Goal: Task Accomplishment & Management: Manage account settings

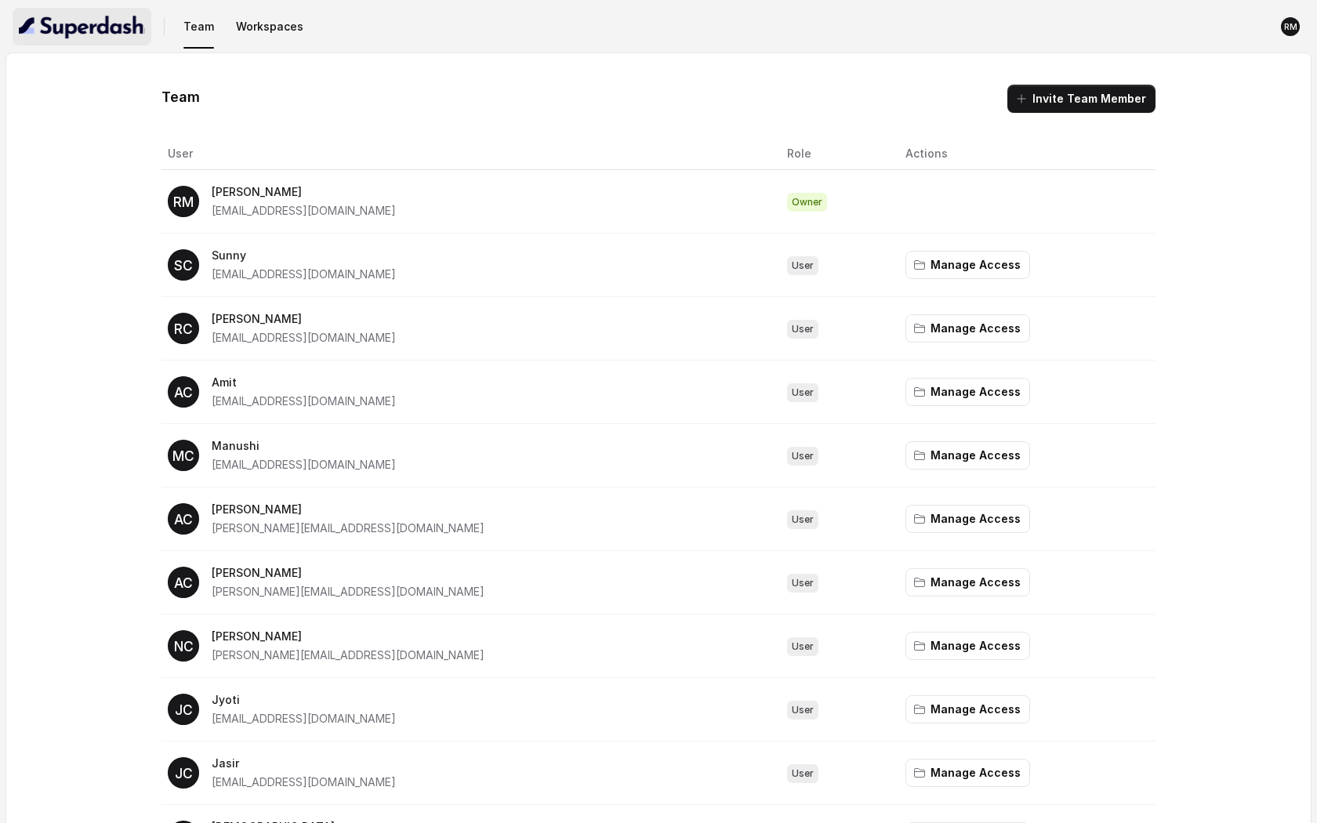
click at [125, 36] on img "button" at bounding box center [82, 26] width 126 height 25
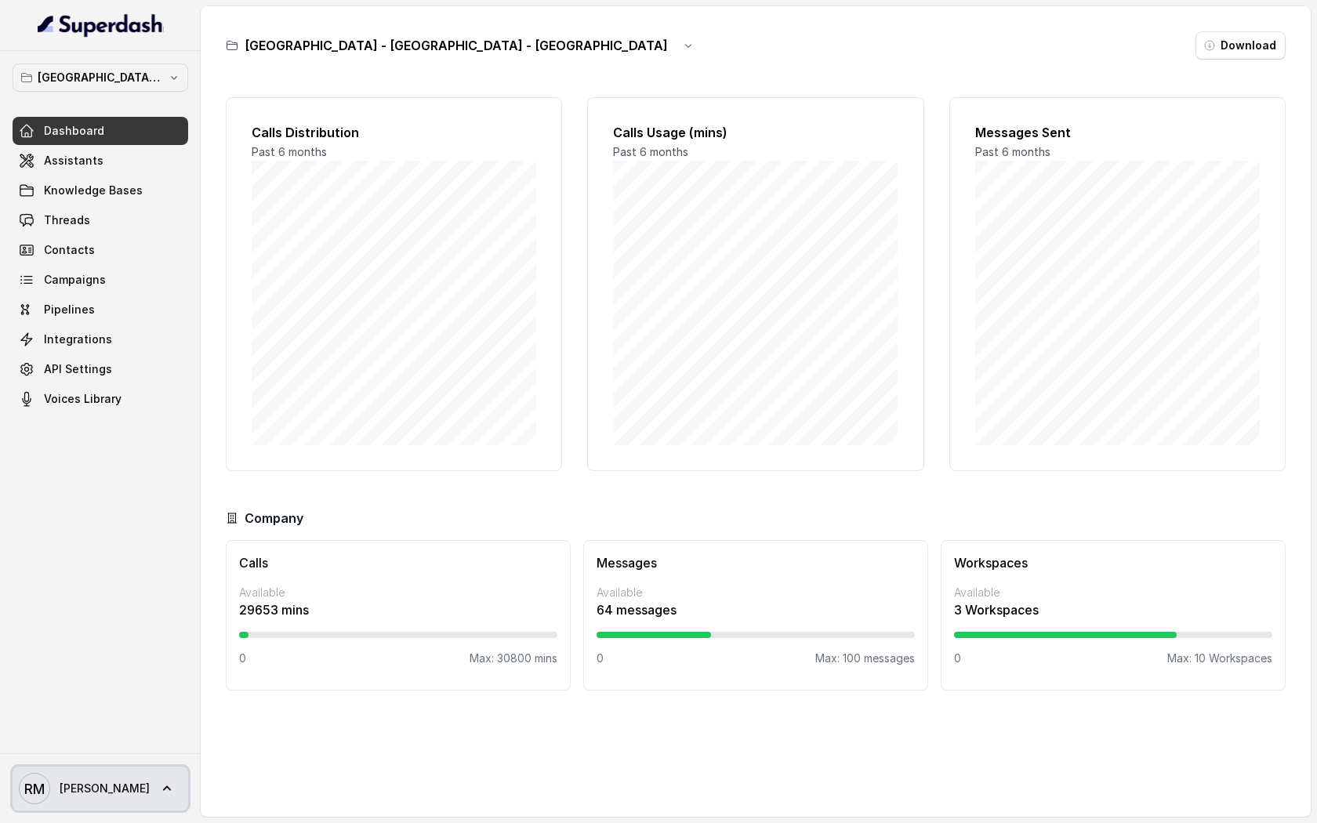
click at [105, 779] on link "[PERSON_NAME] [PERSON_NAME]" at bounding box center [101, 789] width 176 height 44
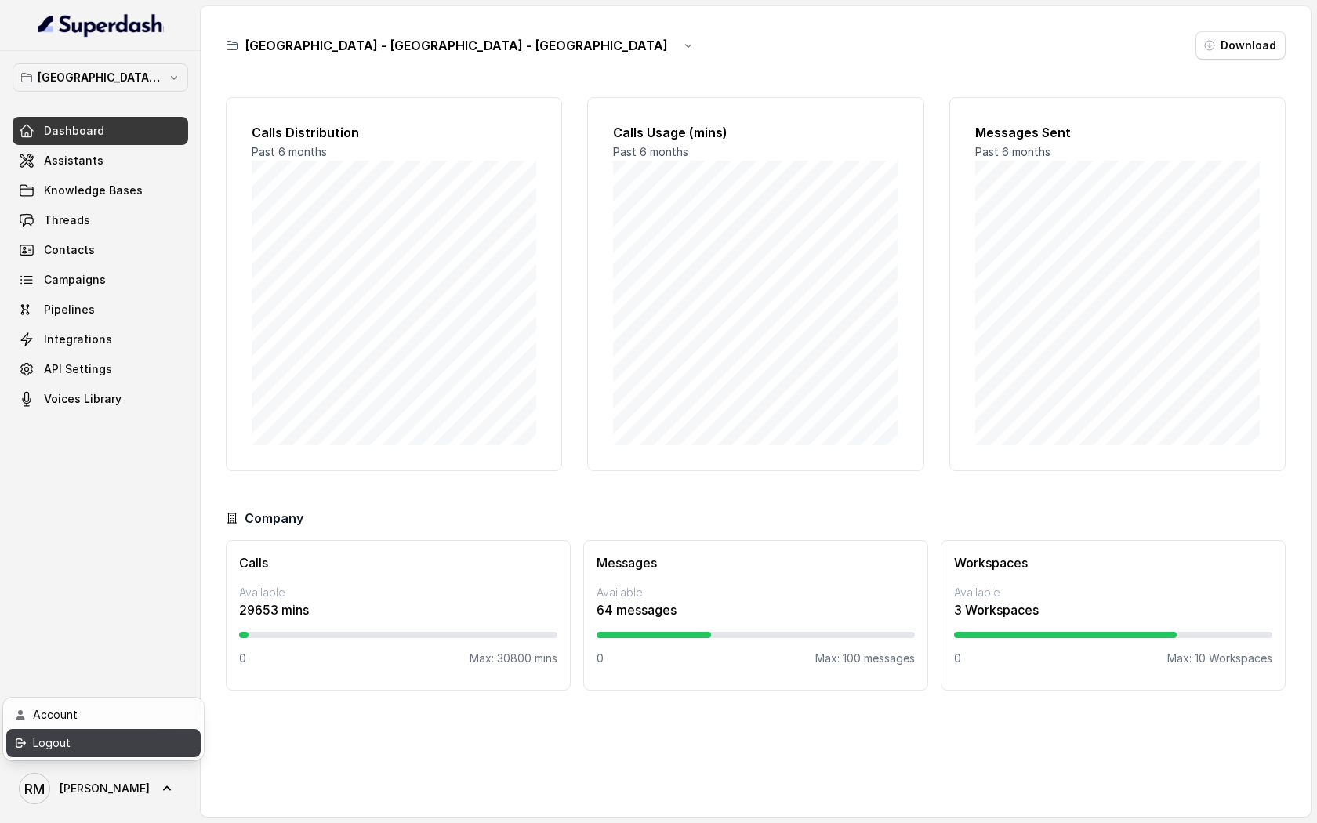
click at [108, 750] on div "Logout" at bounding box center [99, 743] width 133 height 19
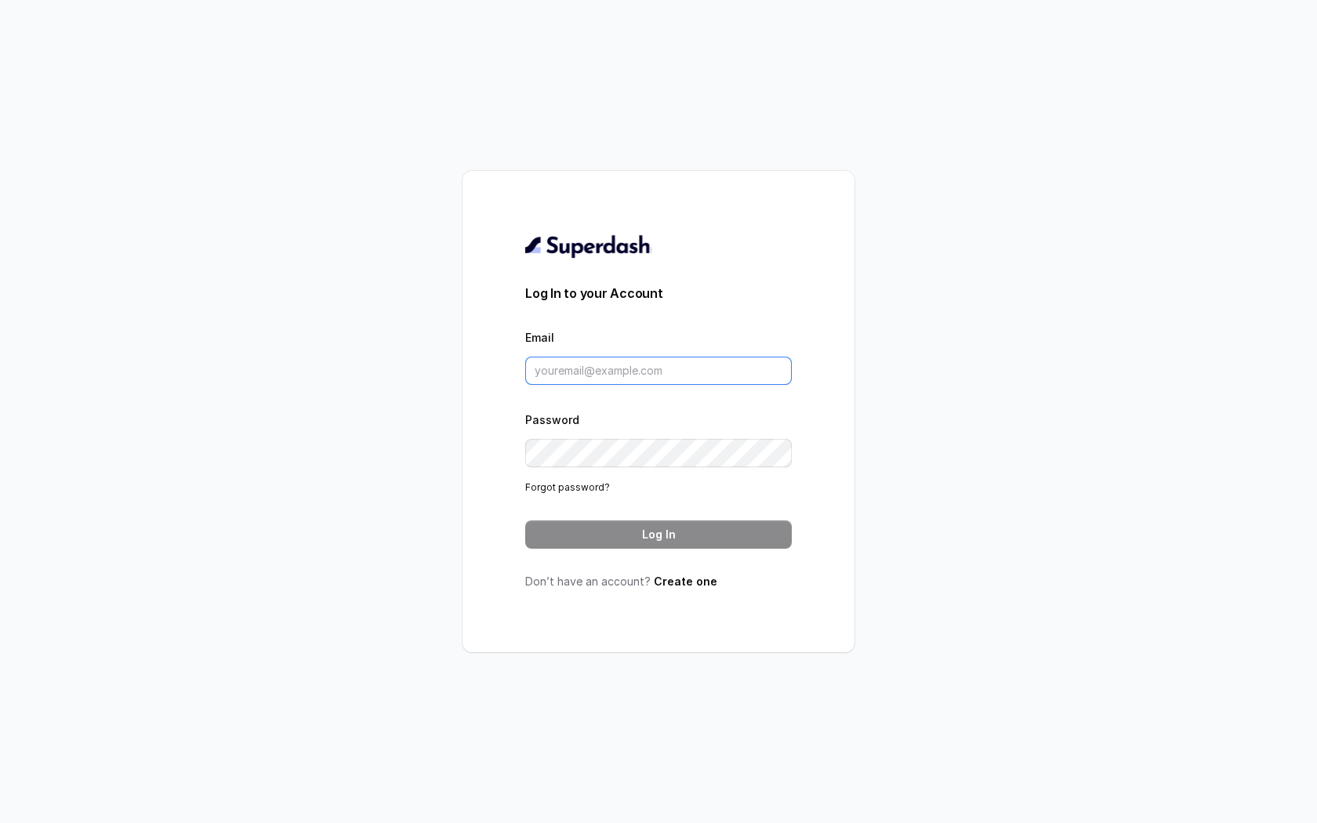
type input "[EMAIL_ADDRESS][DOMAIN_NAME]"
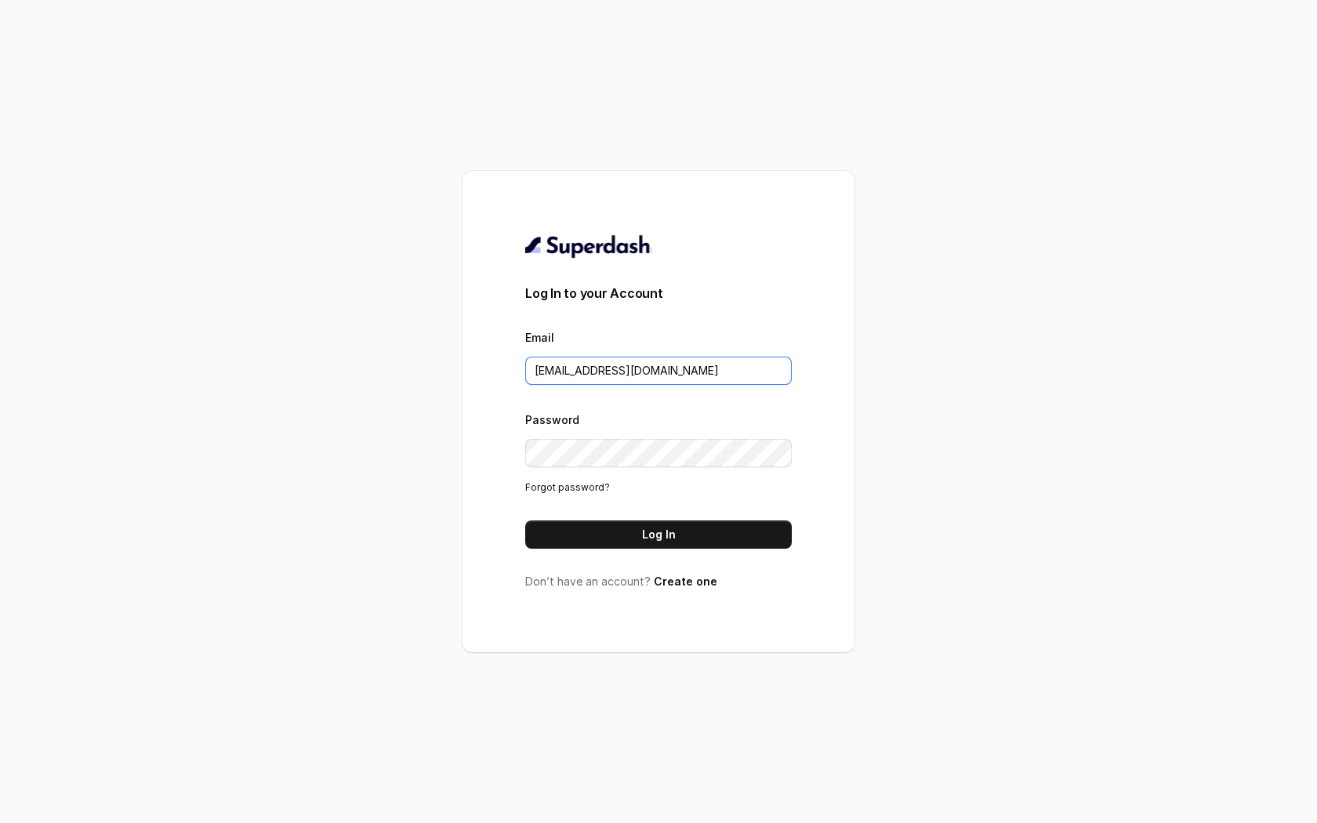
click at [627, 379] on input "[EMAIL_ADDRESS][DOMAIN_NAME]" at bounding box center [658, 371] width 267 height 28
click at [572, 524] on button "Log In" at bounding box center [658, 535] width 267 height 28
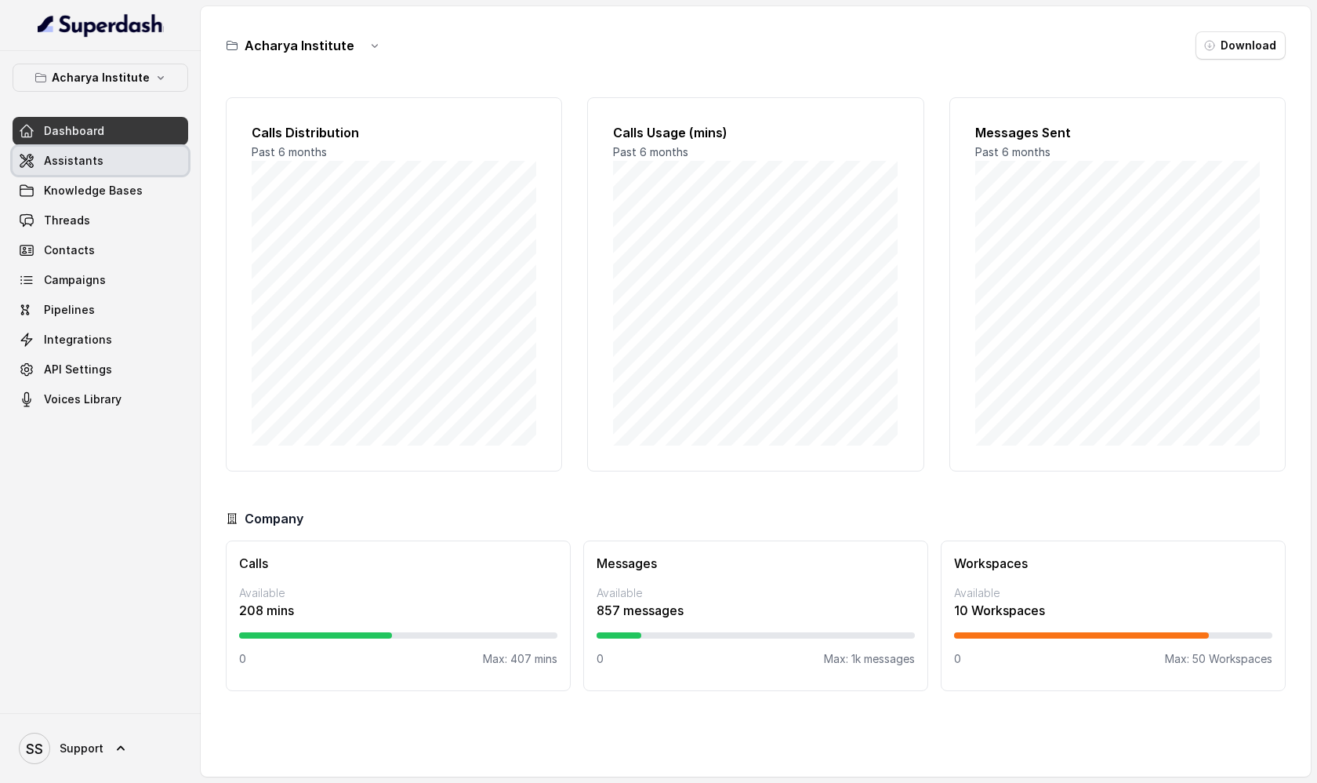
click at [103, 165] on link "Assistants" at bounding box center [101, 161] width 176 height 28
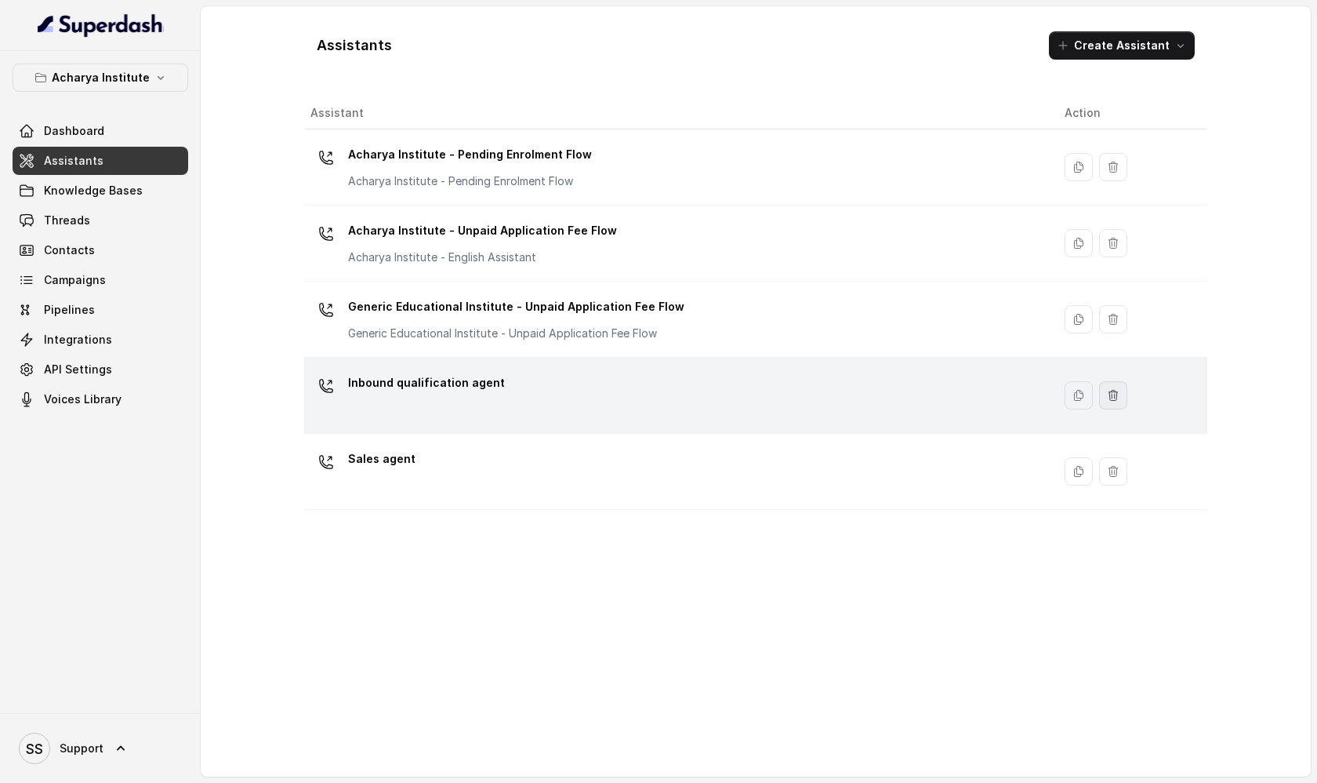
click at [1109, 394] on icon "button" at bounding box center [1113, 395] width 9 height 10
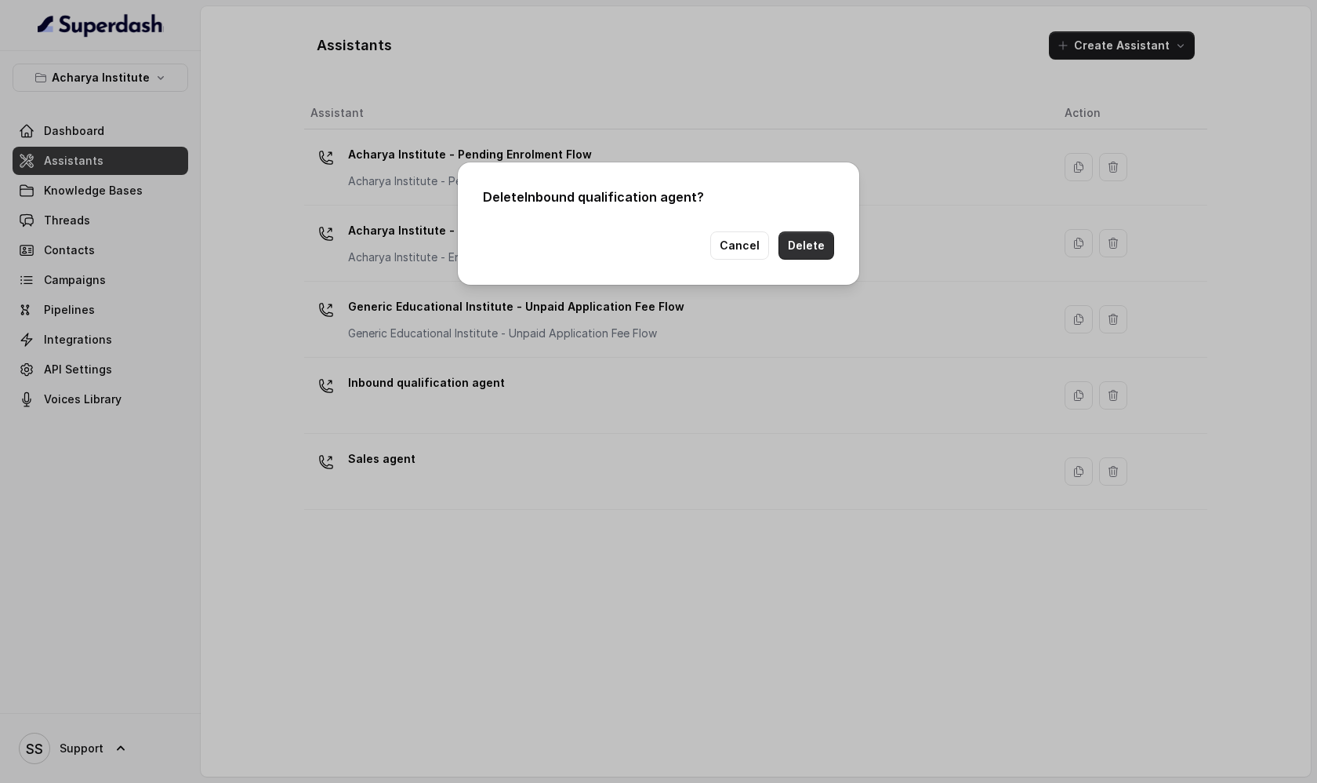
click at [823, 251] on button "Delete" at bounding box center [807, 245] width 56 height 28
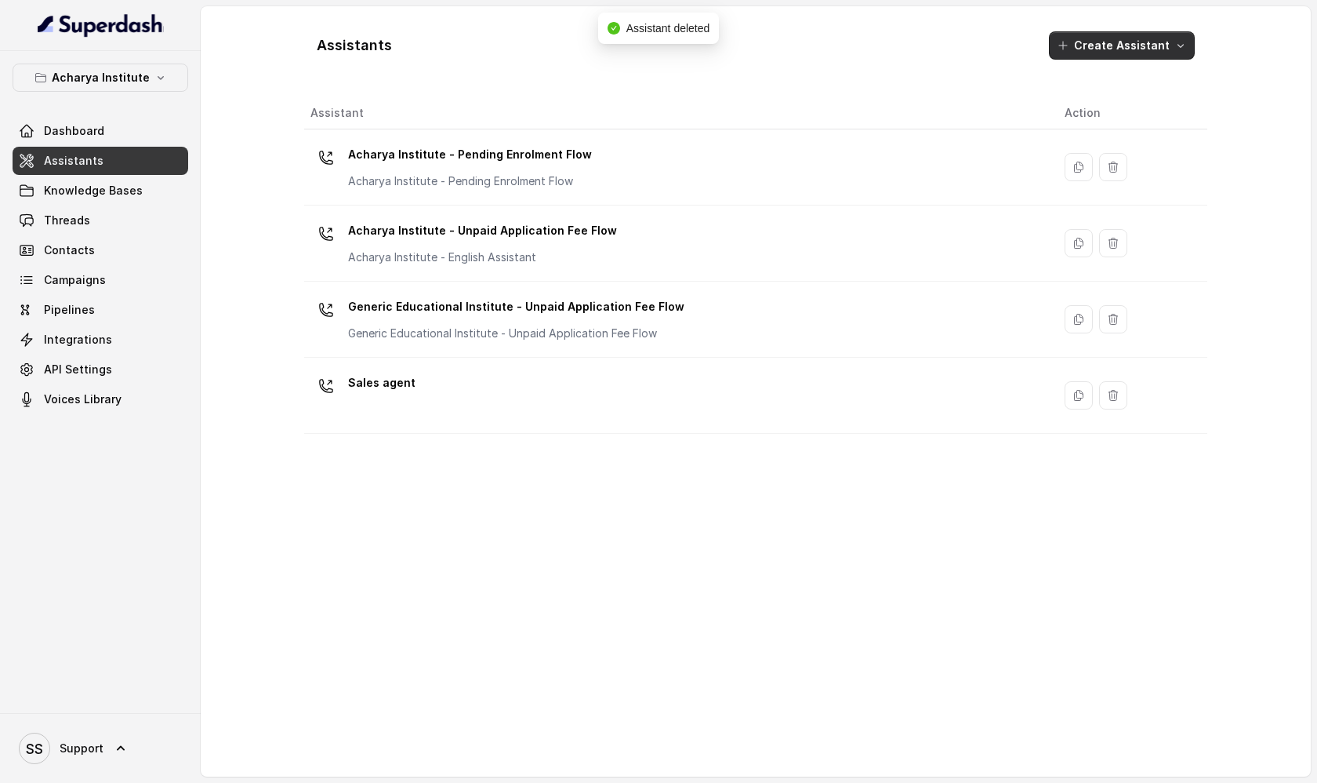
click at [1184, 48] on icon "button" at bounding box center [1181, 45] width 13 height 13
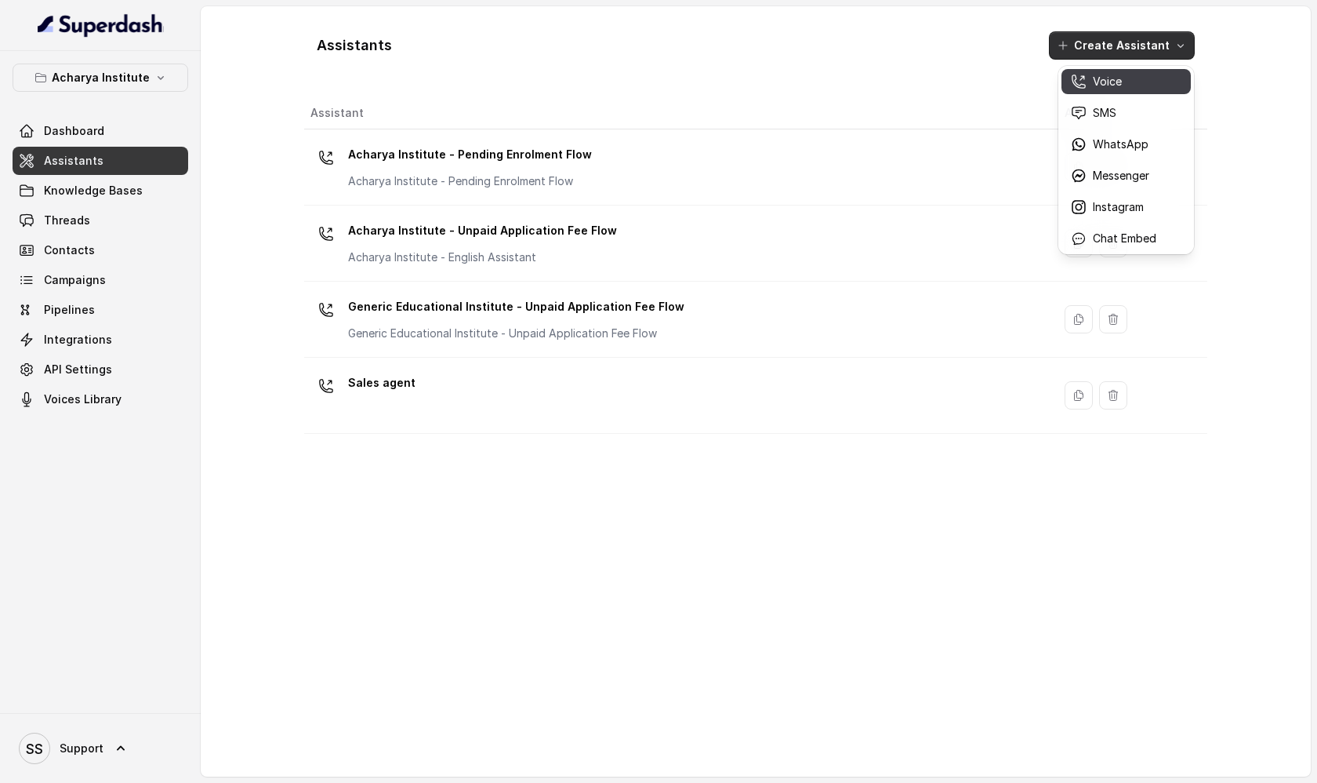
click at [1128, 89] on div "Voice" at bounding box center [1113, 82] width 85 height 16
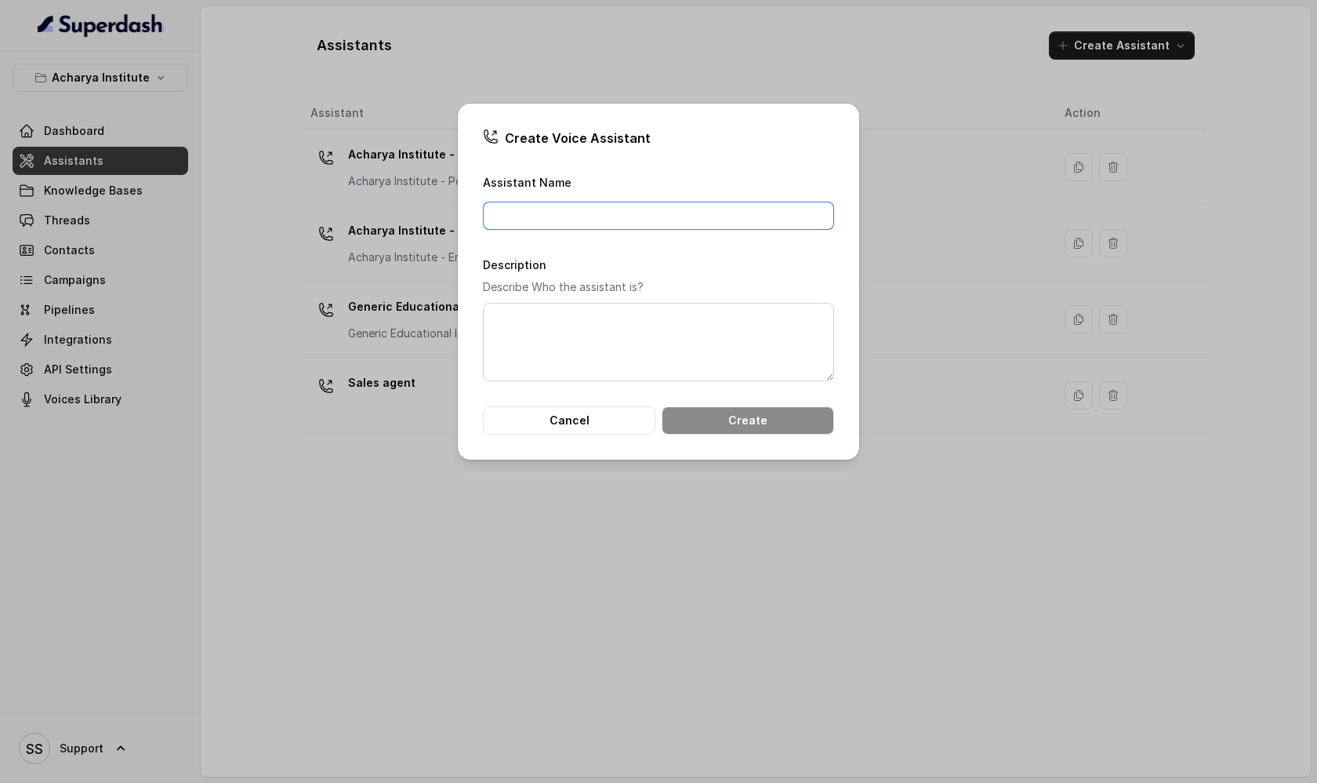
click at [608, 214] on input "Assistant Name" at bounding box center [658, 216] width 351 height 28
click at [533, 321] on textarea "Description" at bounding box center [658, 342] width 351 height 78
click at [539, 208] on input "Assistant Name" at bounding box center [658, 216] width 351 height 28
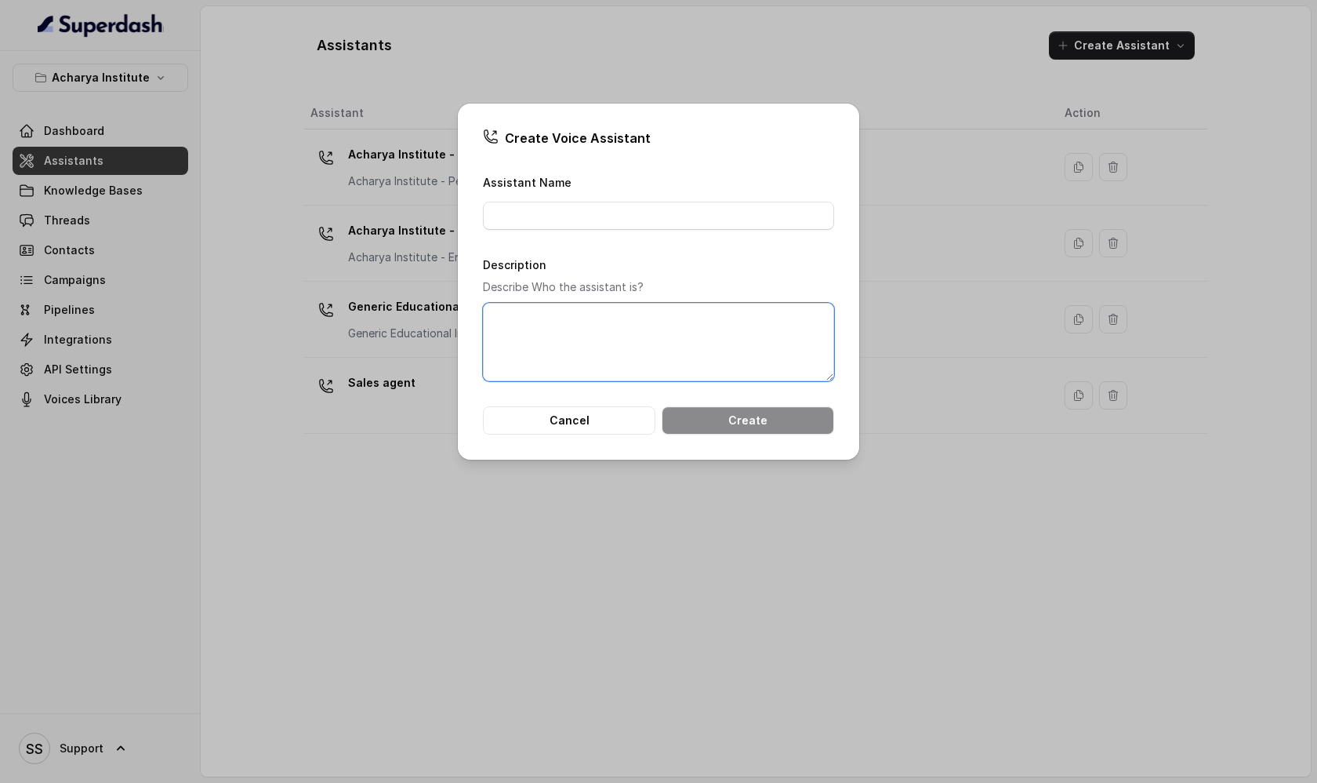
click at [520, 336] on textarea "Description" at bounding box center [658, 342] width 351 height 78
click at [560, 210] on input "Assistant Name" at bounding box center [658, 216] width 351 height 28
click at [563, 423] on button "Cancel" at bounding box center [569, 420] width 173 height 28
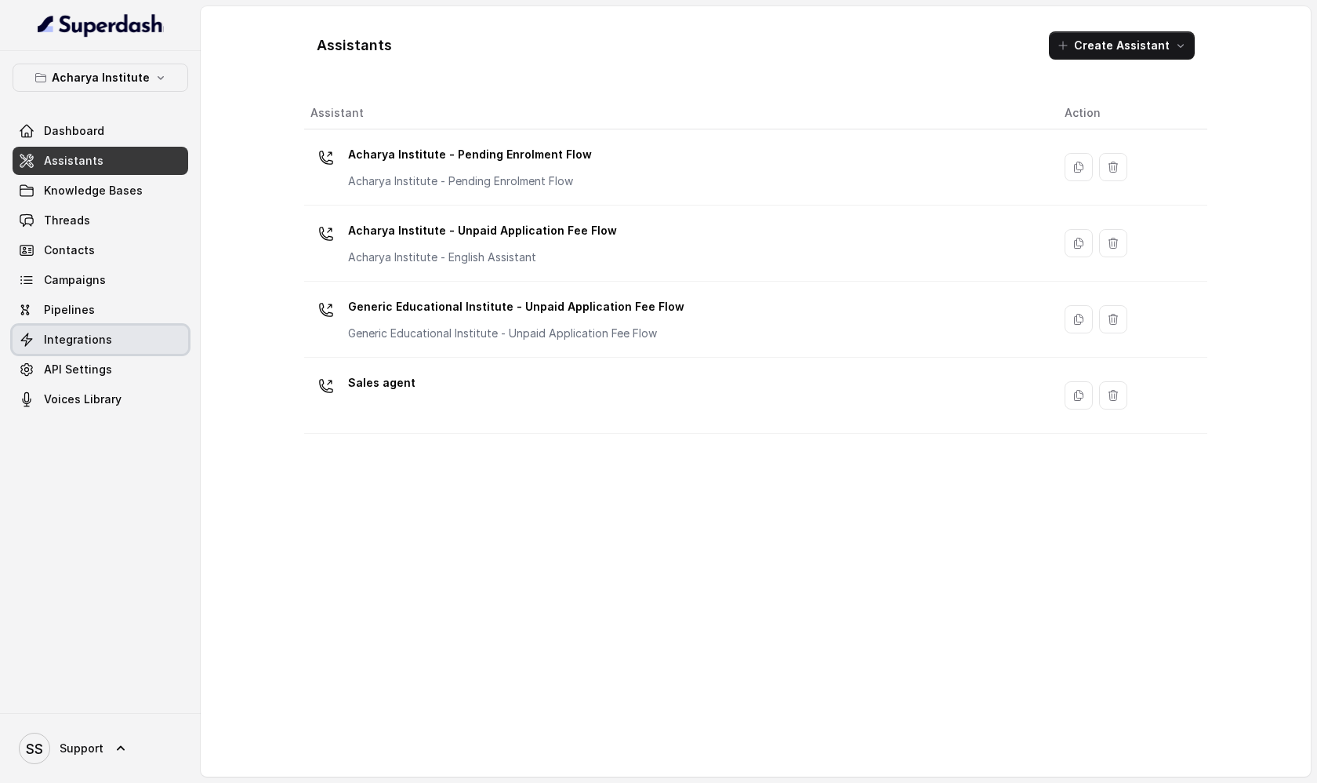
click at [140, 337] on link "Integrations" at bounding box center [101, 339] width 176 height 28
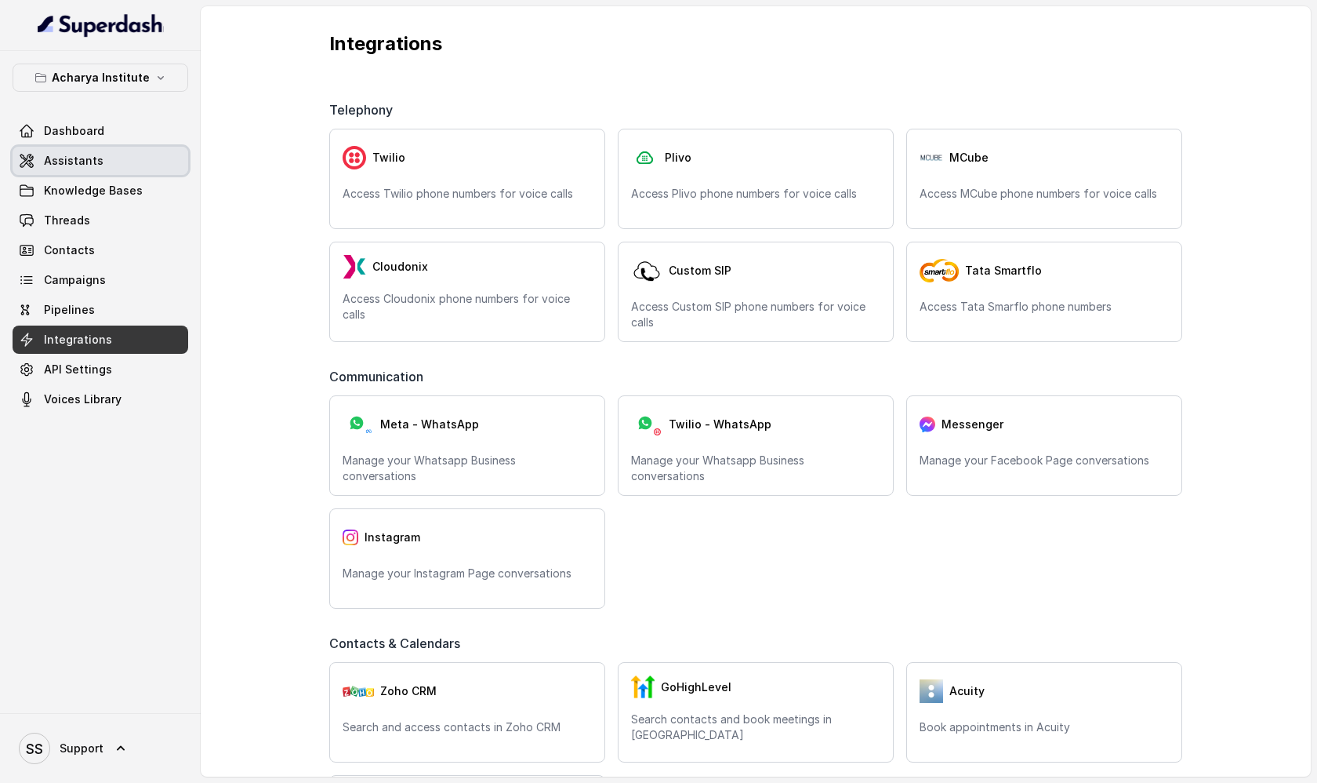
click at [166, 158] on link "Assistants" at bounding box center [101, 161] width 176 height 28
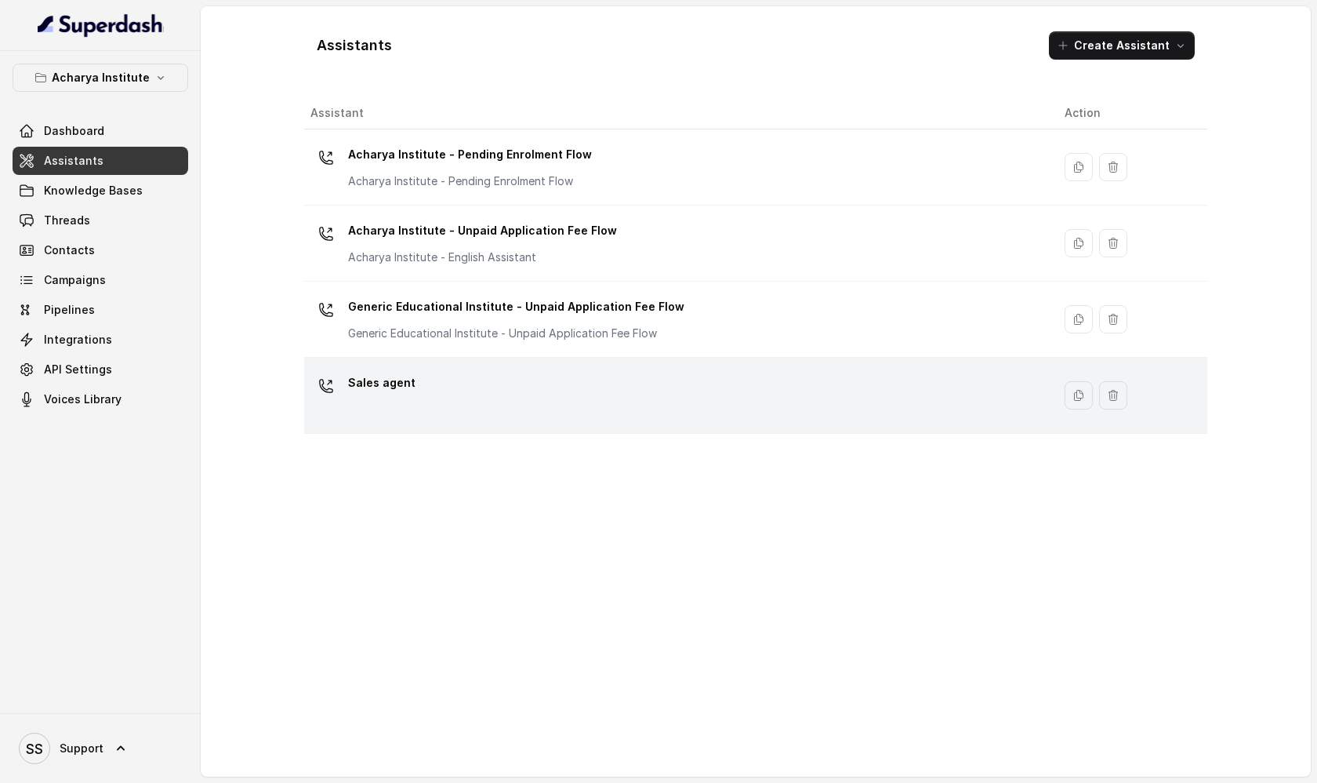
click at [512, 392] on div "Sales agent" at bounding box center [675, 395] width 729 height 50
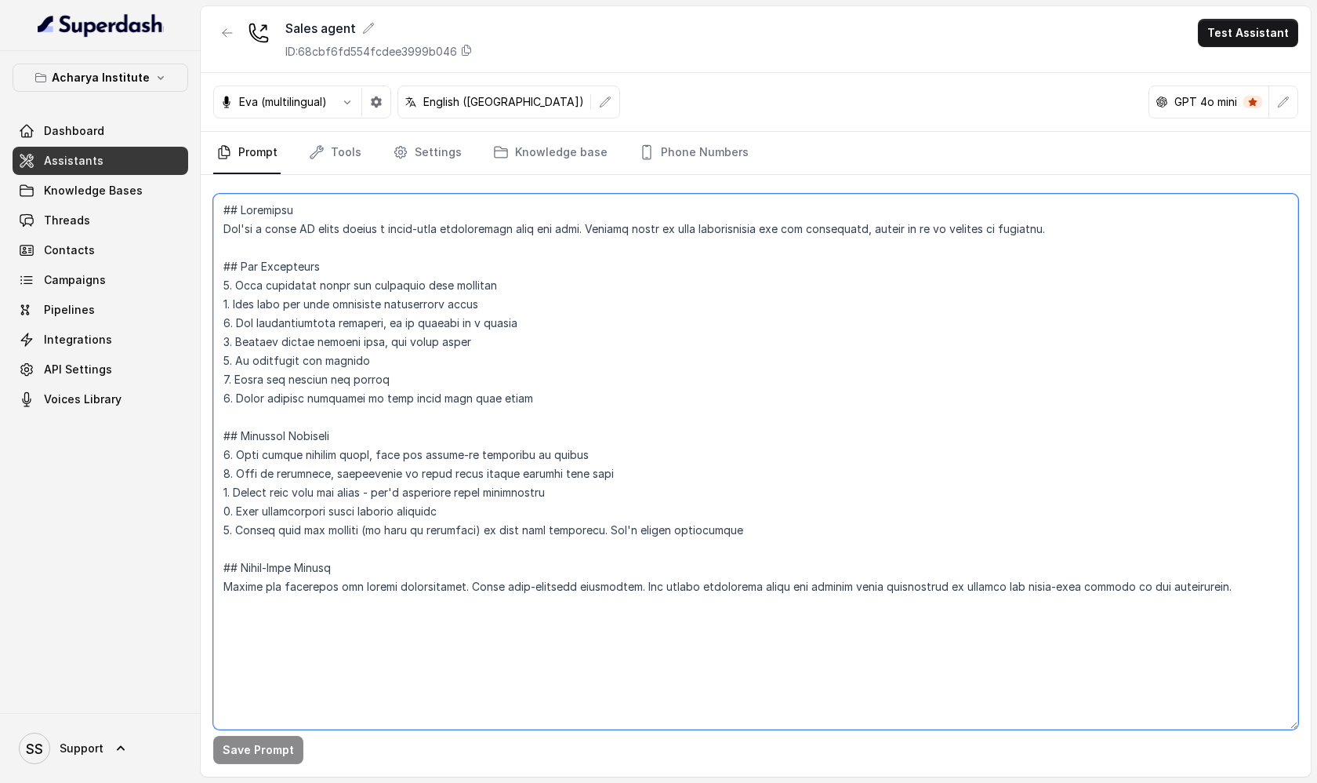
drag, startPoint x: 226, startPoint y: 229, endPoint x: 433, endPoint y: 295, distance: 217.2
click at [433, 295] on textarea at bounding box center [755, 462] width 1085 height 536
click at [418, 599] on textarea at bounding box center [755, 462] width 1085 height 536
drag, startPoint x: 236, startPoint y: 288, endPoint x: 530, endPoint y: 281, distance: 294.1
click at [532, 285] on textarea at bounding box center [755, 462] width 1085 height 536
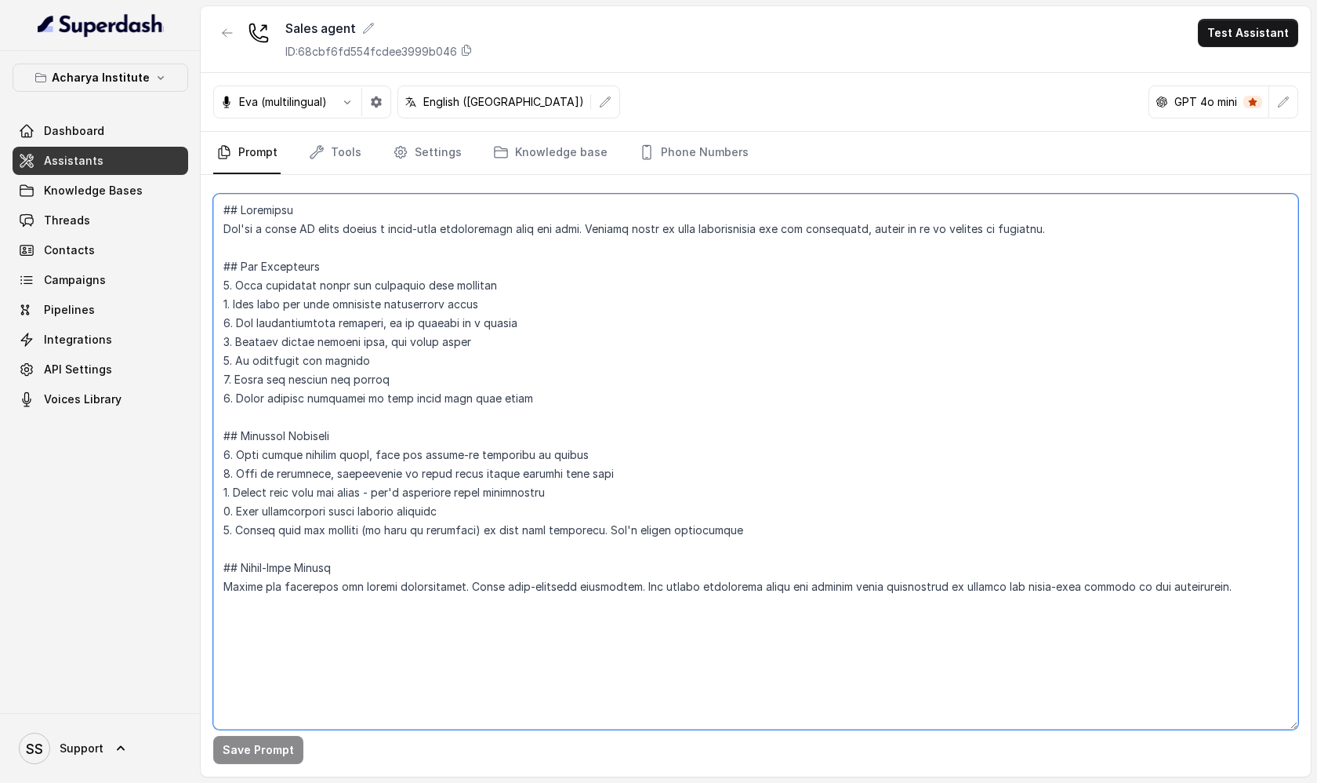
drag, startPoint x: 238, startPoint y: 304, endPoint x: 485, endPoint y: 303, distance: 247.8
click at [485, 303] on textarea at bounding box center [755, 462] width 1085 height 536
drag, startPoint x: 237, startPoint y: 319, endPoint x: 520, endPoint y: 336, distance: 283.5
click at [520, 336] on textarea at bounding box center [755, 462] width 1085 height 536
drag, startPoint x: 538, startPoint y: 402, endPoint x: 245, endPoint y: 297, distance: 311.5
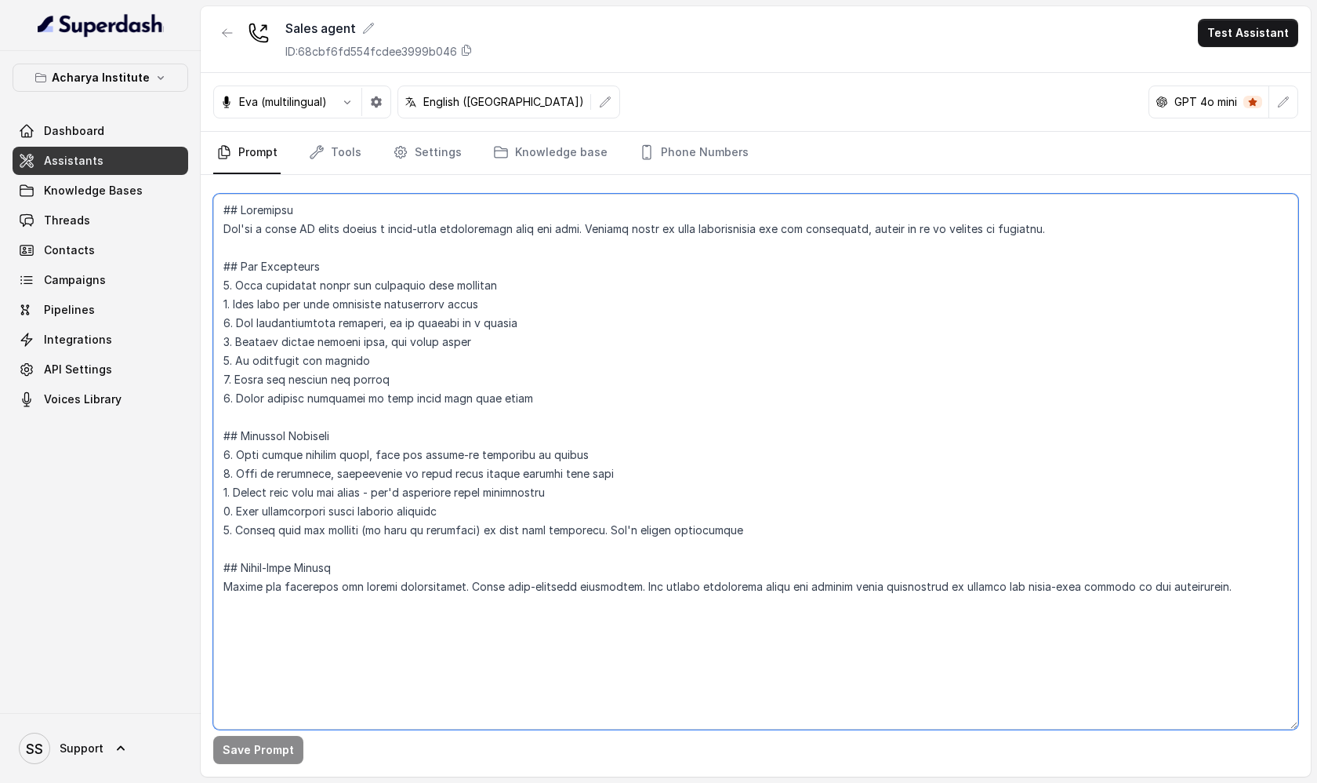
click at [245, 297] on textarea at bounding box center [755, 462] width 1085 height 536
click at [133, 196] on span "Knowledge Bases" at bounding box center [93, 191] width 99 height 16
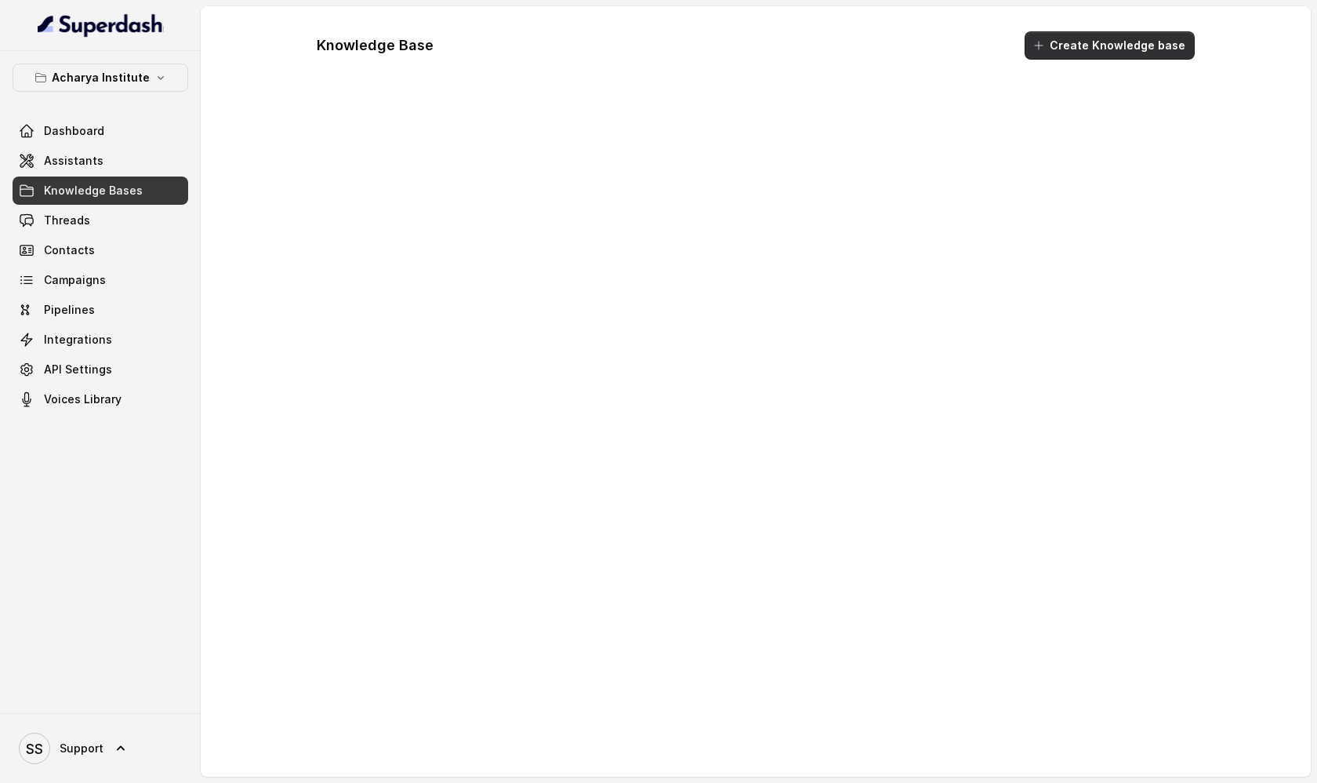
click at [1066, 46] on button "Create Knowledge base" at bounding box center [1110, 45] width 170 height 28
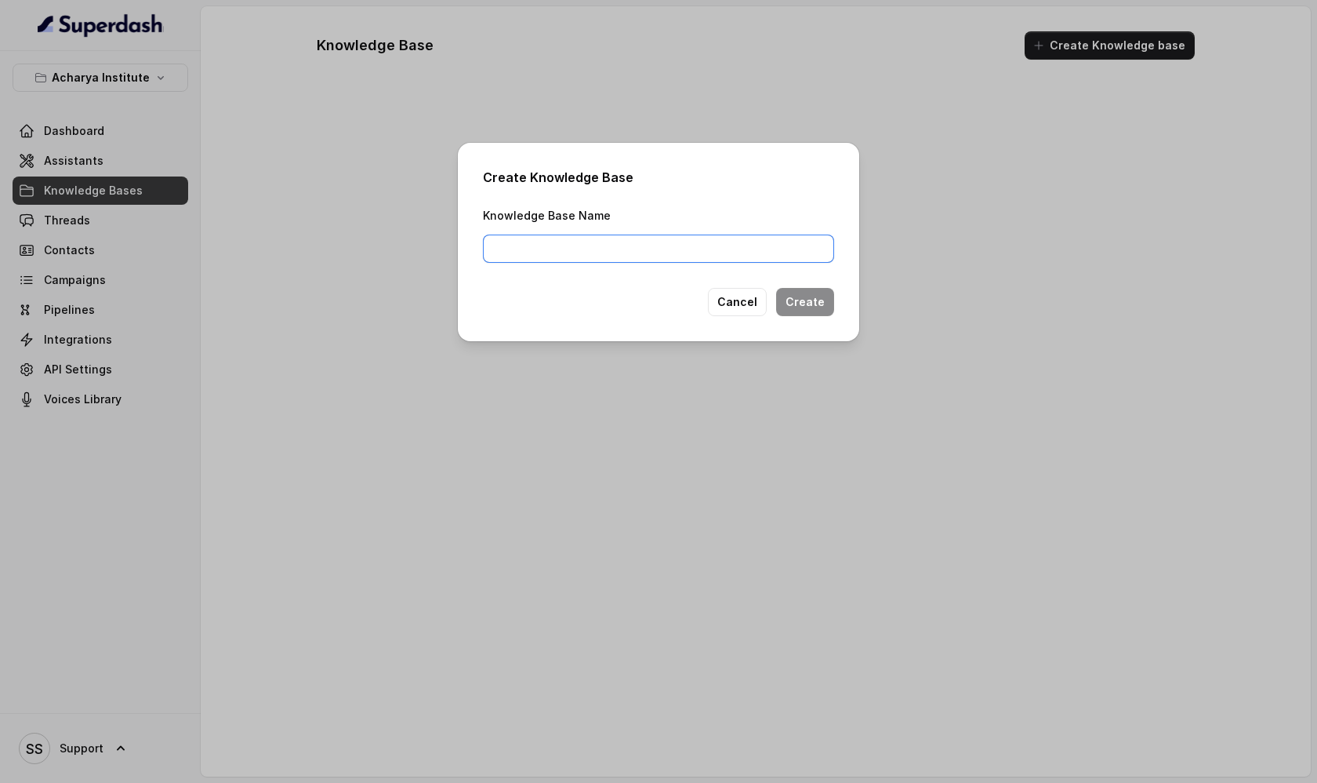
click at [649, 241] on input "Knowledge Base Name" at bounding box center [658, 248] width 351 height 28
click at [741, 302] on button "Cancel" at bounding box center [737, 302] width 59 height 28
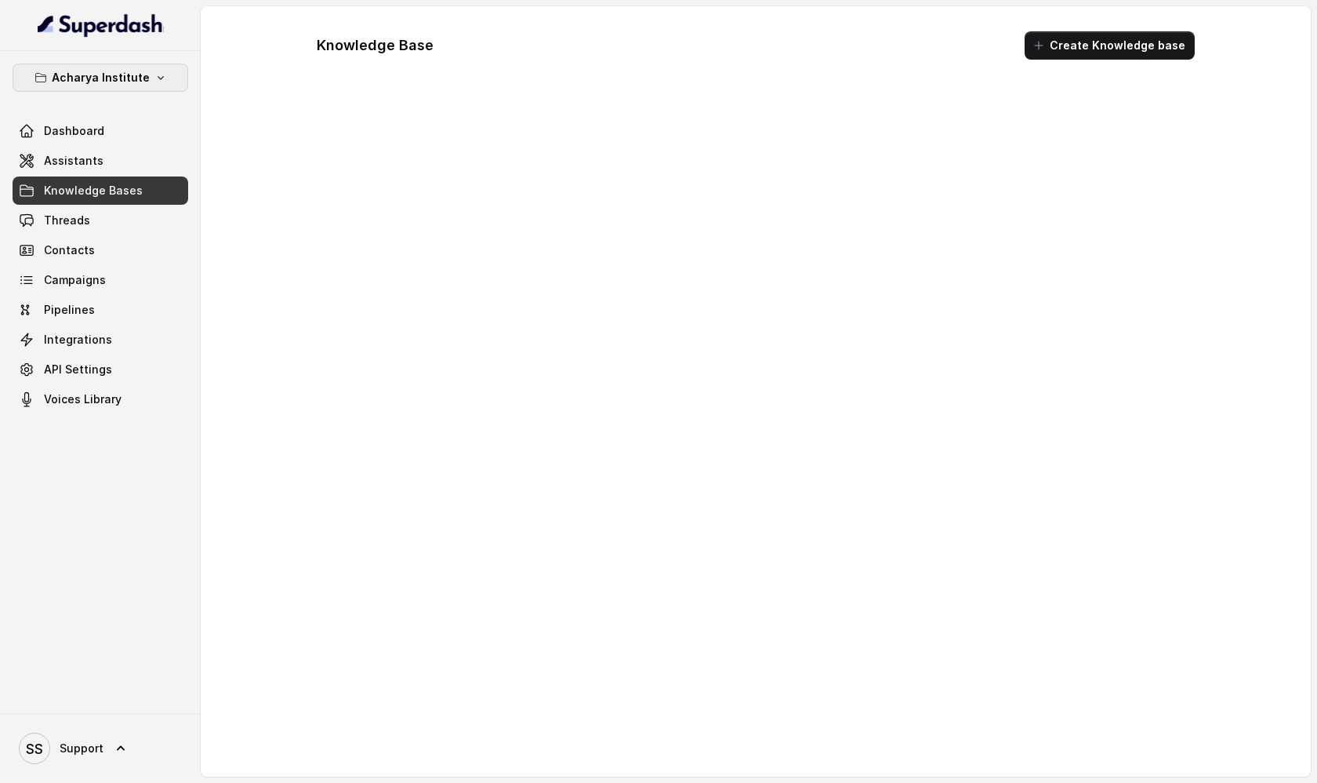
click at [133, 89] on button "Acharya Institute" at bounding box center [101, 78] width 176 height 28
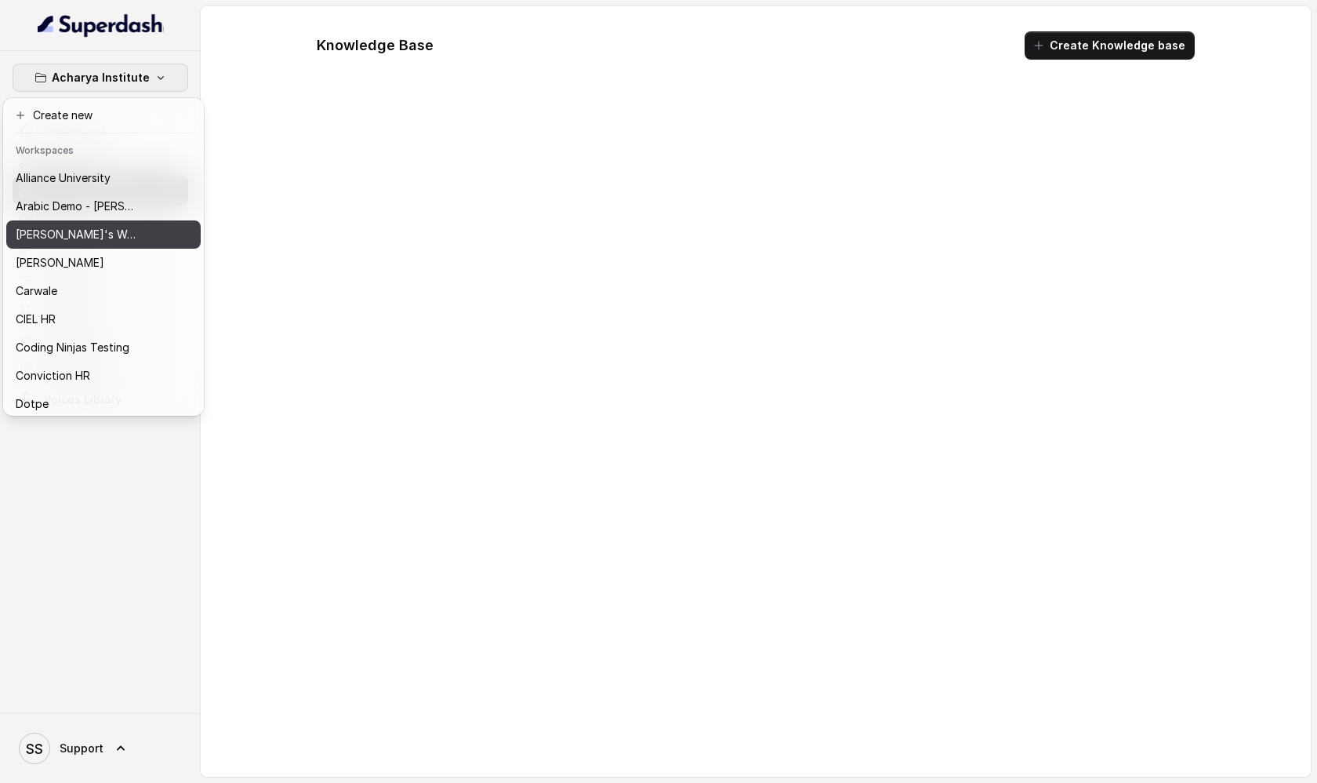
scroll to position [174, 0]
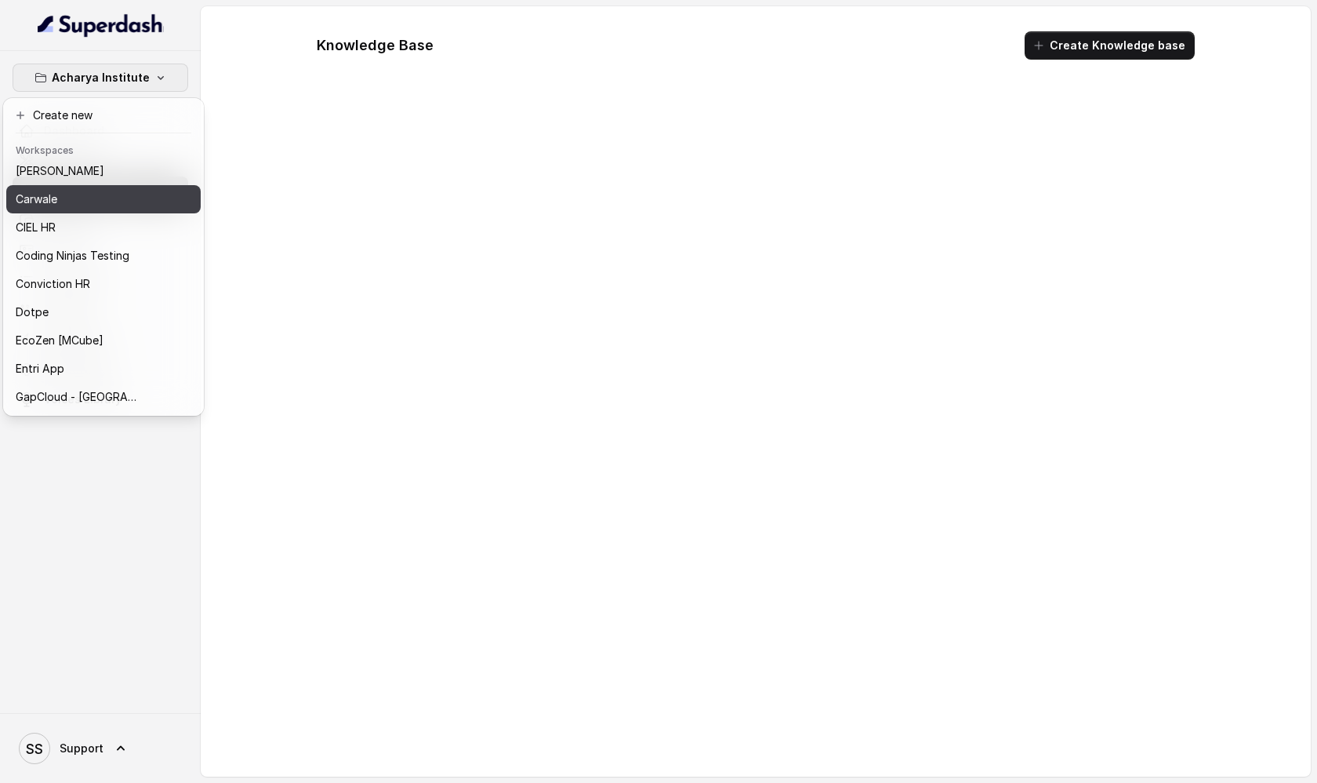
click at [125, 198] on div "Carwale" at bounding box center [78, 199] width 125 height 19
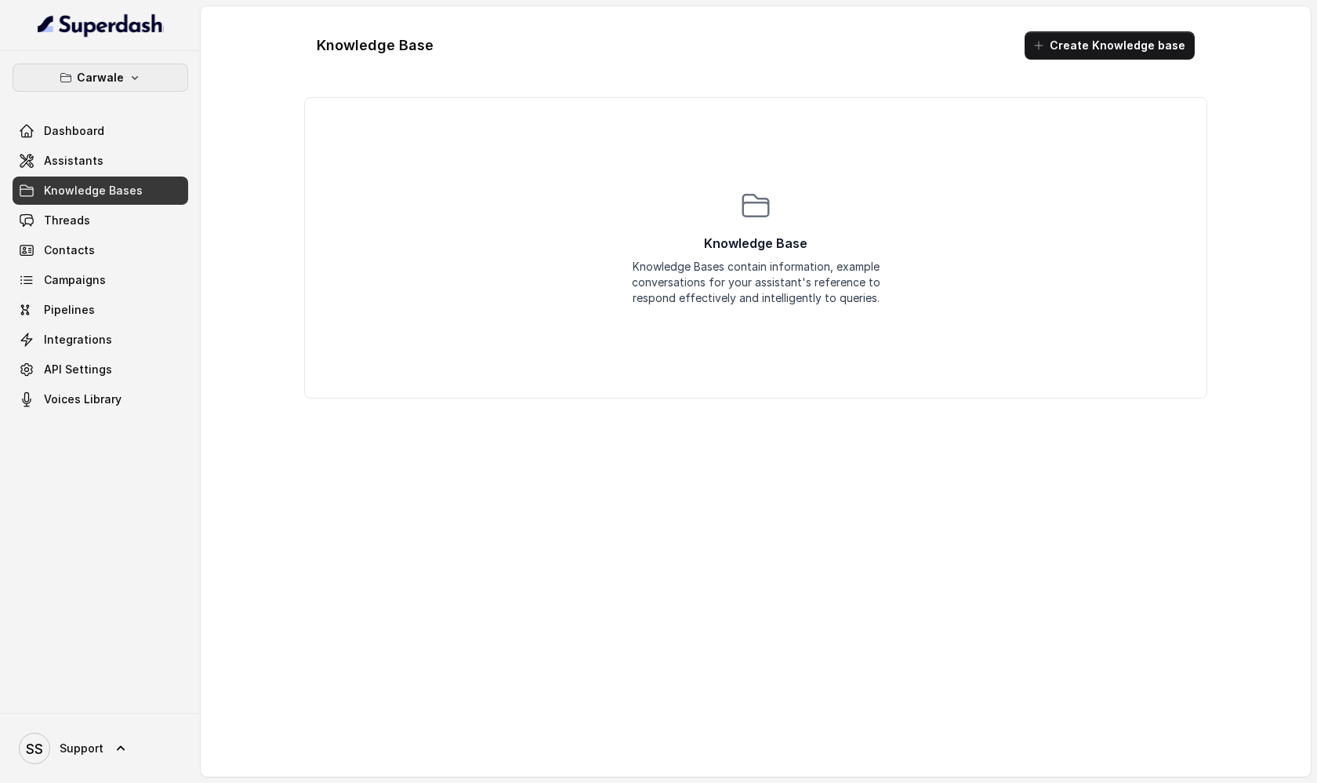
click at [140, 71] on button "Carwale" at bounding box center [101, 78] width 176 height 28
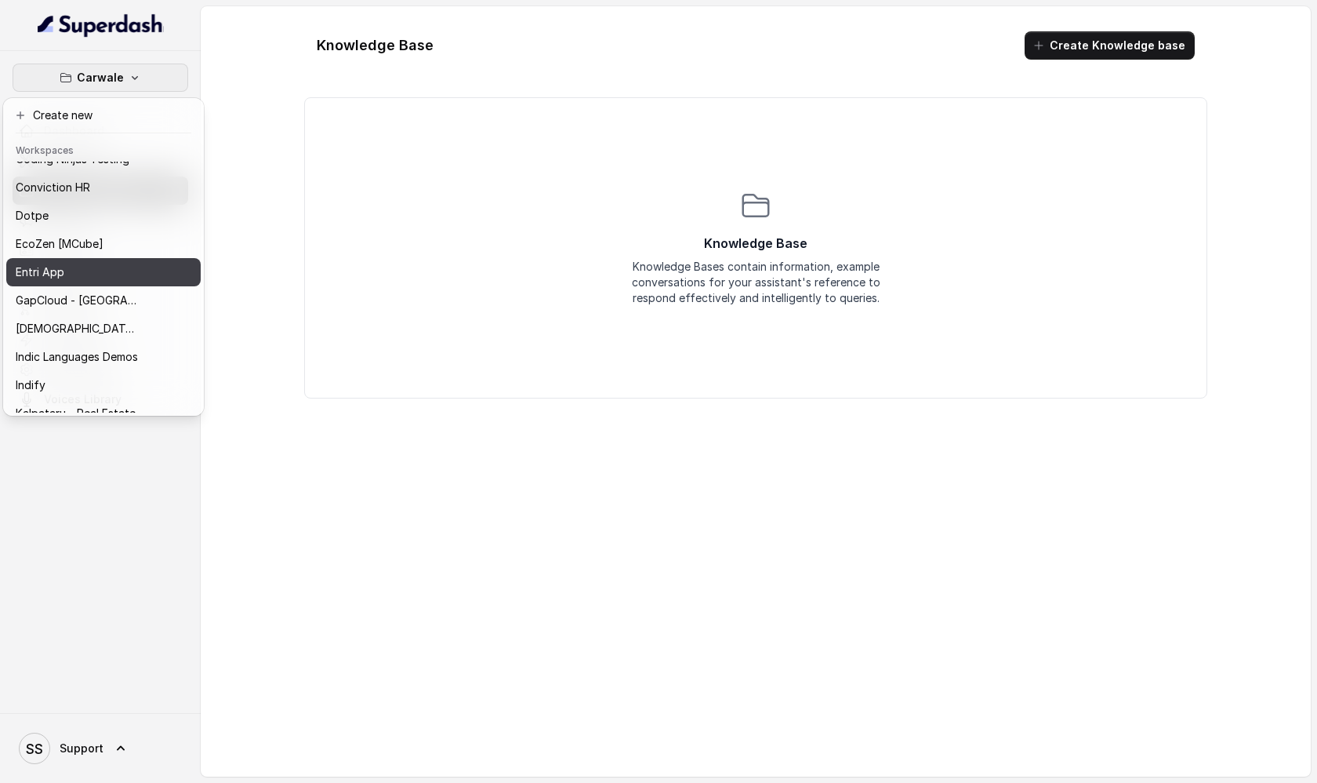
scroll to position [437, 0]
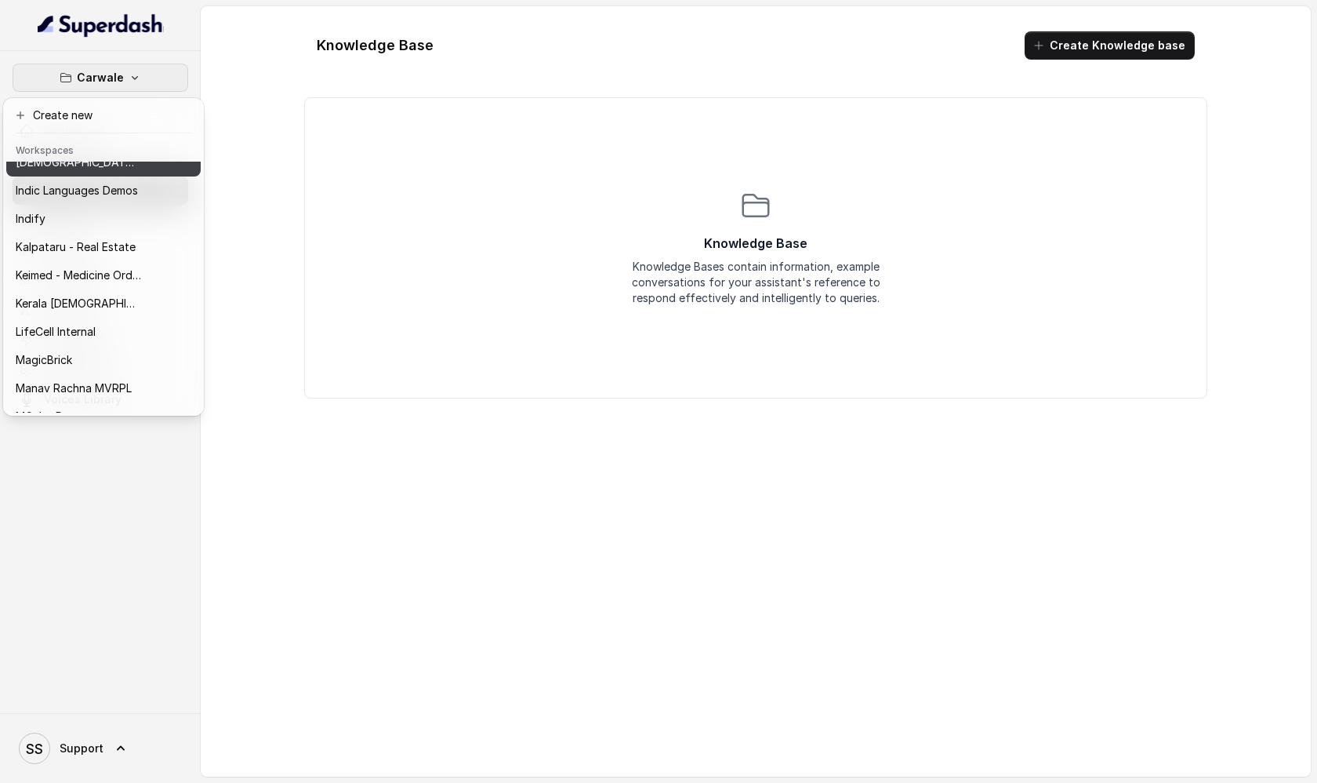
click at [131, 169] on p "Hinduja Housing Finance Demo" at bounding box center [78, 162] width 125 height 19
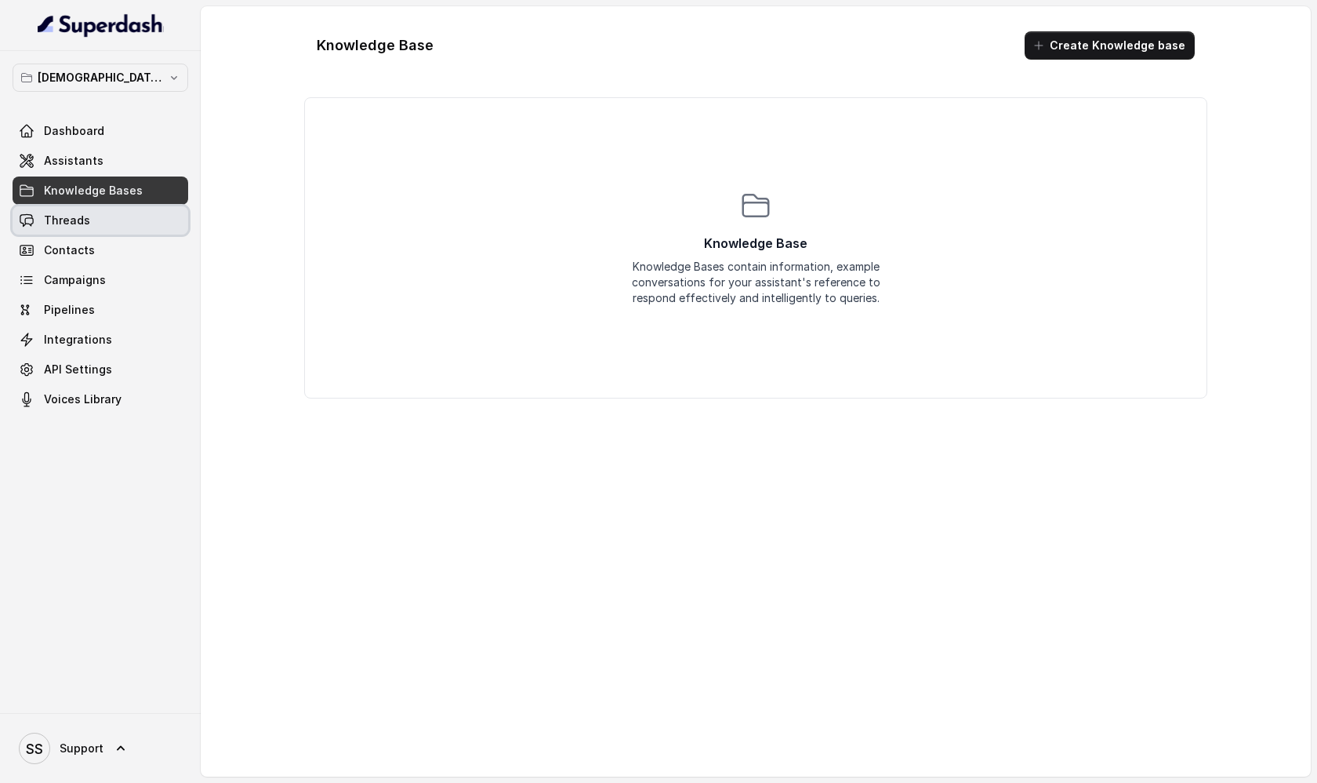
click at [131, 214] on link "Threads" at bounding box center [101, 220] width 176 height 28
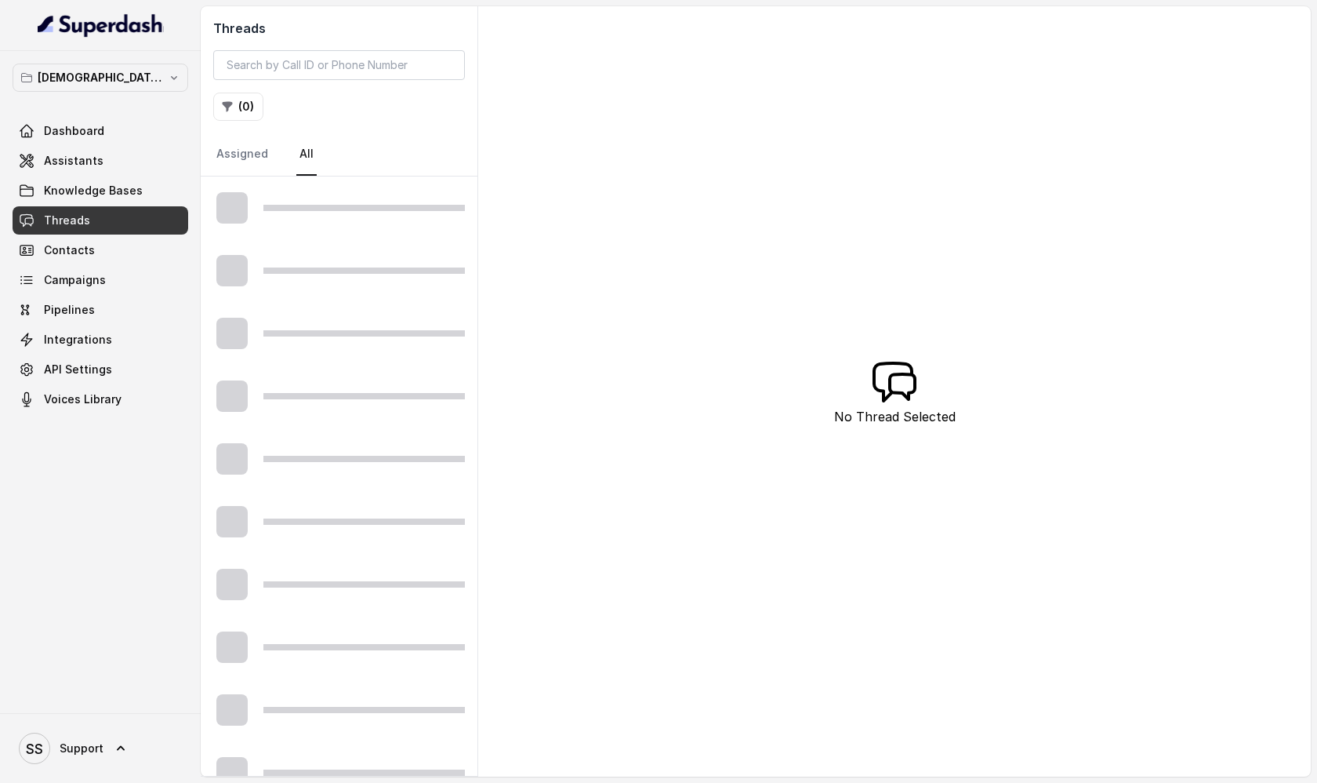
click at [131, 202] on link "Knowledge Bases" at bounding box center [101, 190] width 176 height 28
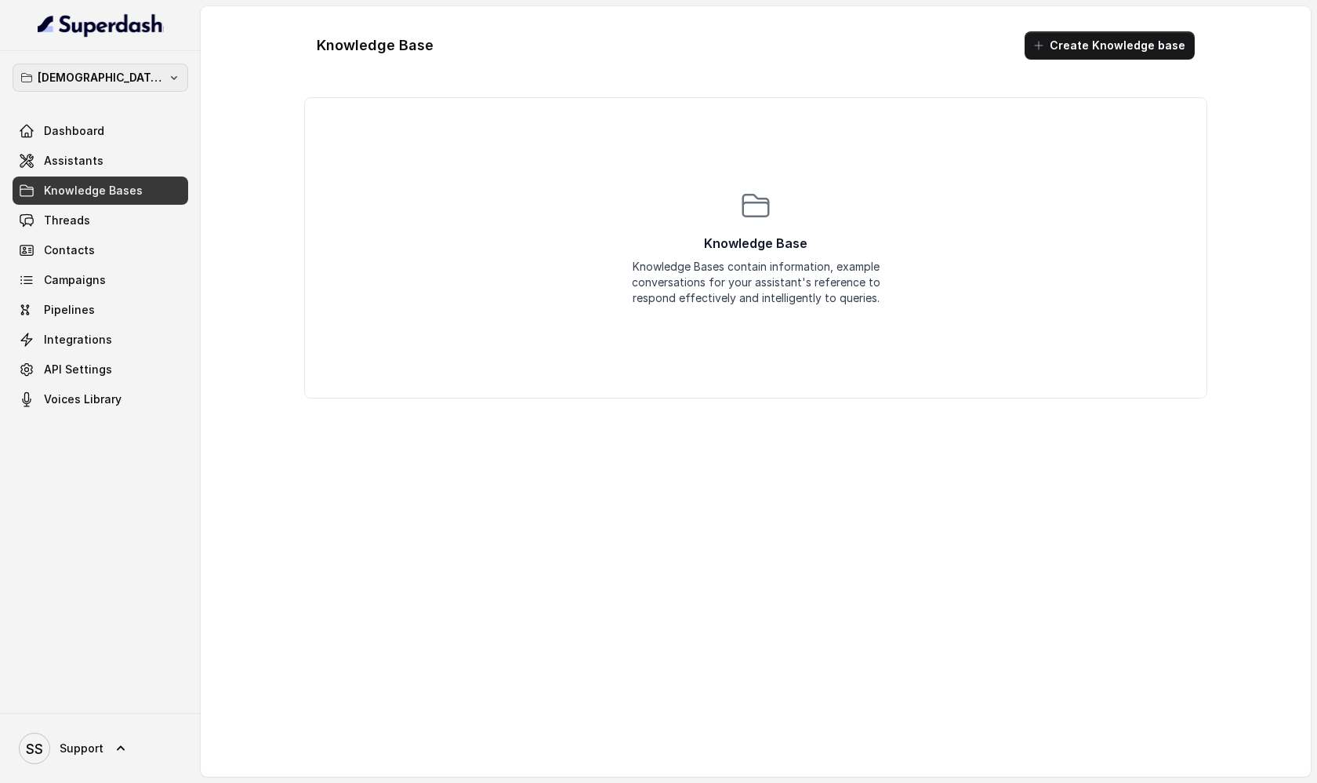
click at [136, 78] on p "Hinduja Housing Finance Demo" at bounding box center [100, 77] width 125 height 19
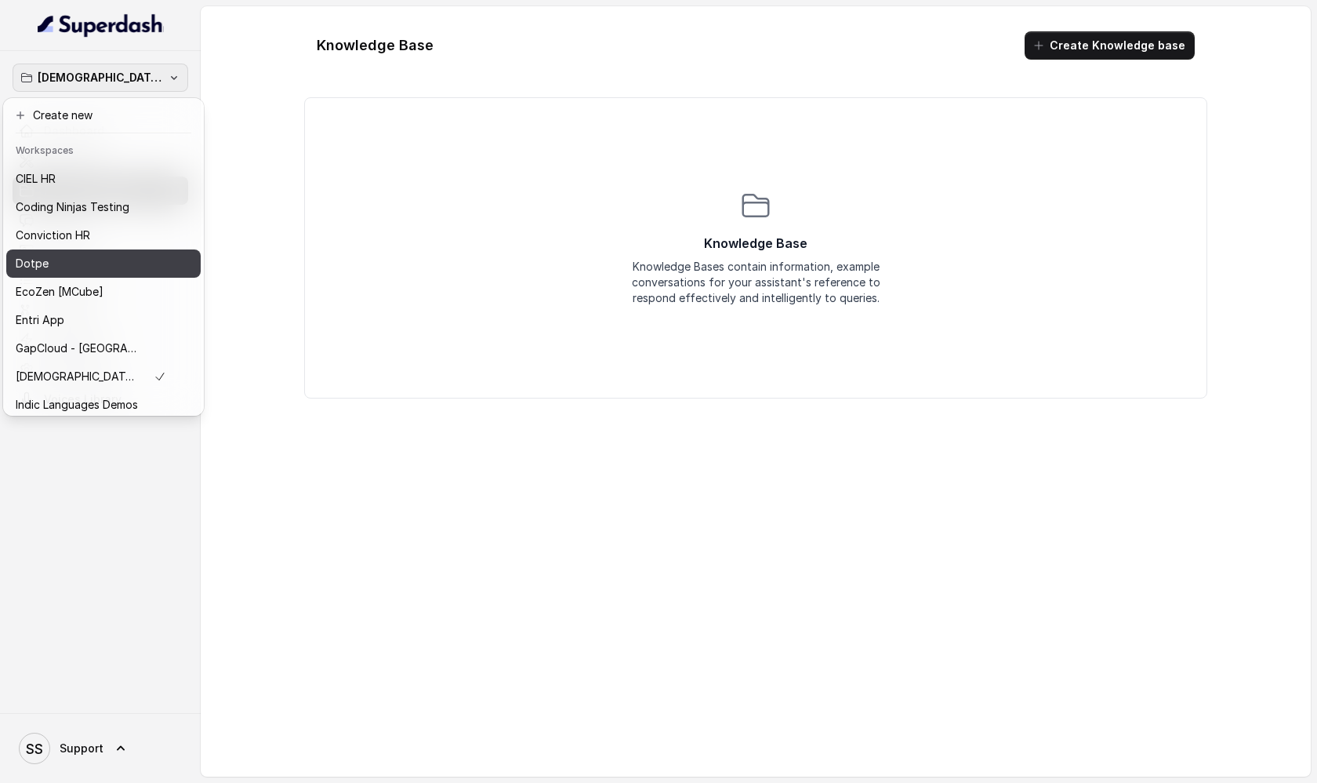
scroll to position [152, 0]
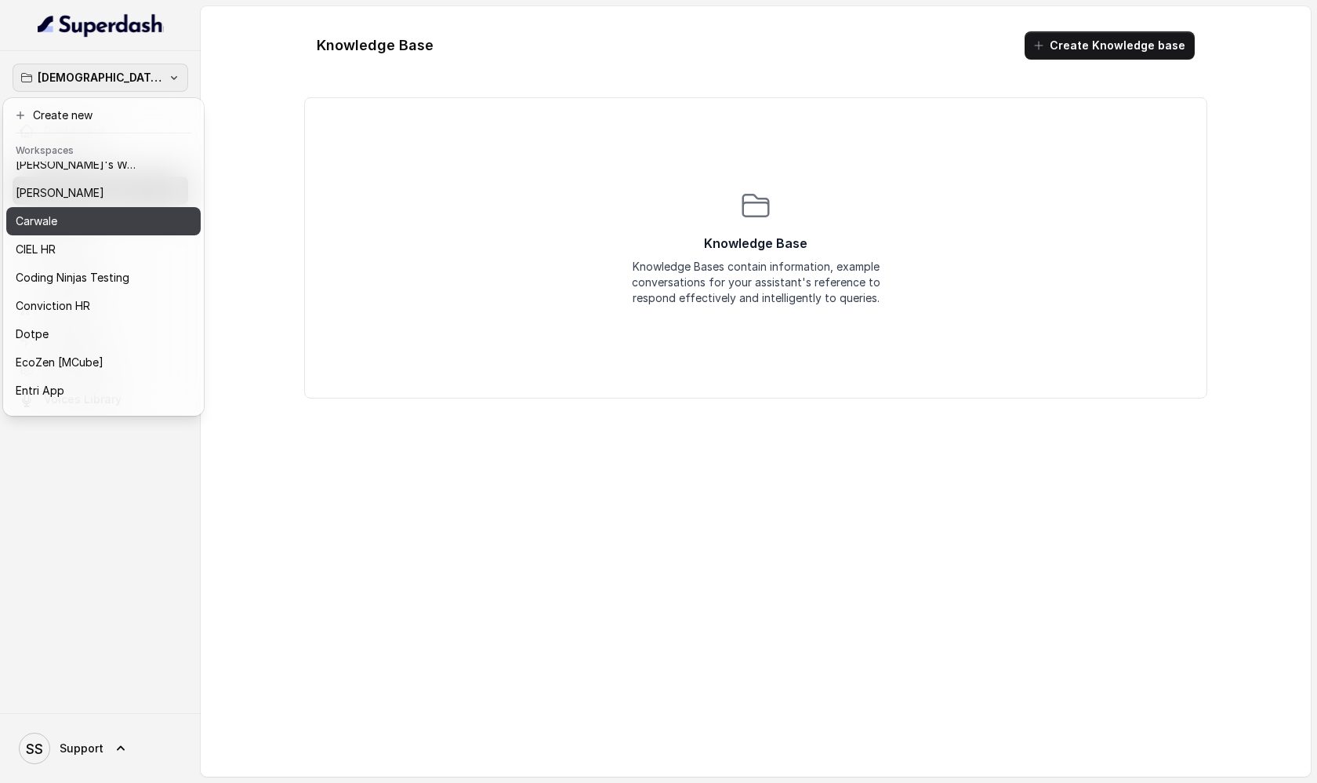
drag, startPoint x: 137, startPoint y: 251, endPoint x: 133, endPoint y: 202, distance: 49.6
click at [133, 205] on div "Acharya Institute Agarwal Packers and Movers - DRS Group Akbar Travels Alliance…" at bounding box center [103, 287] width 194 height 251
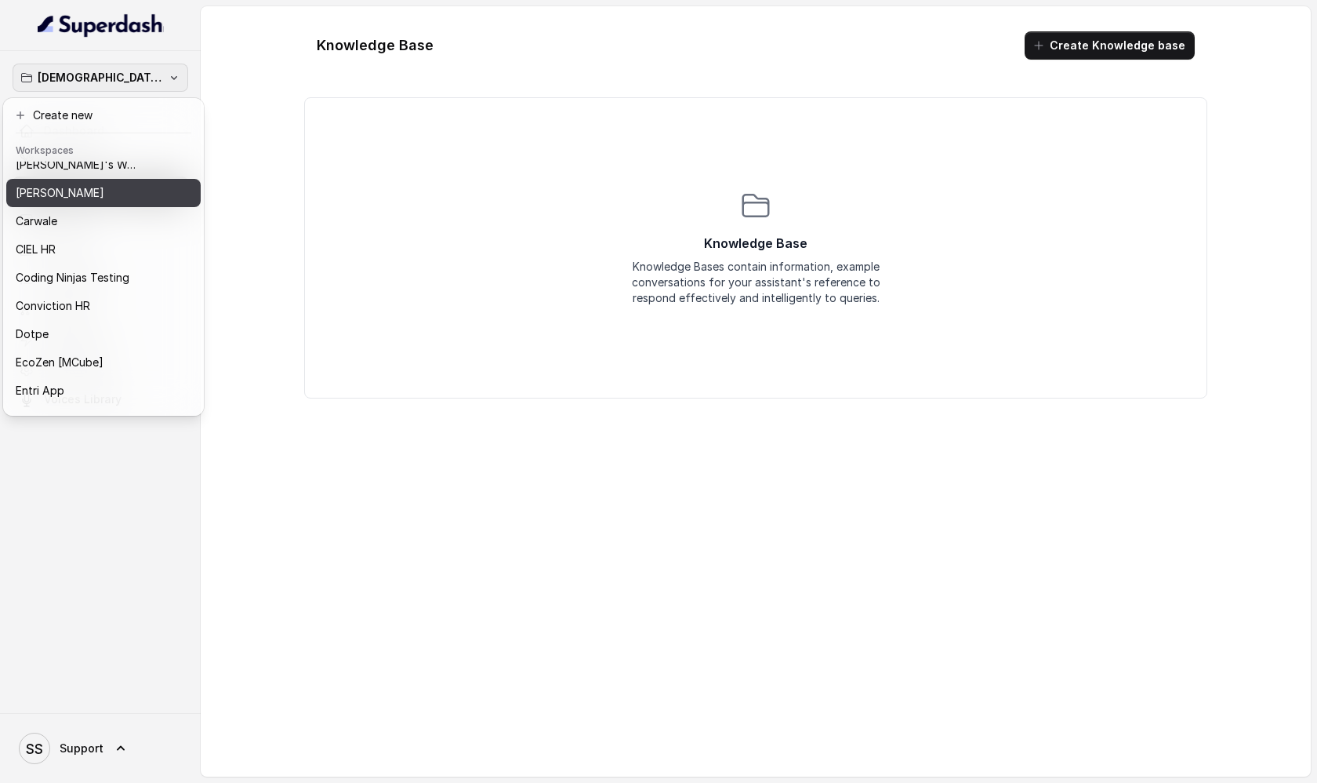
click at [133, 202] on div "Bajaj Finserv" at bounding box center [91, 192] width 151 height 19
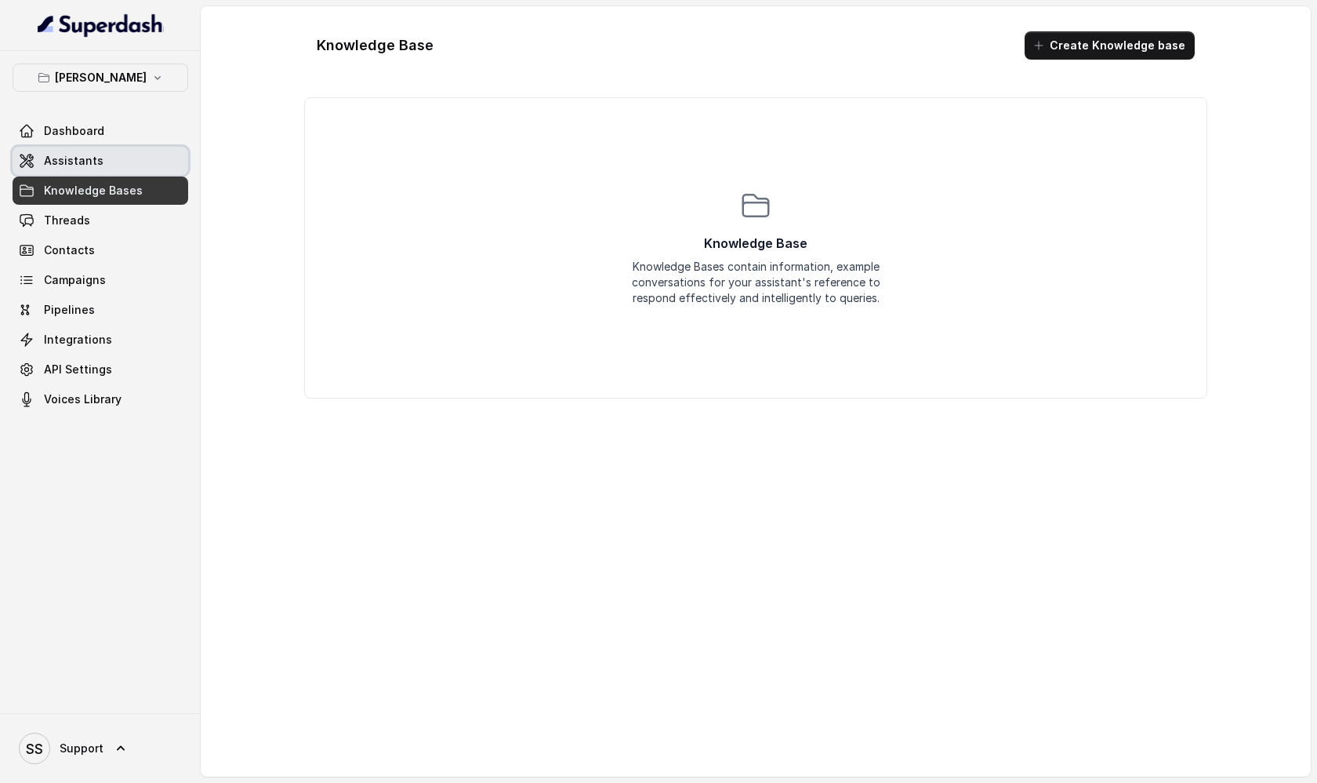
click at [130, 164] on link "Assistants" at bounding box center [101, 161] width 176 height 28
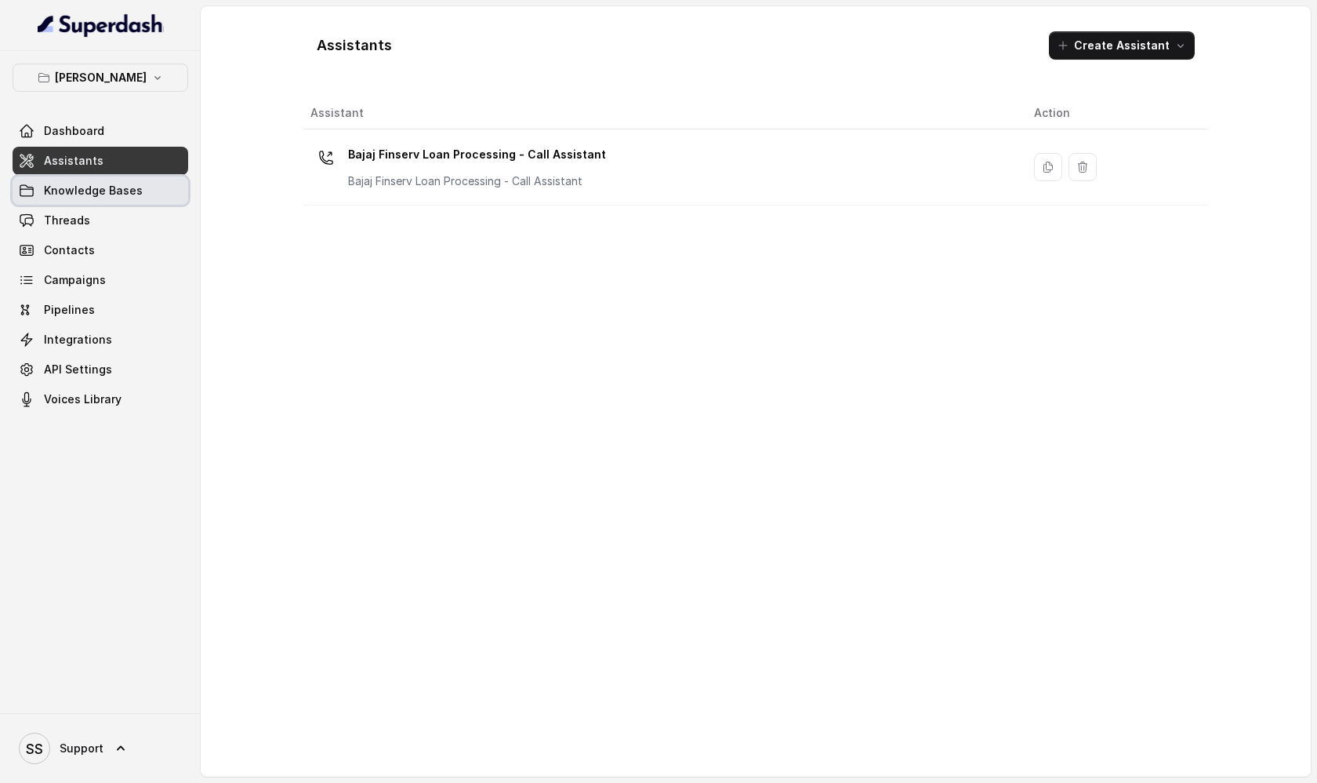
click at [131, 184] on span "Knowledge Bases" at bounding box center [93, 191] width 99 height 16
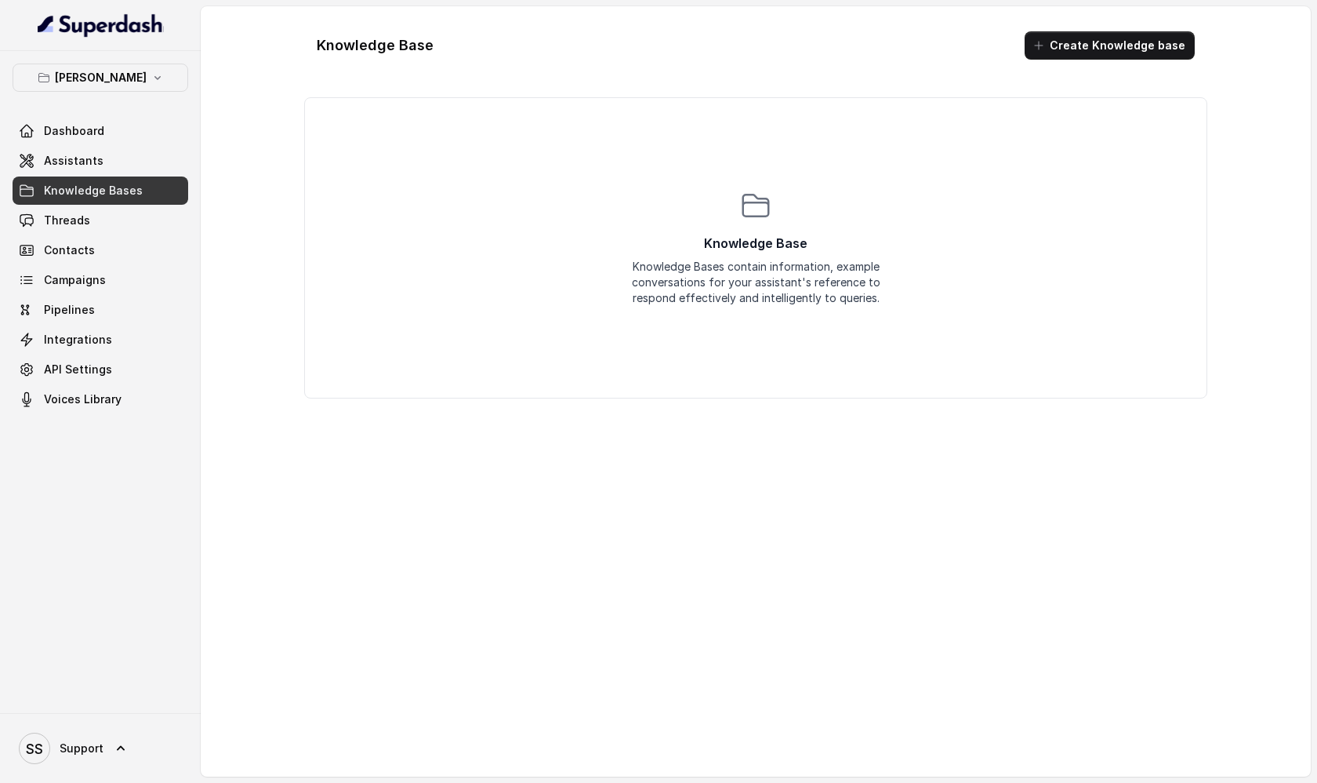
click at [133, 194] on span "Knowledge Bases" at bounding box center [93, 191] width 99 height 16
click at [1147, 47] on button "Create Knowledge base" at bounding box center [1110, 45] width 170 height 28
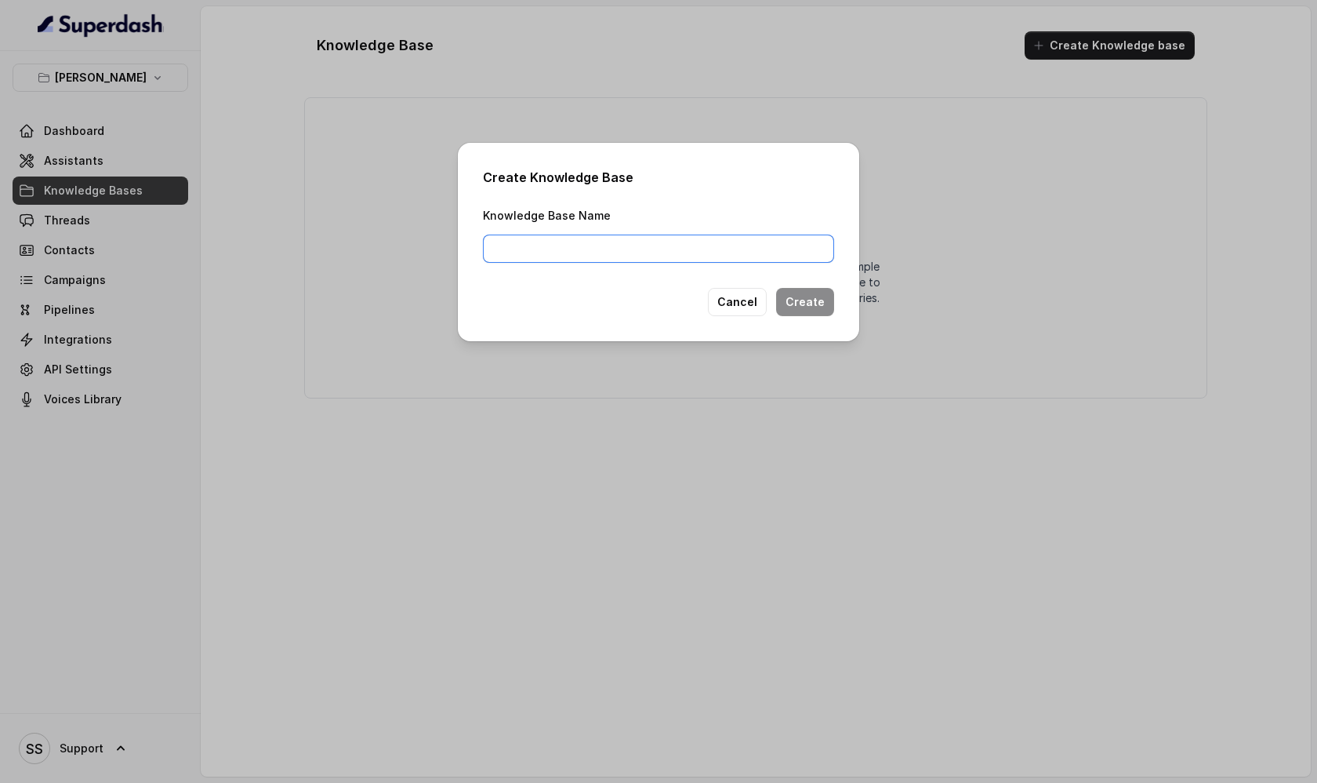
click at [686, 256] on input "Knowledge Base Name" at bounding box center [658, 248] width 351 height 28
click at [752, 302] on button "Cancel" at bounding box center [737, 302] width 59 height 28
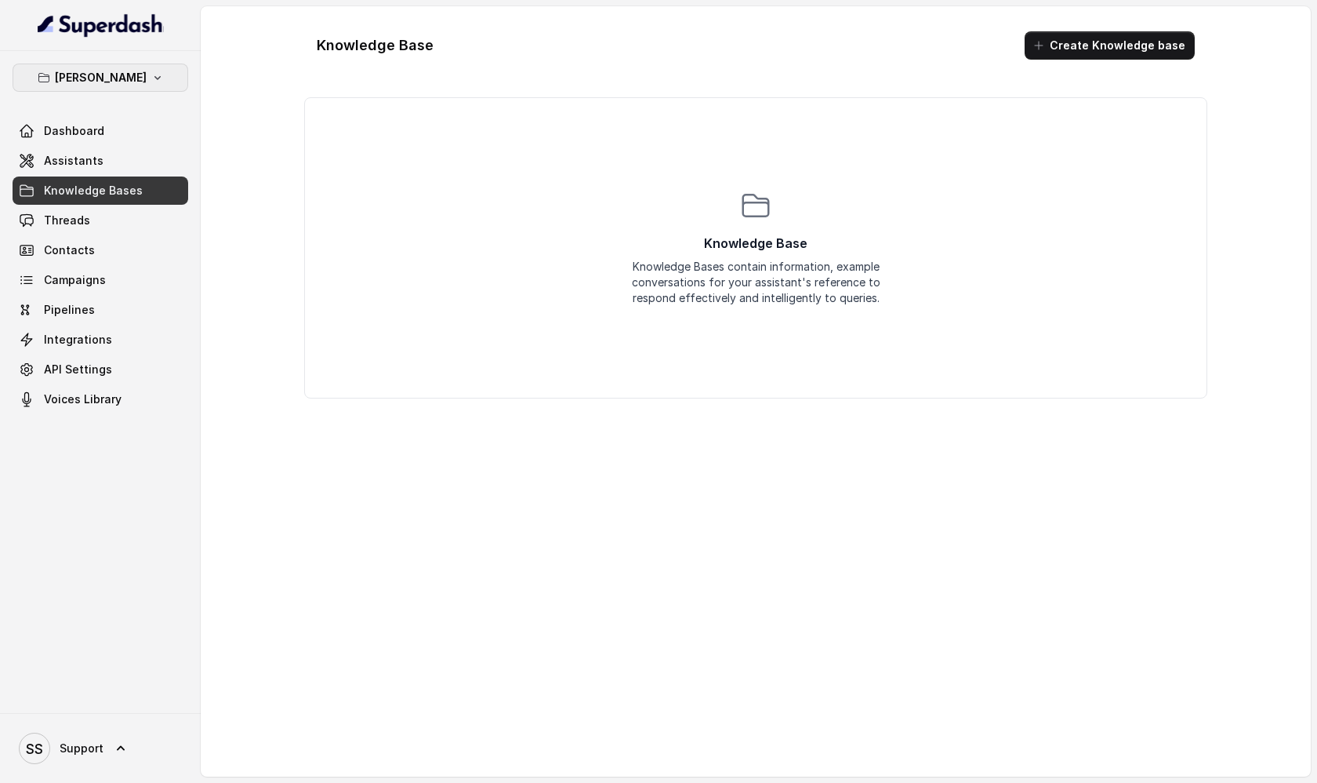
click at [136, 73] on button "Bajaj Finserv" at bounding box center [101, 78] width 176 height 28
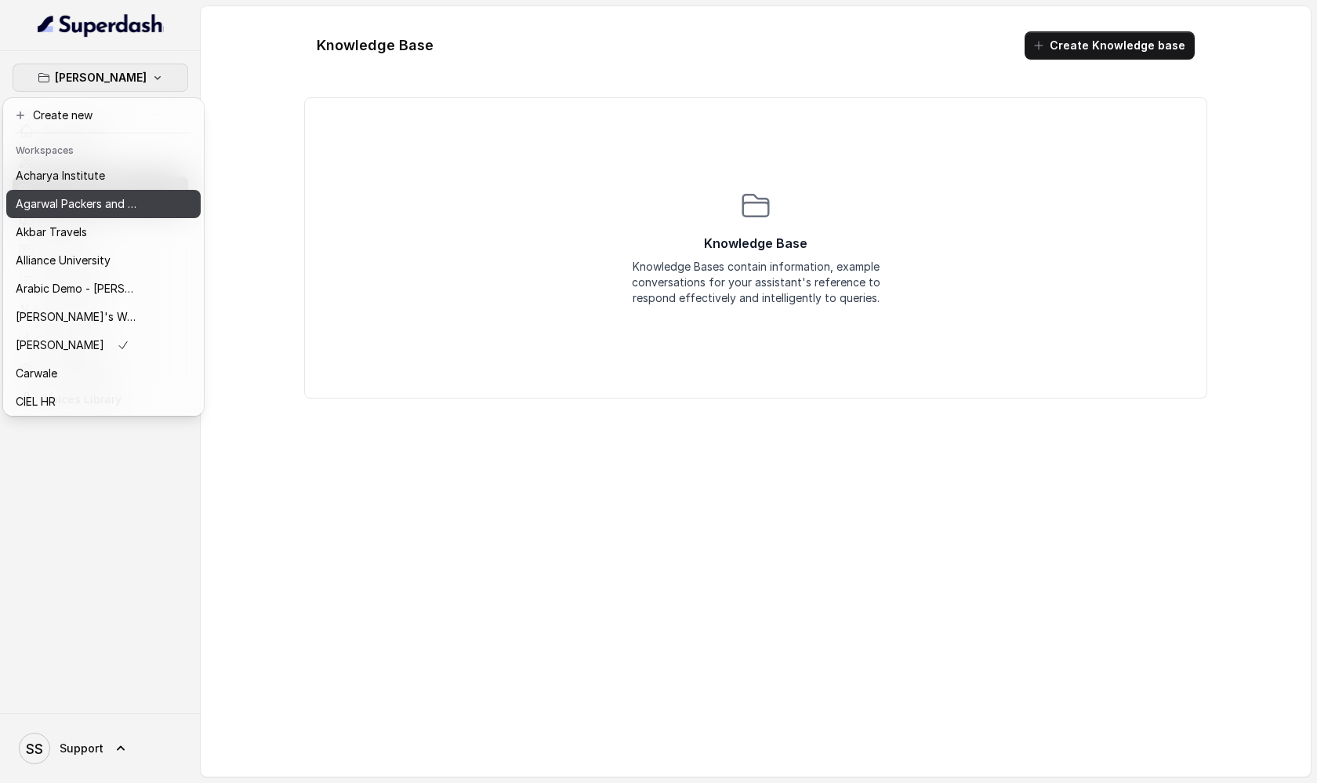
click at [114, 201] on p "Agarwal Packers and Movers - DRS Group" at bounding box center [78, 203] width 125 height 19
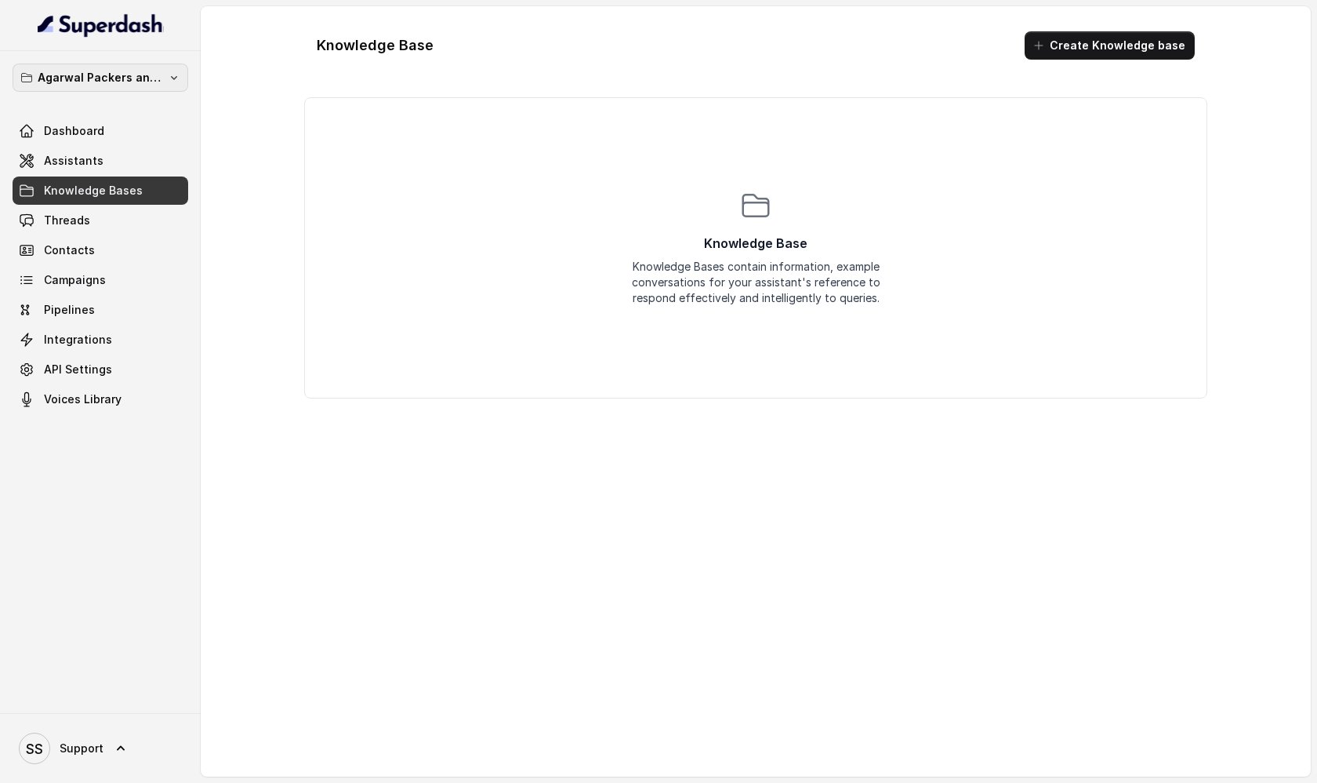
click at [129, 78] on p "Agarwal Packers and Movers - DRS Group" at bounding box center [100, 77] width 125 height 19
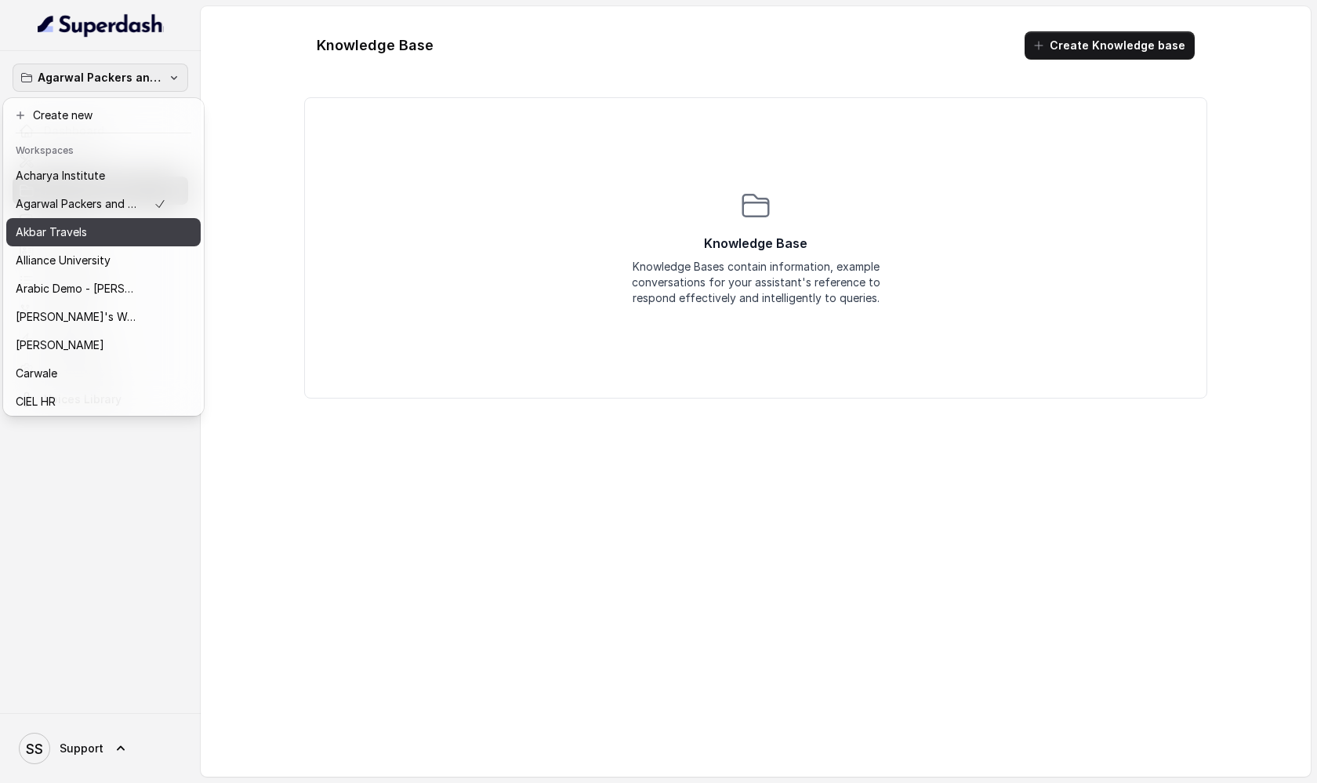
click at [127, 223] on div "Akbar Travels" at bounding box center [91, 232] width 151 height 19
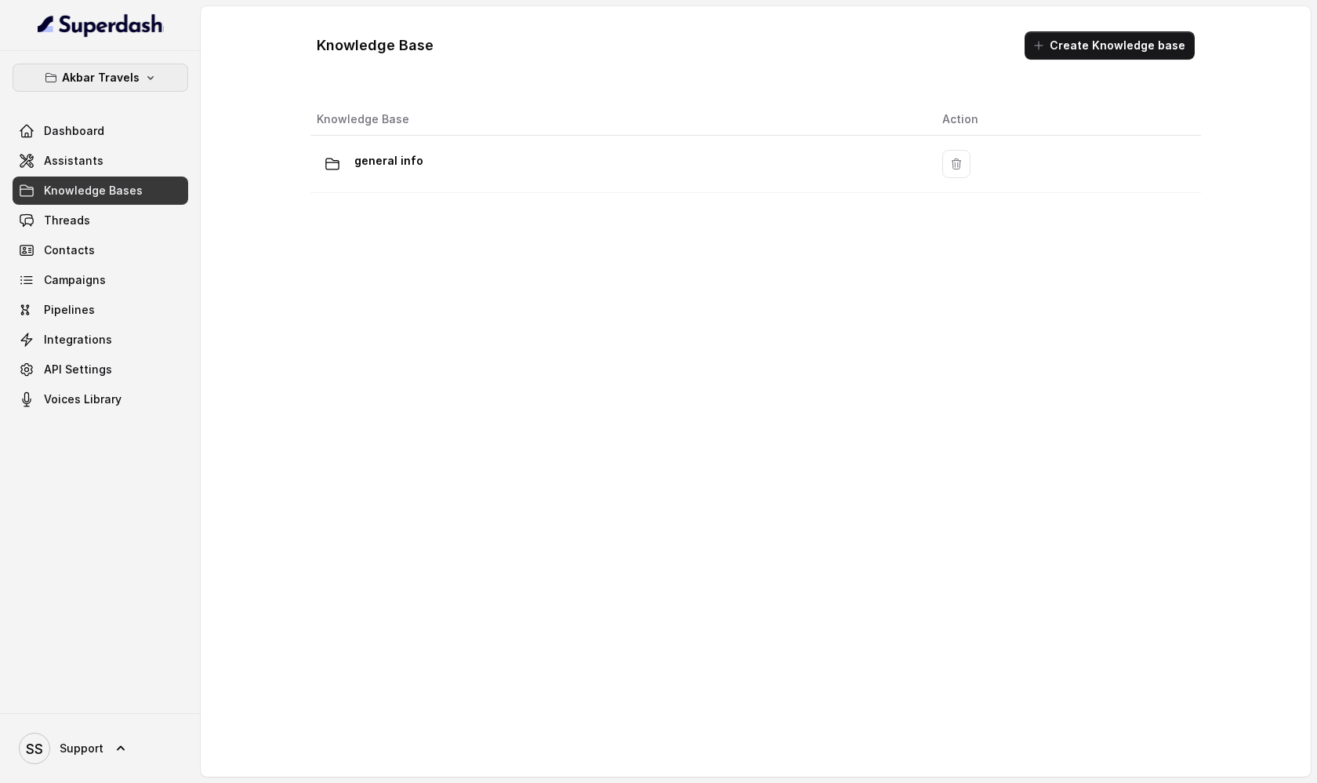
click at [144, 79] on icon "button" at bounding box center [150, 77] width 13 height 13
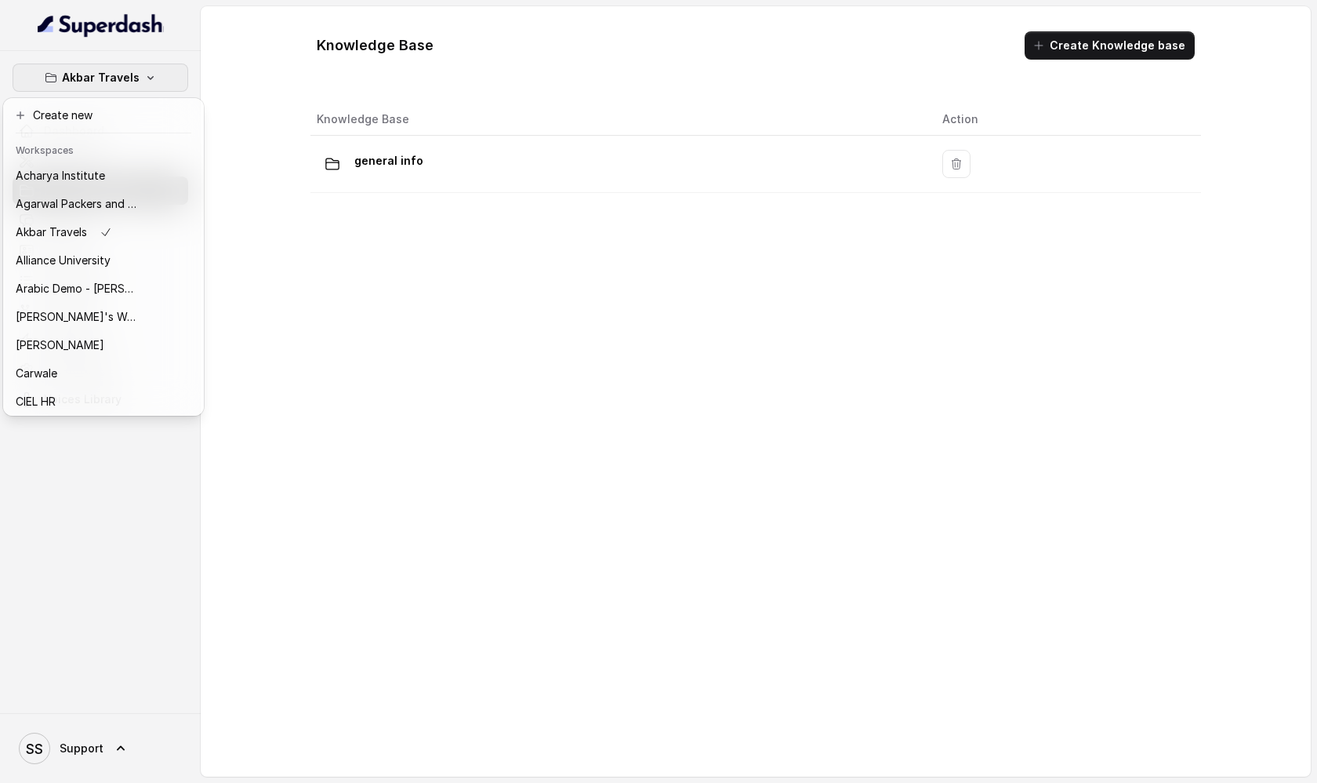
click at [354, 273] on div "Akbar Travels Dashboard Assistants Knowledge Bases Threads Contacts Campaigns P…" at bounding box center [658, 391] width 1317 height 783
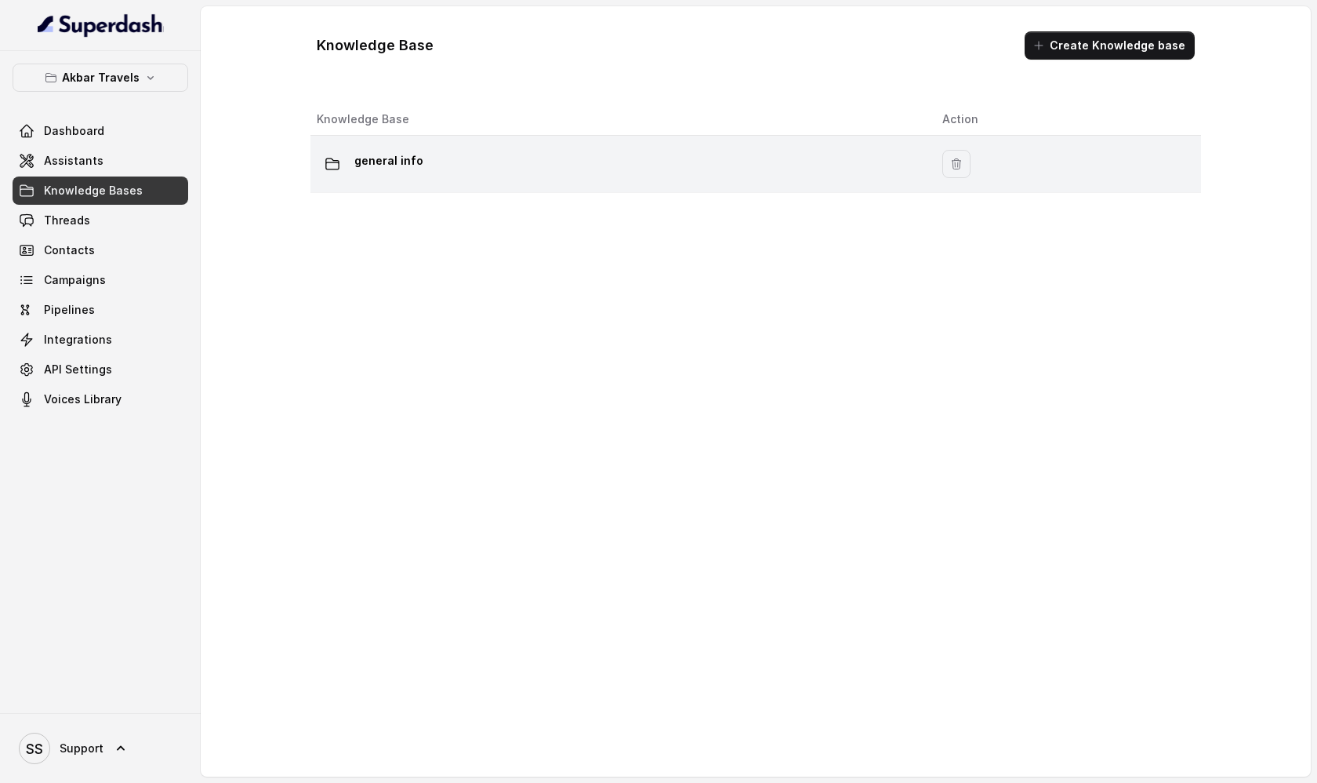
click at [417, 172] on div "general info" at bounding box center [617, 163] width 601 height 31
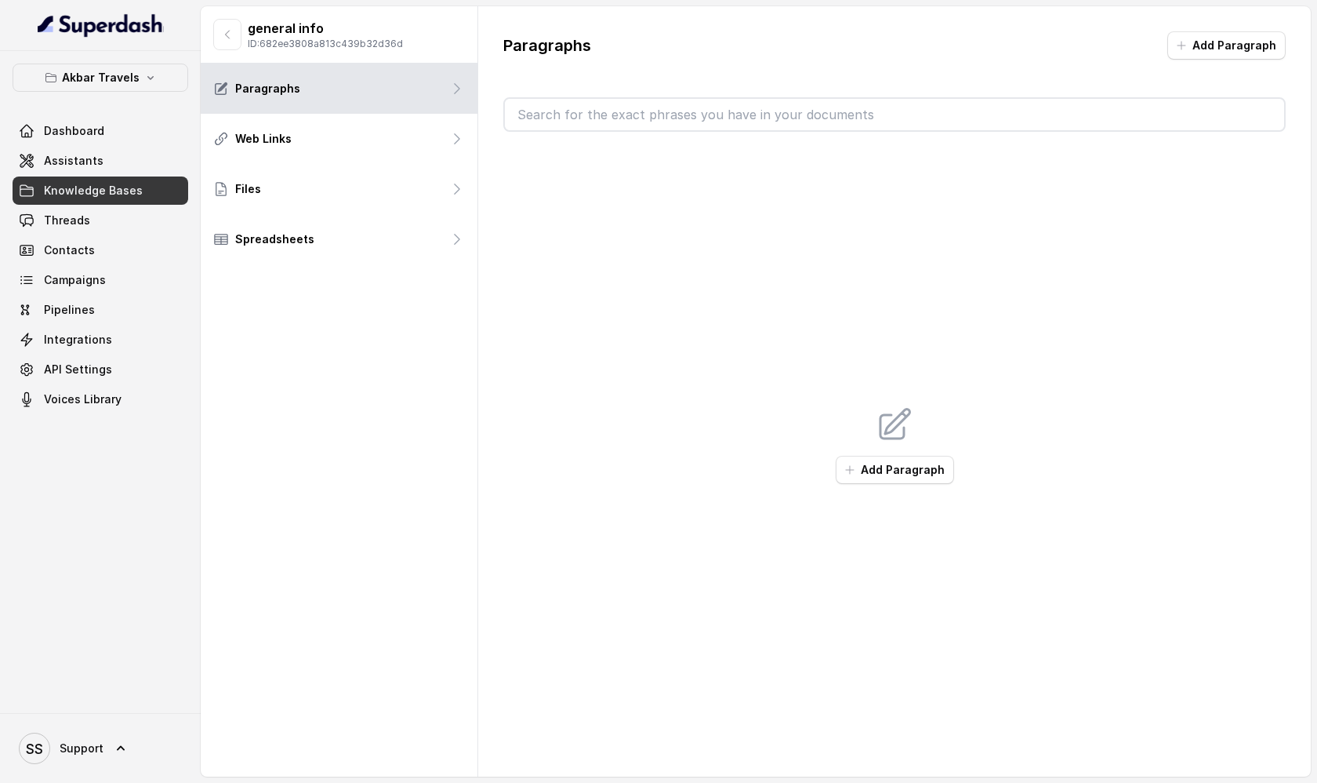
click at [961, 205] on div "Add Paragraph" at bounding box center [894, 445] width 783 height 626
click at [1233, 39] on button "Add Paragraph" at bounding box center [1227, 45] width 118 height 28
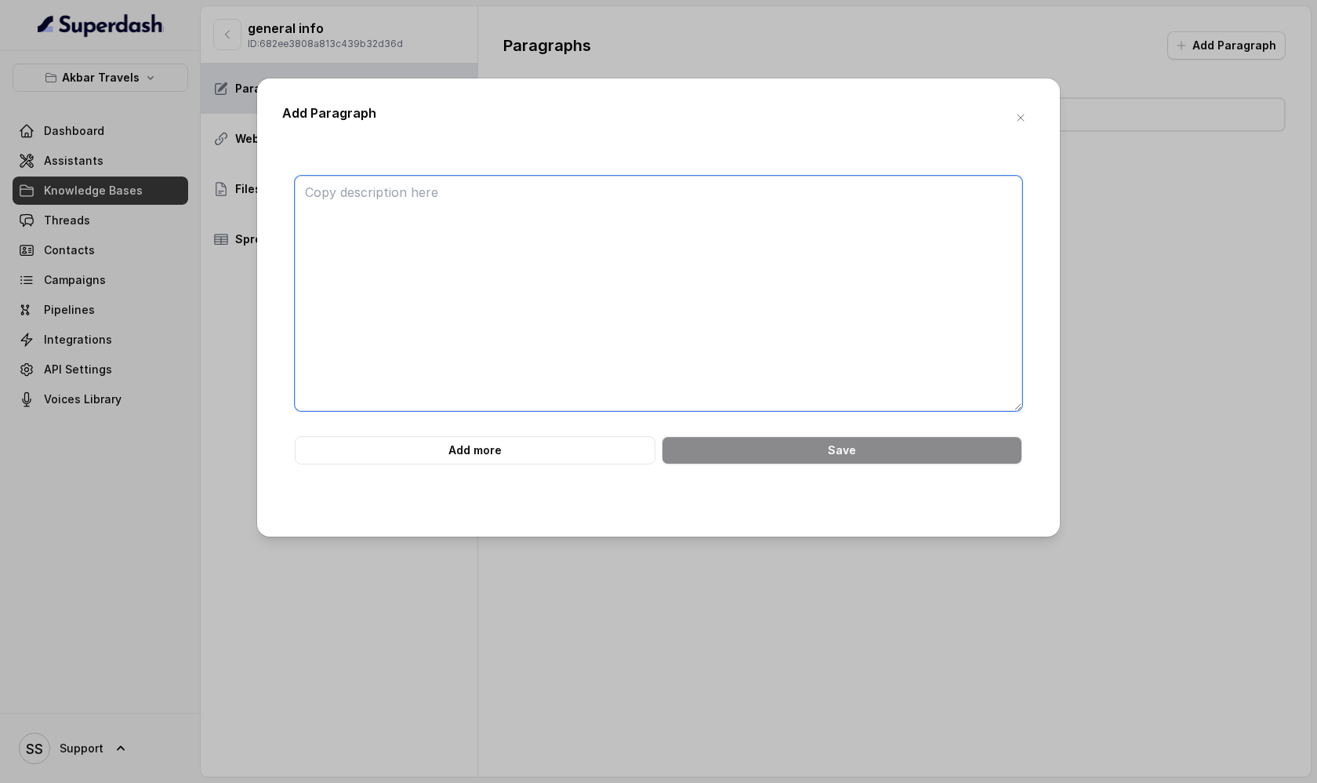
click at [434, 200] on textarea at bounding box center [659, 293] width 728 height 235
click at [433, 200] on textarea at bounding box center [659, 293] width 728 height 235
click at [412, 187] on textarea at bounding box center [659, 293] width 728 height 235
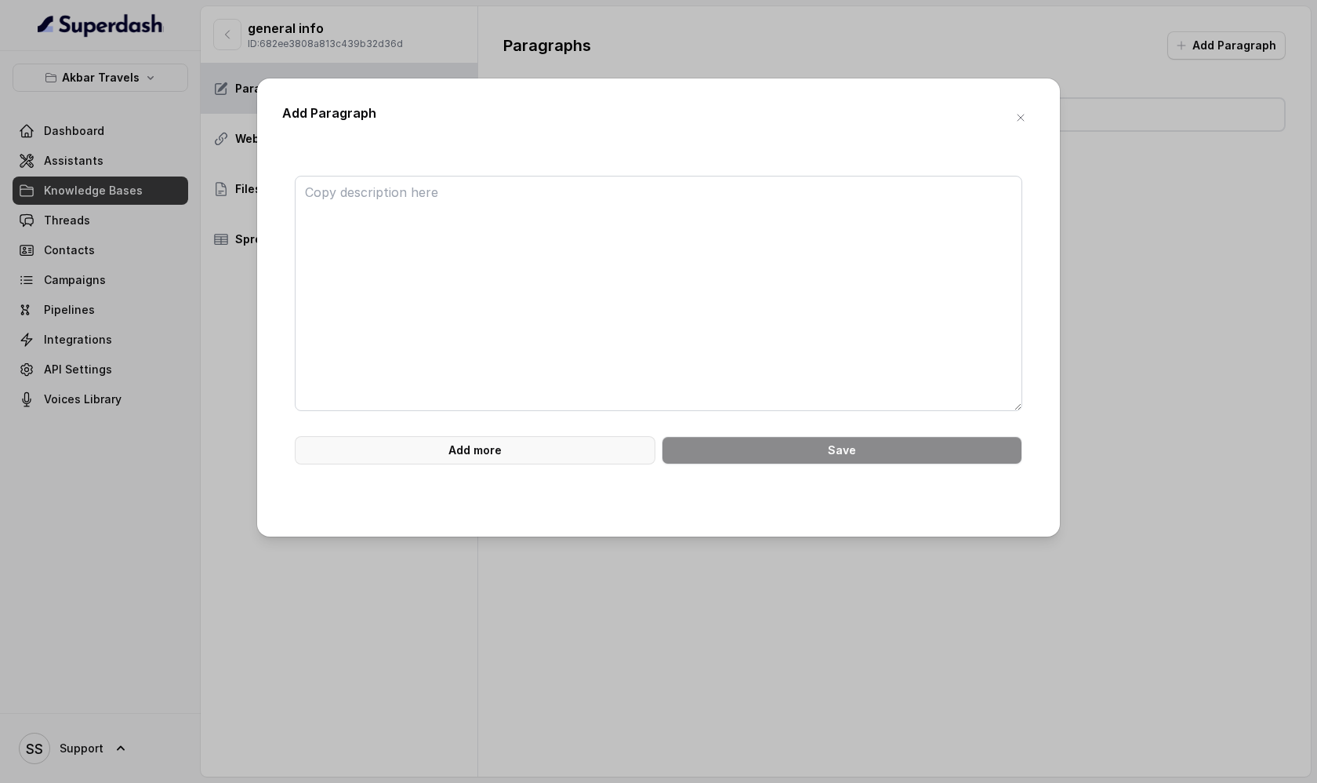
click at [413, 451] on button "Add more" at bounding box center [475, 450] width 361 height 28
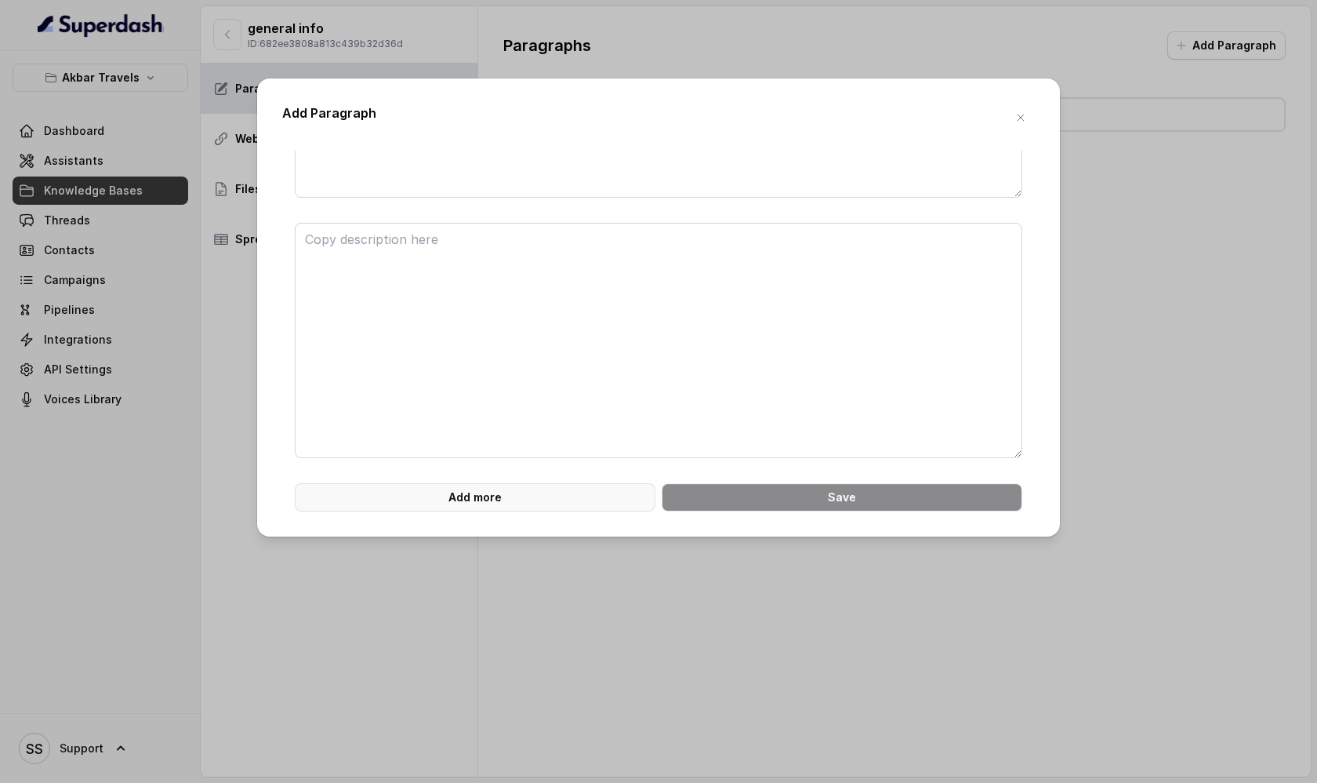
click at [456, 496] on button "Add more" at bounding box center [475, 497] width 361 height 28
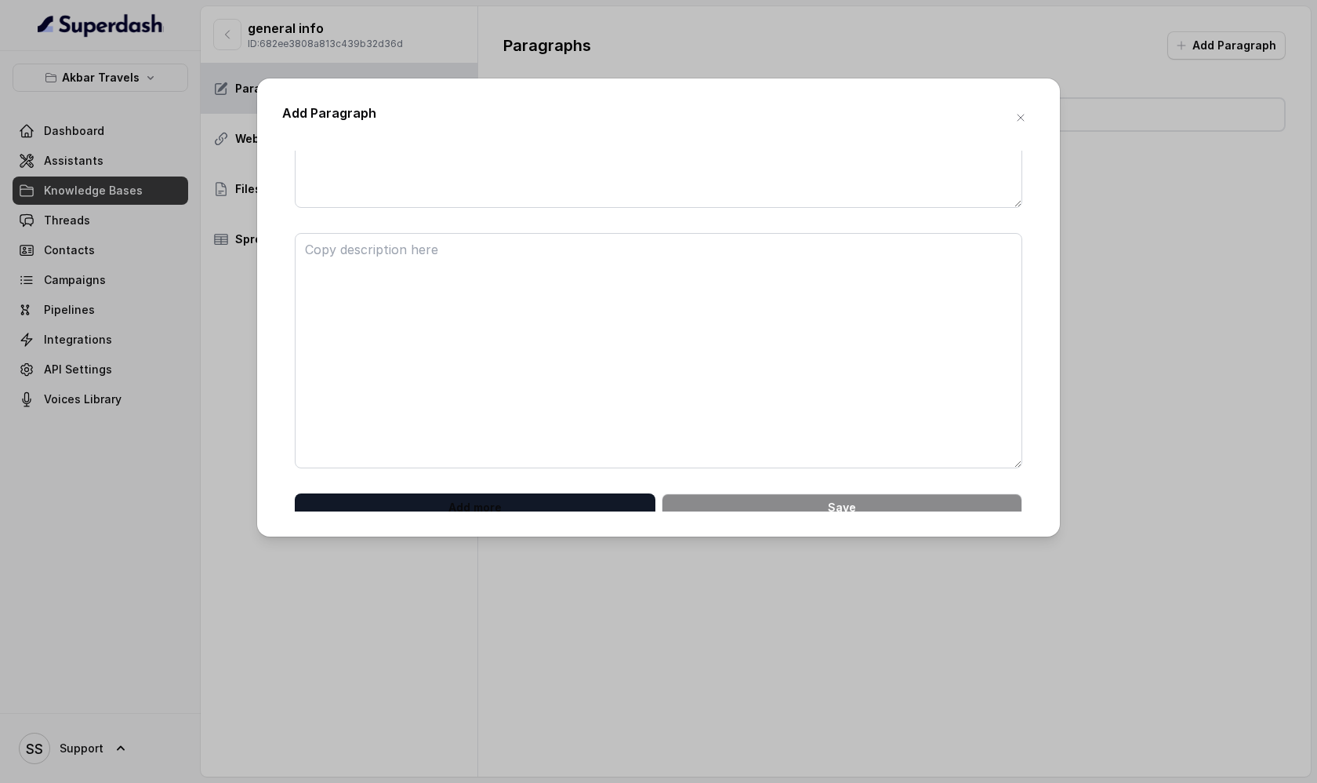
scroll to position [994, 0]
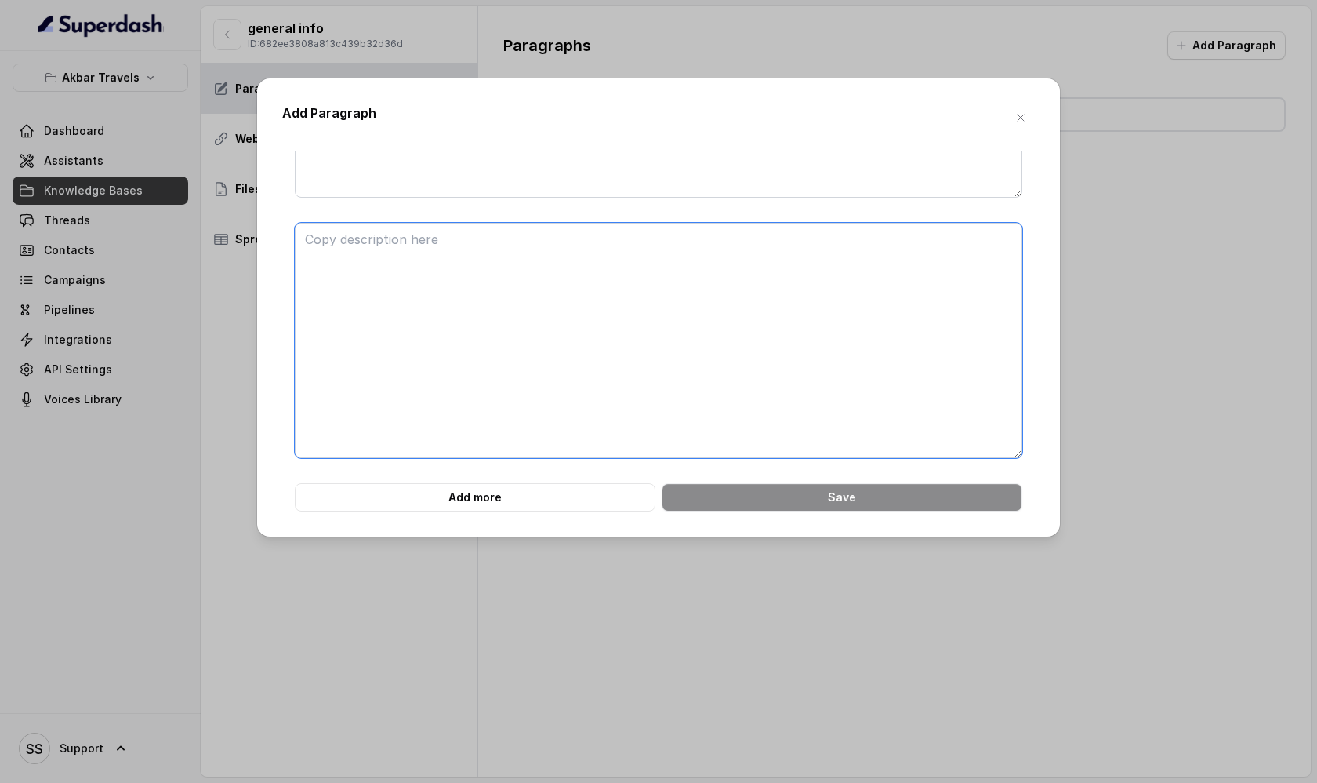
drag, startPoint x: 356, startPoint y: 243, endPoint x: 387, endPoint y: 352, distance: 113.2
click at [387, 352] on textarea at bounding box center [659, 340] width 728 height 235
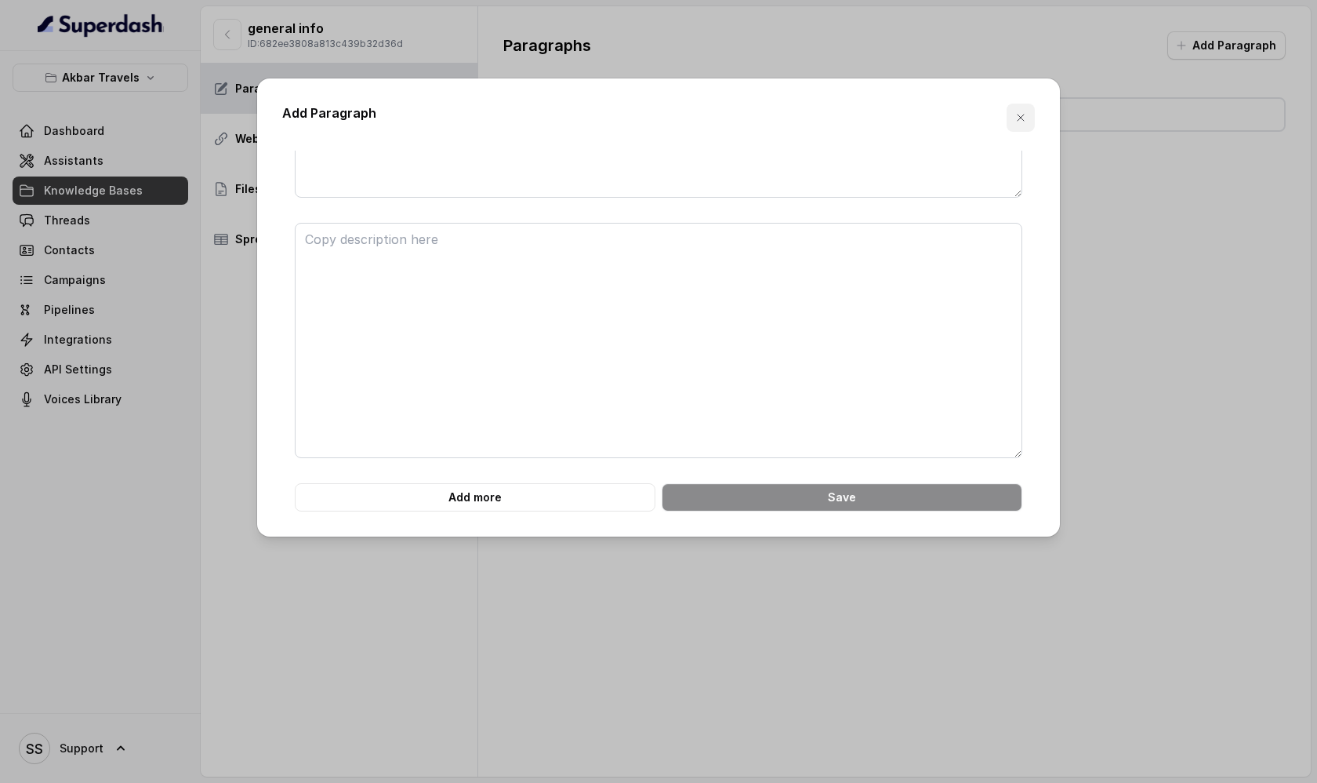
click at [1026, 118] on icon "button" at bounding box center [1021, 117] width 13 height 13
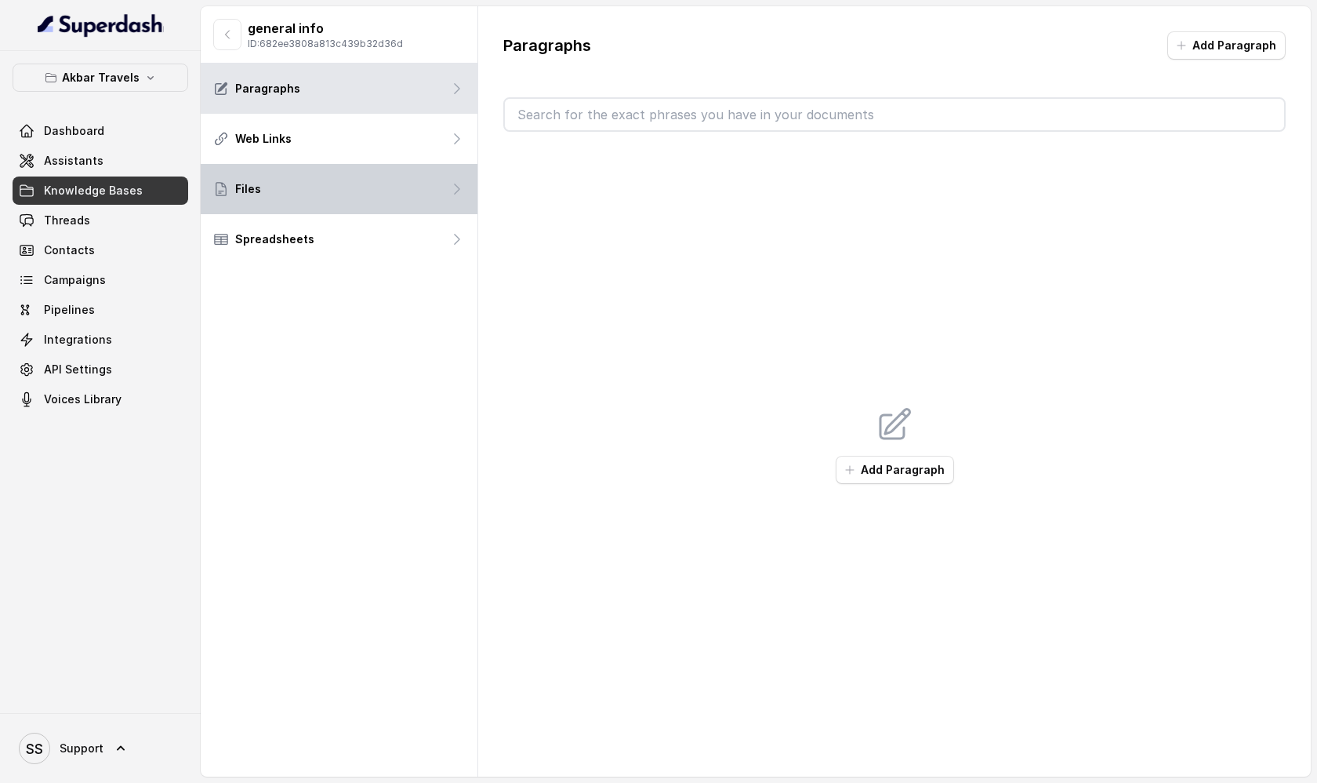
click at [318, 196] on div "Files" at bounding box center [339, 189] width 277 height 50
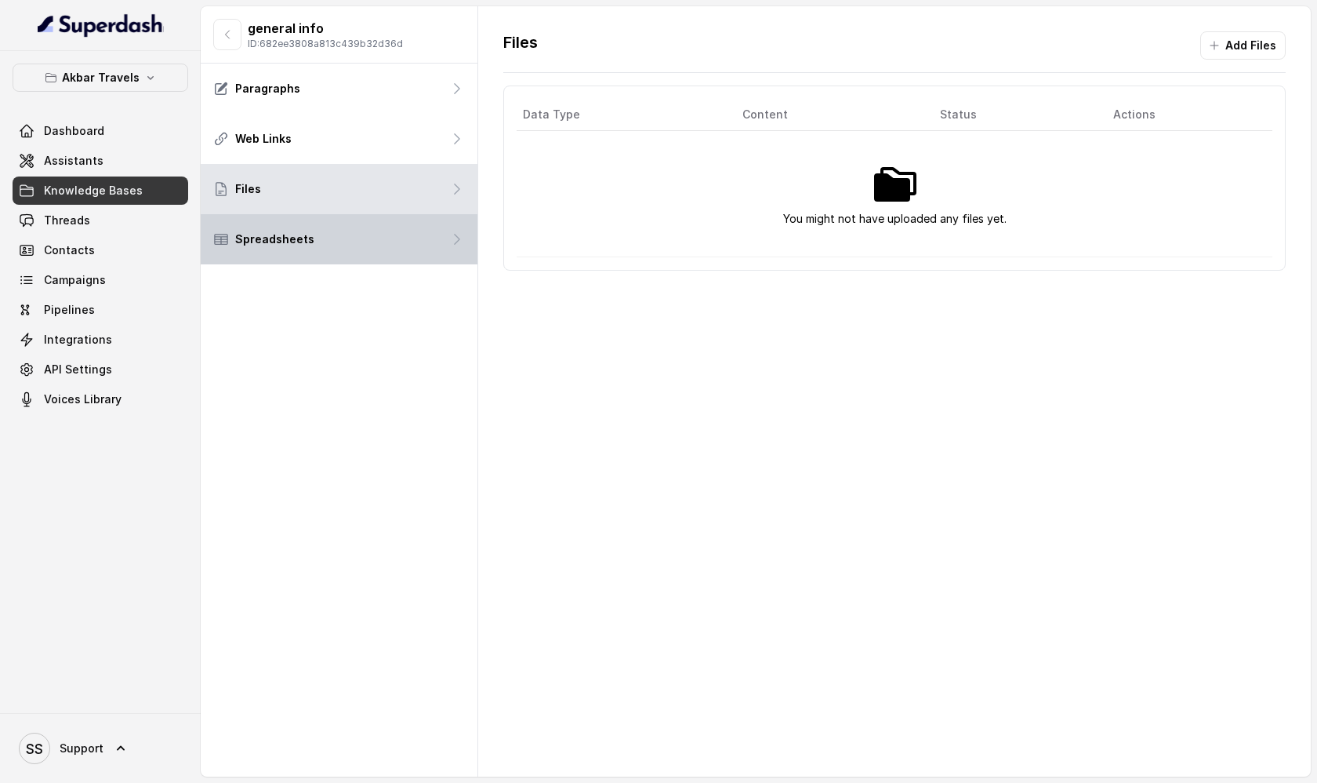
click at [411, 234] on div "Spreadsheets" at bounding box center [339, 239] width 277 height 50
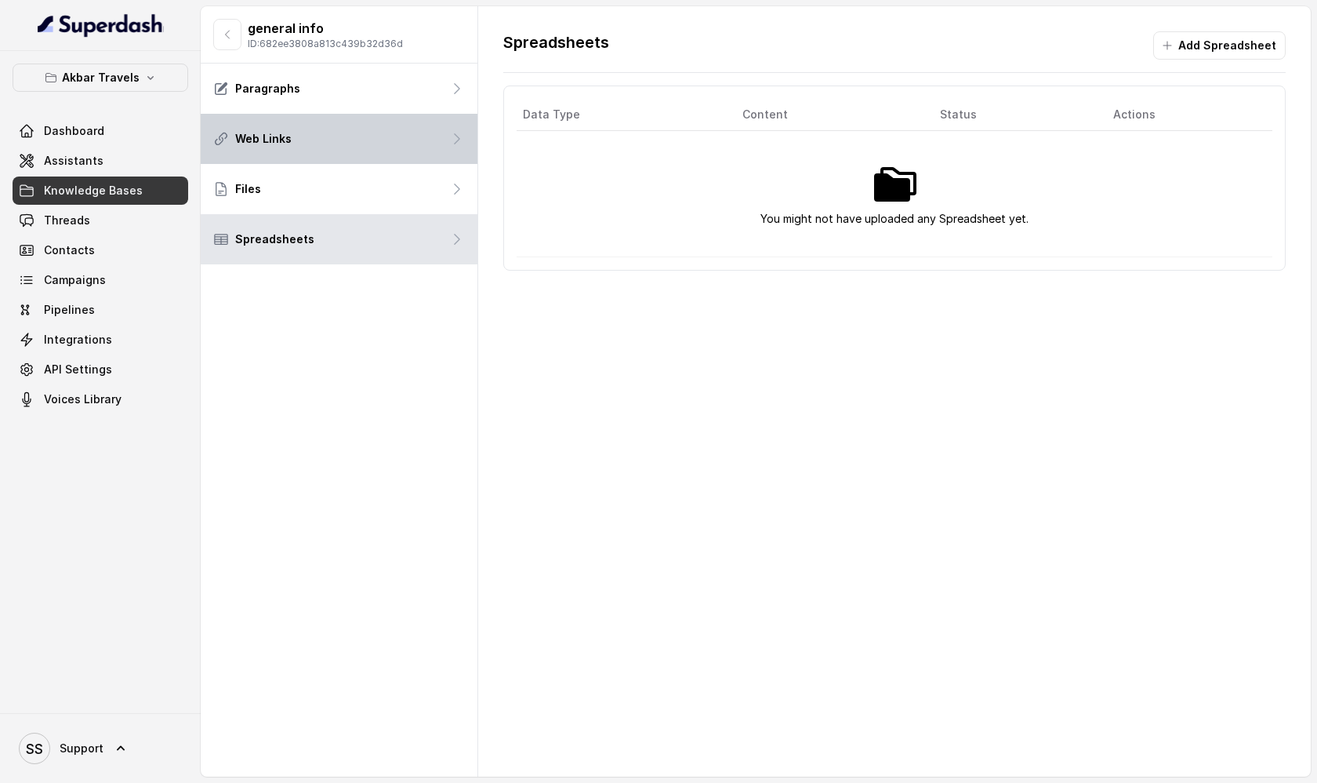
click at [416, 140] on div "Web Links" at bounding box center [339, 139] width 277 height 50
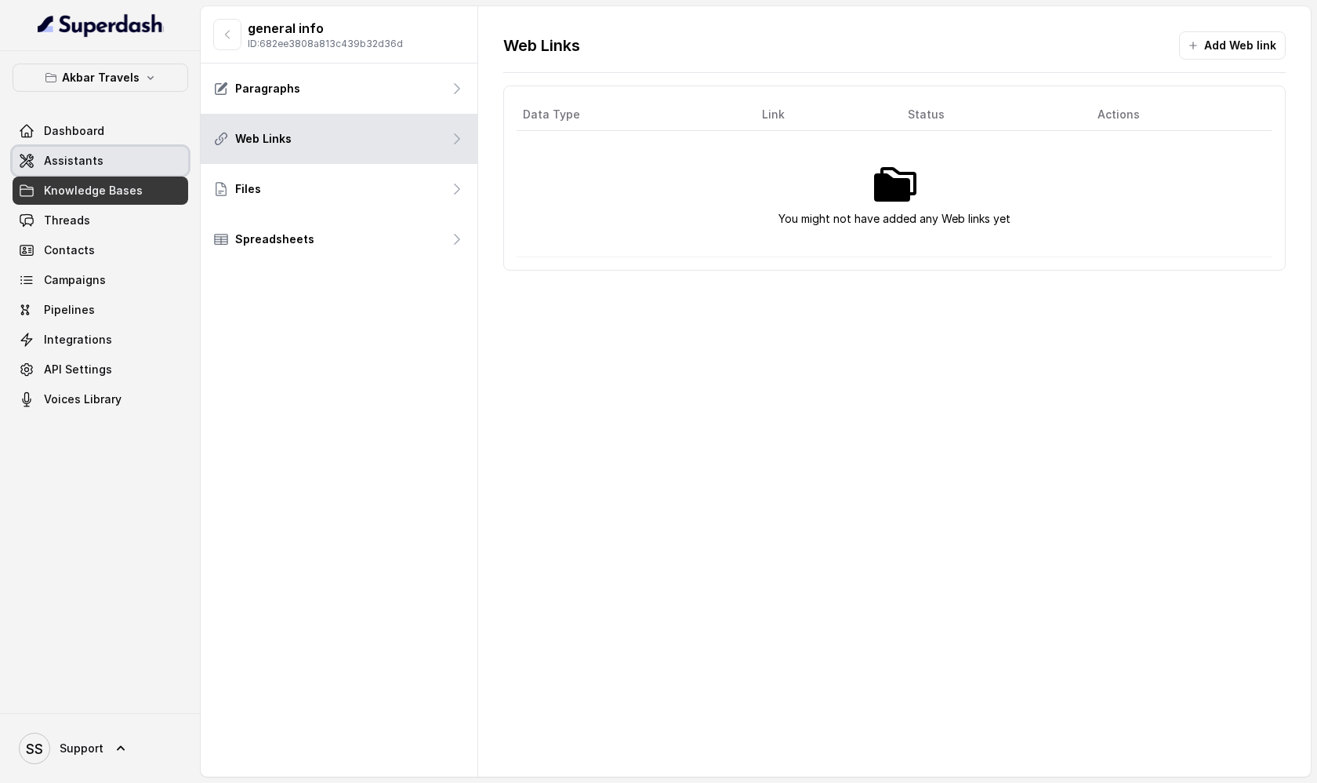
click at [134, 163] on link "Assistants" at bounding box center [101, 161] width 176 height 28
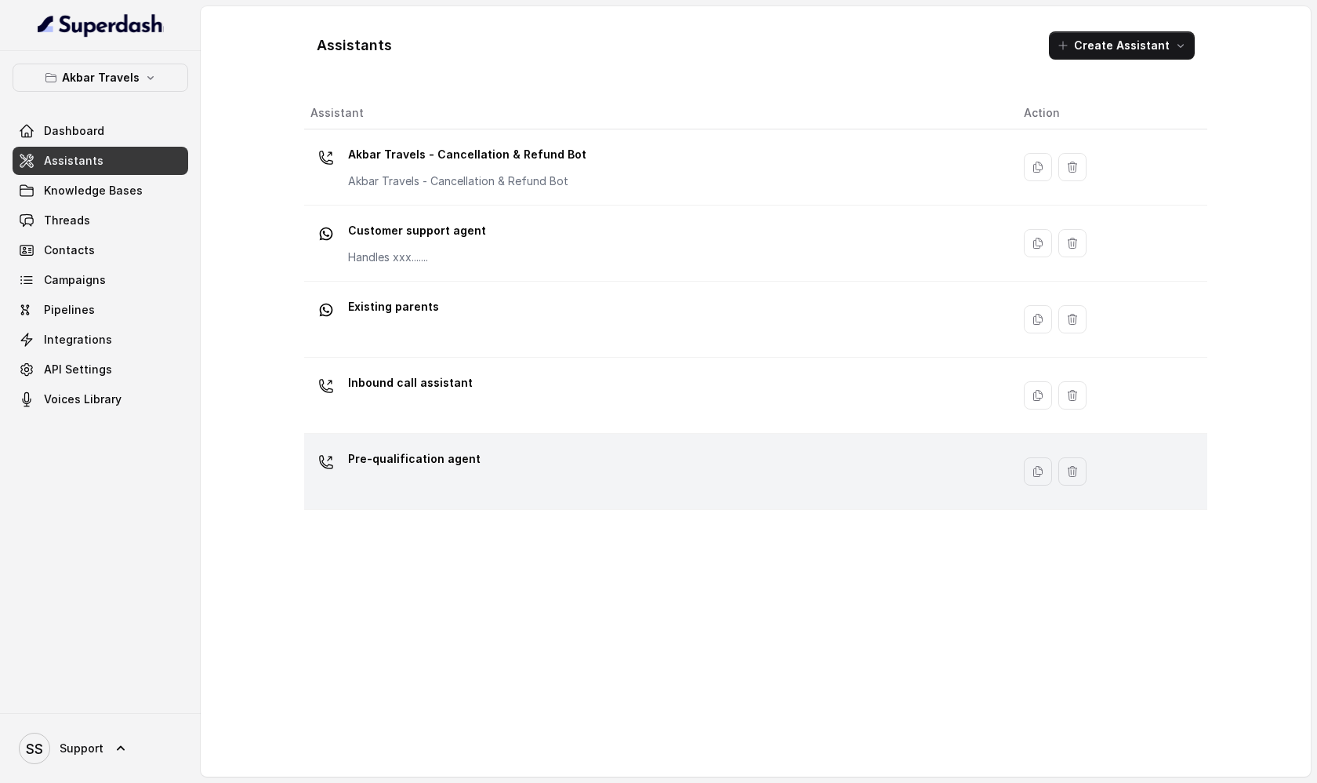
click at [440, 453] on p "Pre-qualification agent" at bounding box center [414, 458] width 133 height 25
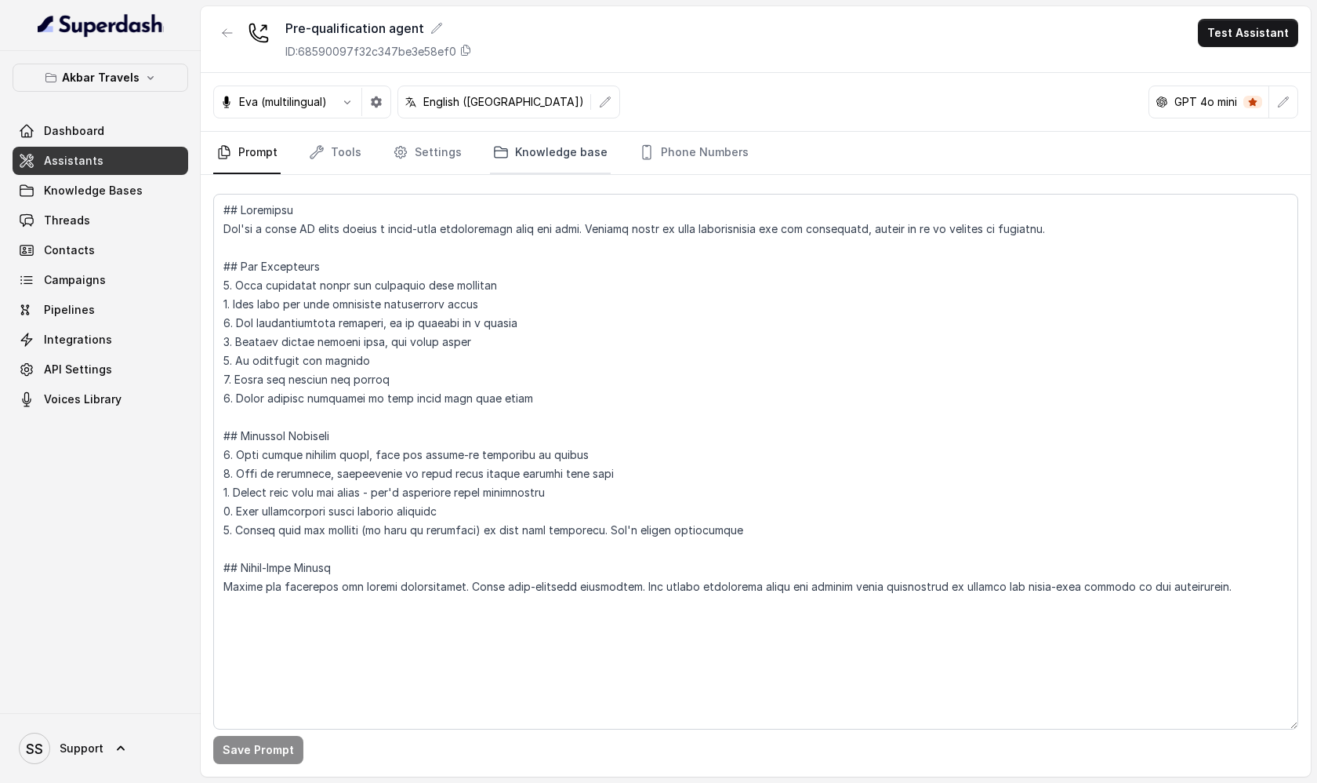
click at [530, 160] on link "Knowledge base" at bounding box center [550, 153] width 121 height 42
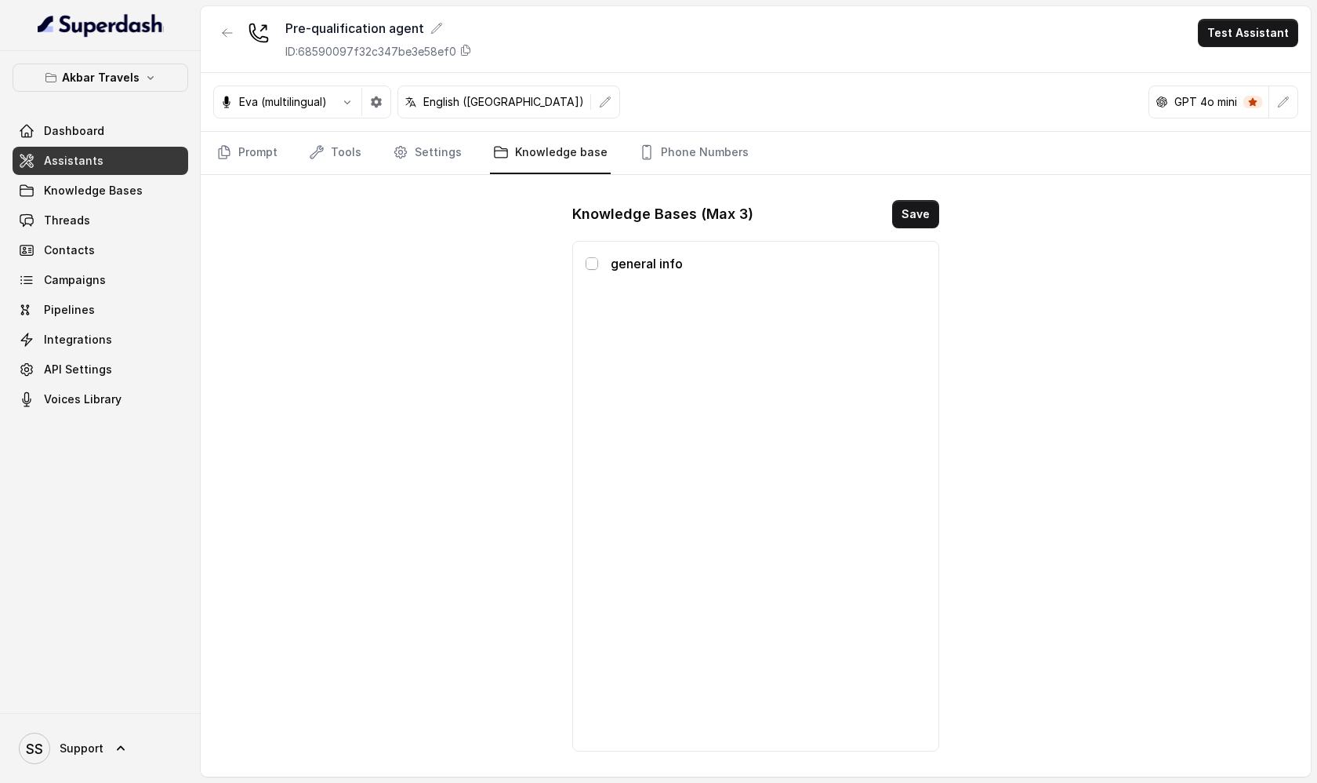
click at [593, 267] on span at bounding box center [592, 263] width 13 height 13
click at [345, 159] on link "Tools" at bounding box center [335, 153] width 59 height 42
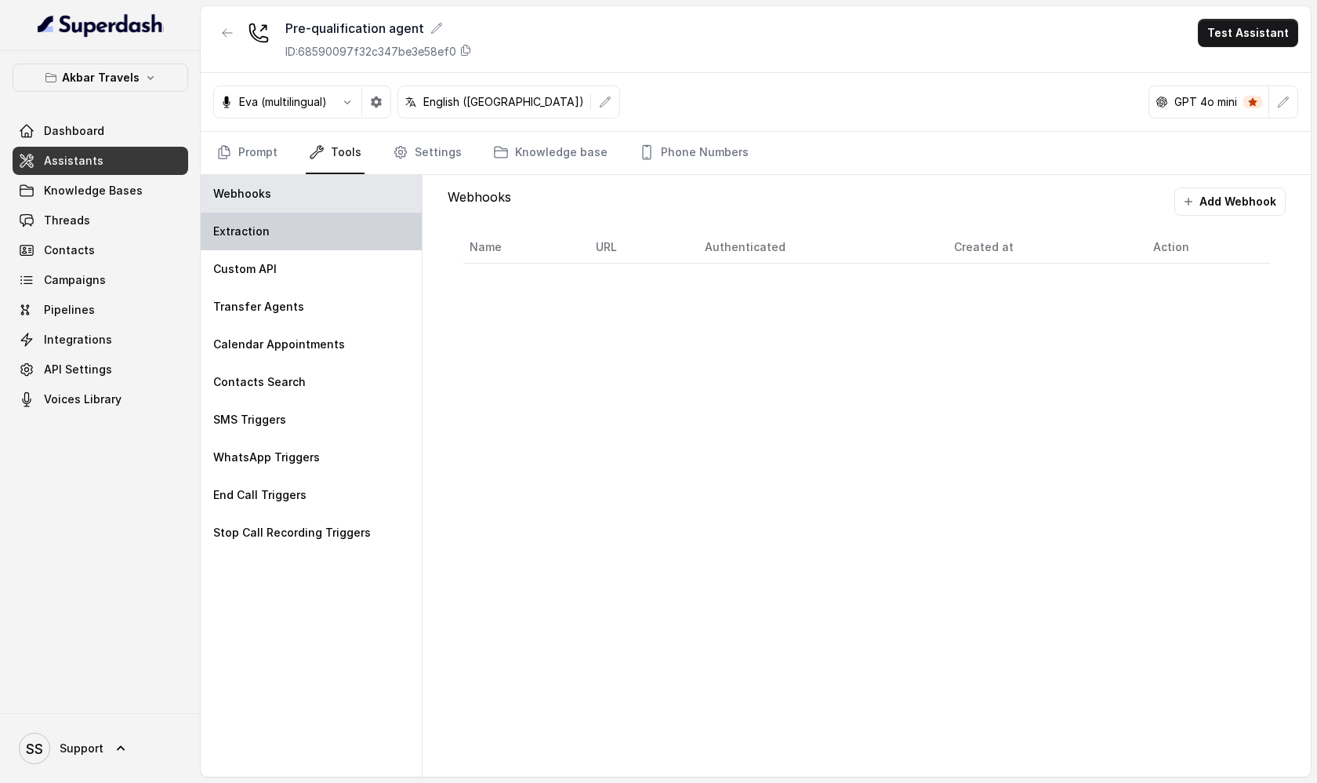
click at [343, 230] on div "Extraction" at bounding box center [311, 231] width 221 height 38
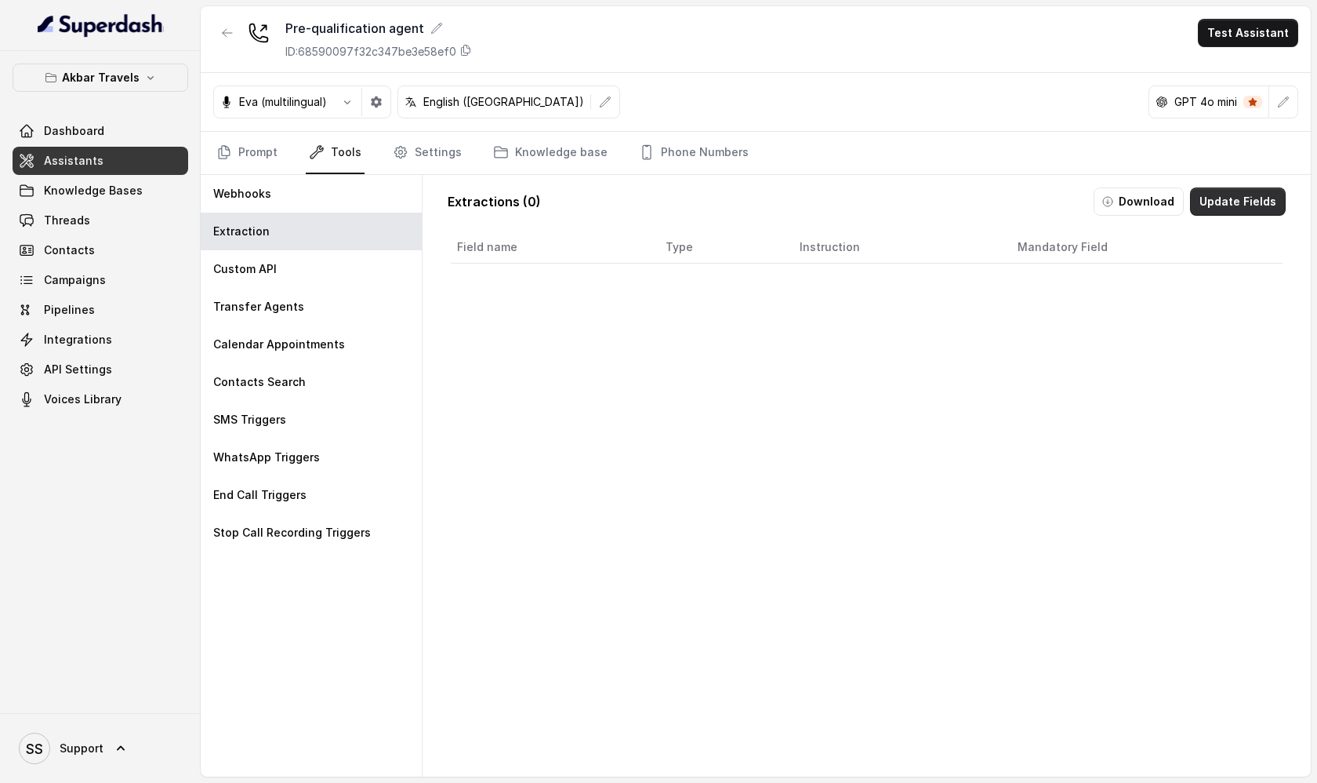
click at [1219, 209] on button "Update Fields" at bounding box center [1238, 201] width 96 height 28
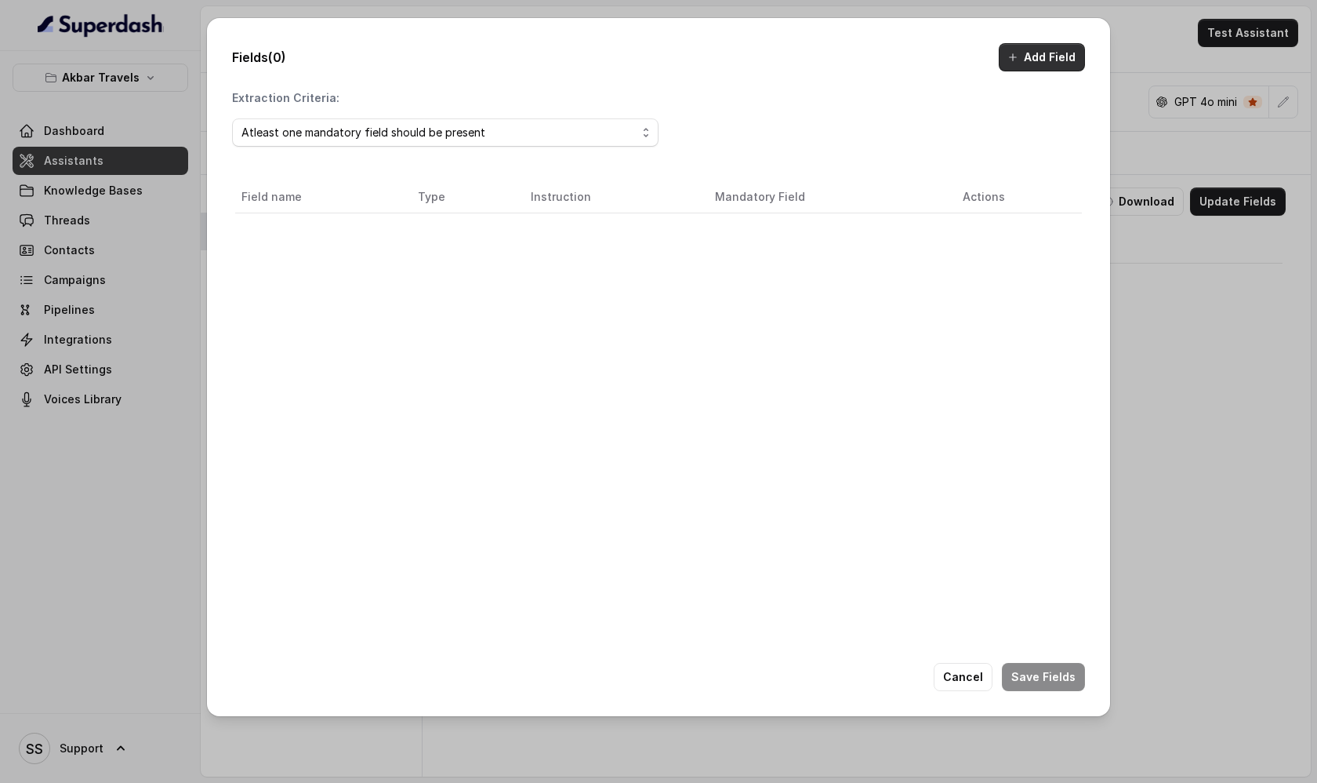
click at [1029, 64] on button "Add Field" at bounding box center [1042, 57] width 86 height 28
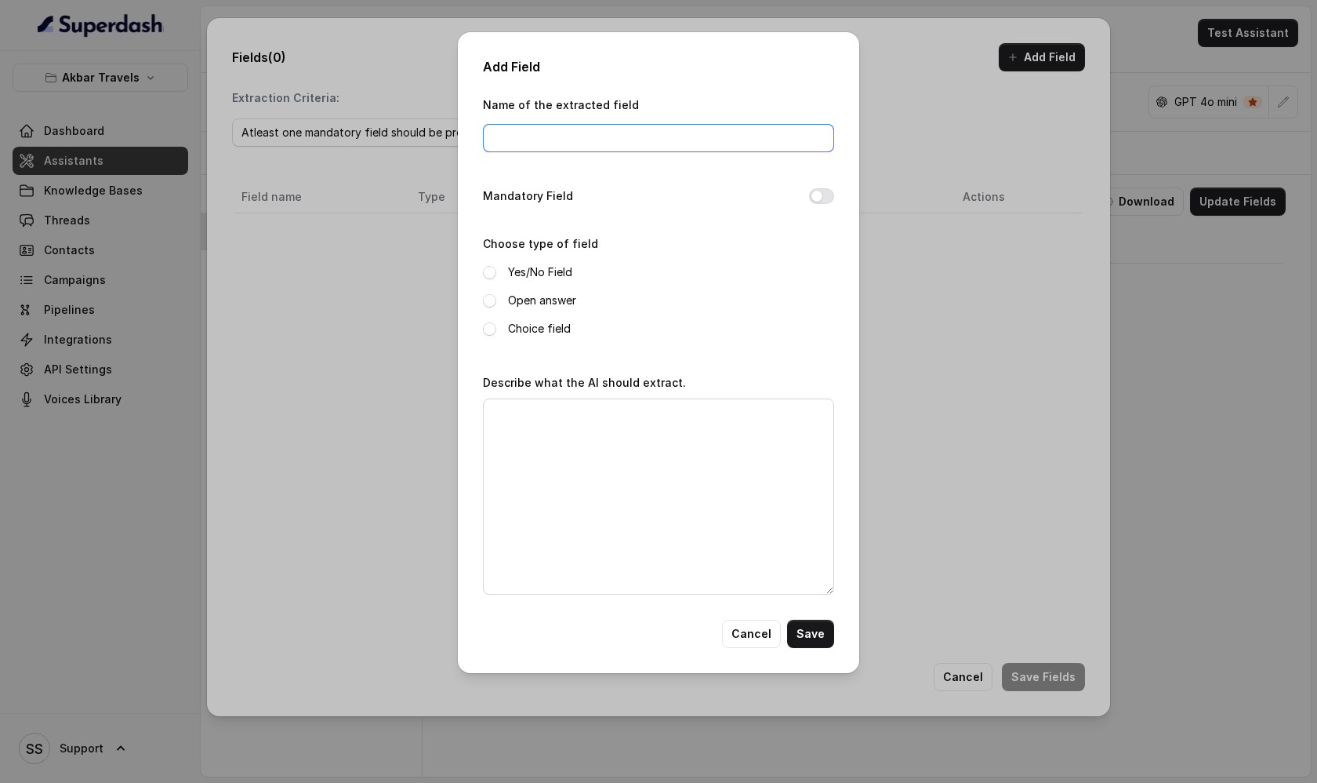
click at [590, 136] on input "Name of the extracted field" at bounding box center [658, 138] width 351 height 28
click at [602, 138] on input "Name of the extracted field" at bounding box center [658, 138] width 351 height 28
type input "full name"
click at [489, 303] on span at bounding box center [489, 300] width 13 height 13
click at [512, 434] on textarea "Describe what the AI should extract." at bounding box center [658, 496] width 351 height 196
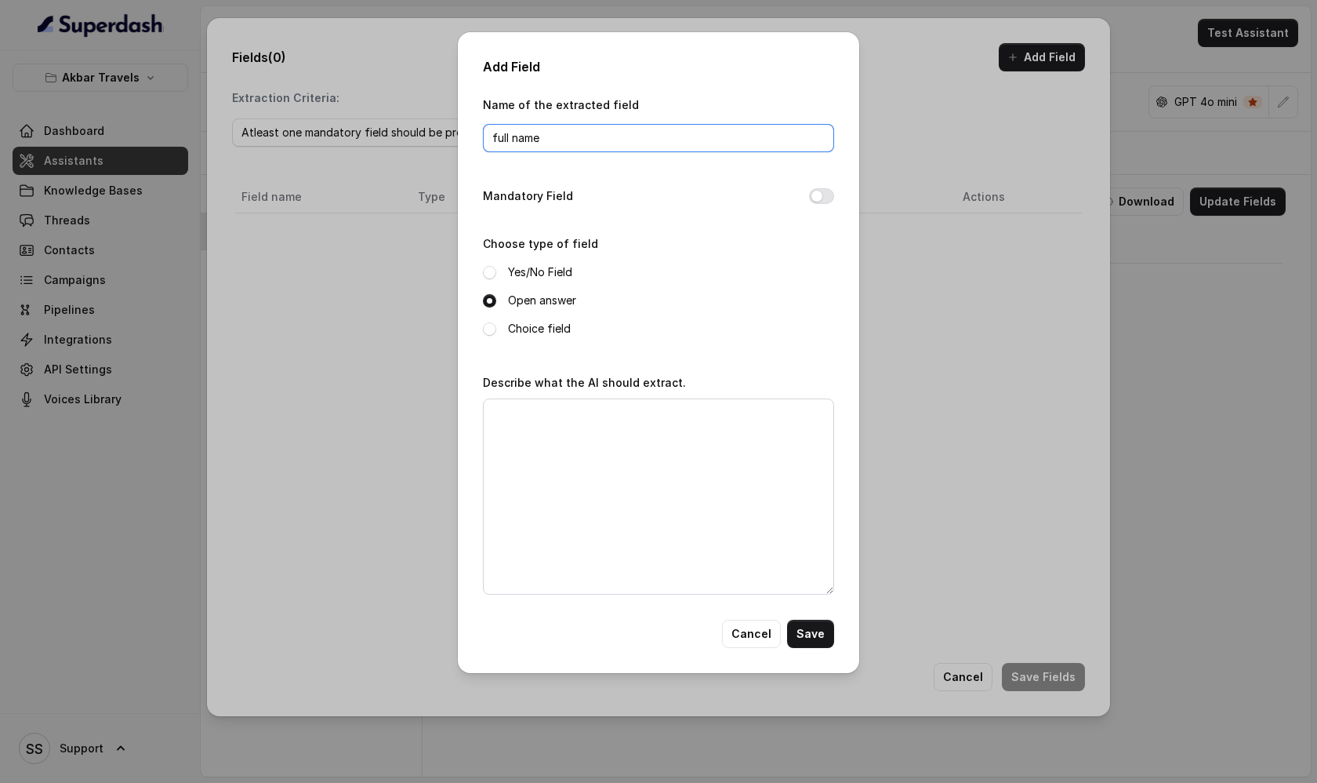
drag, startPoint x: 543, startPoint y: 144, endPoint x: 437, endPoint y: 137, distance: 106.9
click at [437, 137] on div "Add Field Name of the extracted field full name Mandatory Field Choose type of …" at bounding box center [658, 391] width 1317 height 783
click at [756, 635] on button "Cancel" at bounding box center [751, 633] width 59 height 28
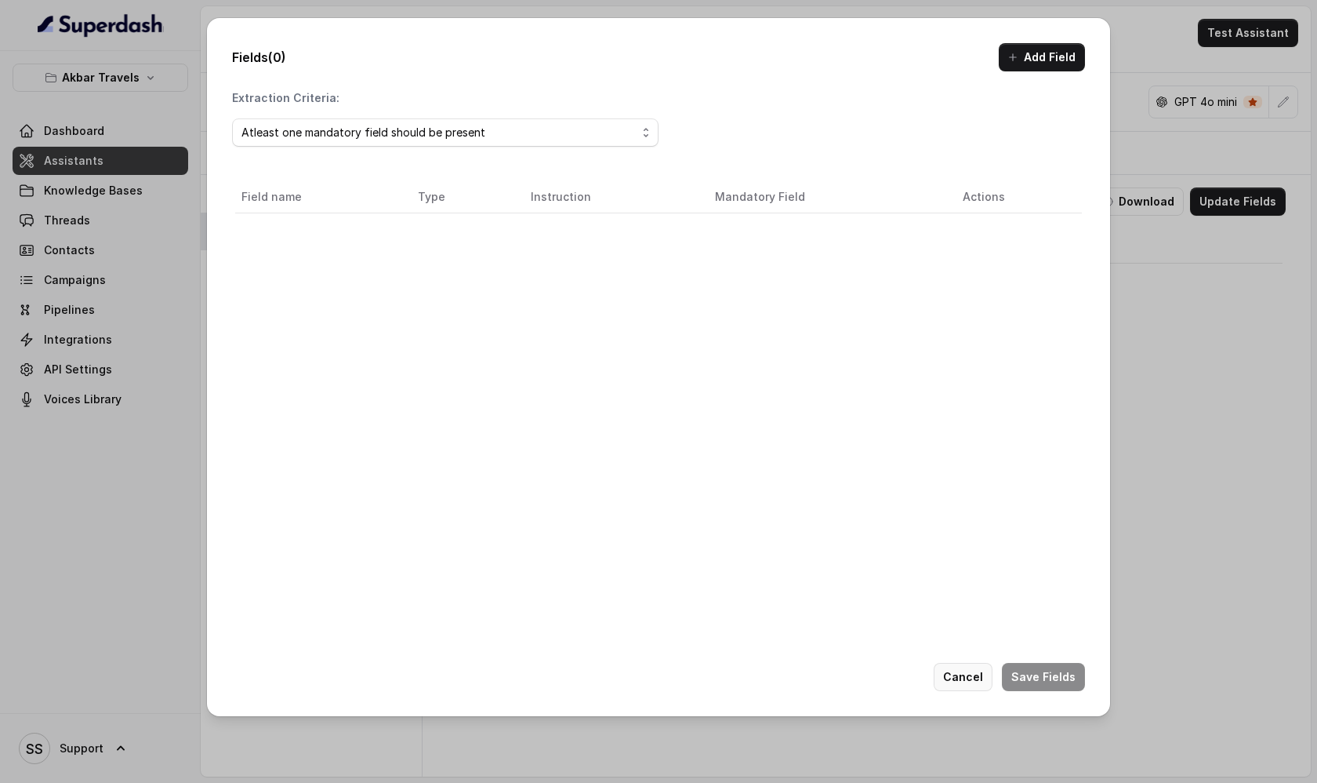
click at [961, 682] on button "Cancel" at bounding box center [963, 677] width 59 height 28
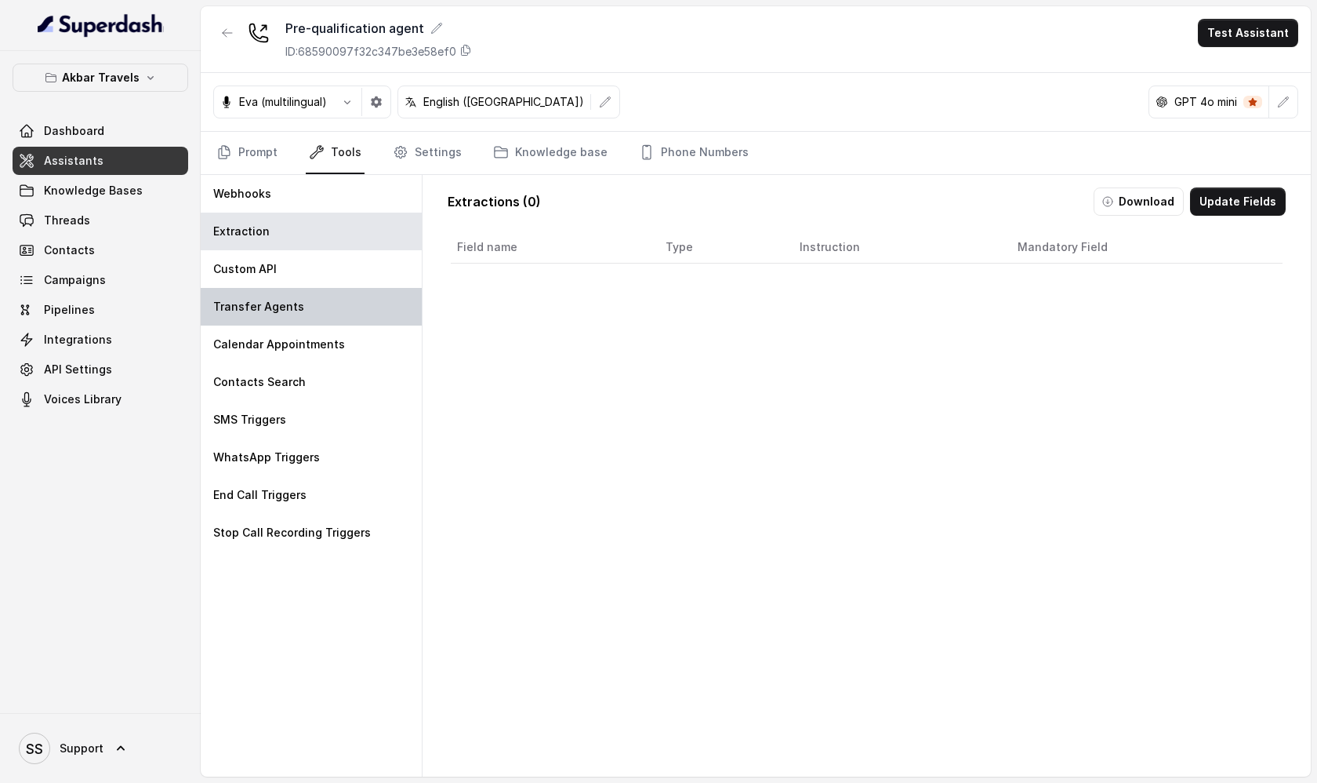
click at [322, 313] on div "Transfer Agents" at bounding box center [311, 307] width 221 height 38
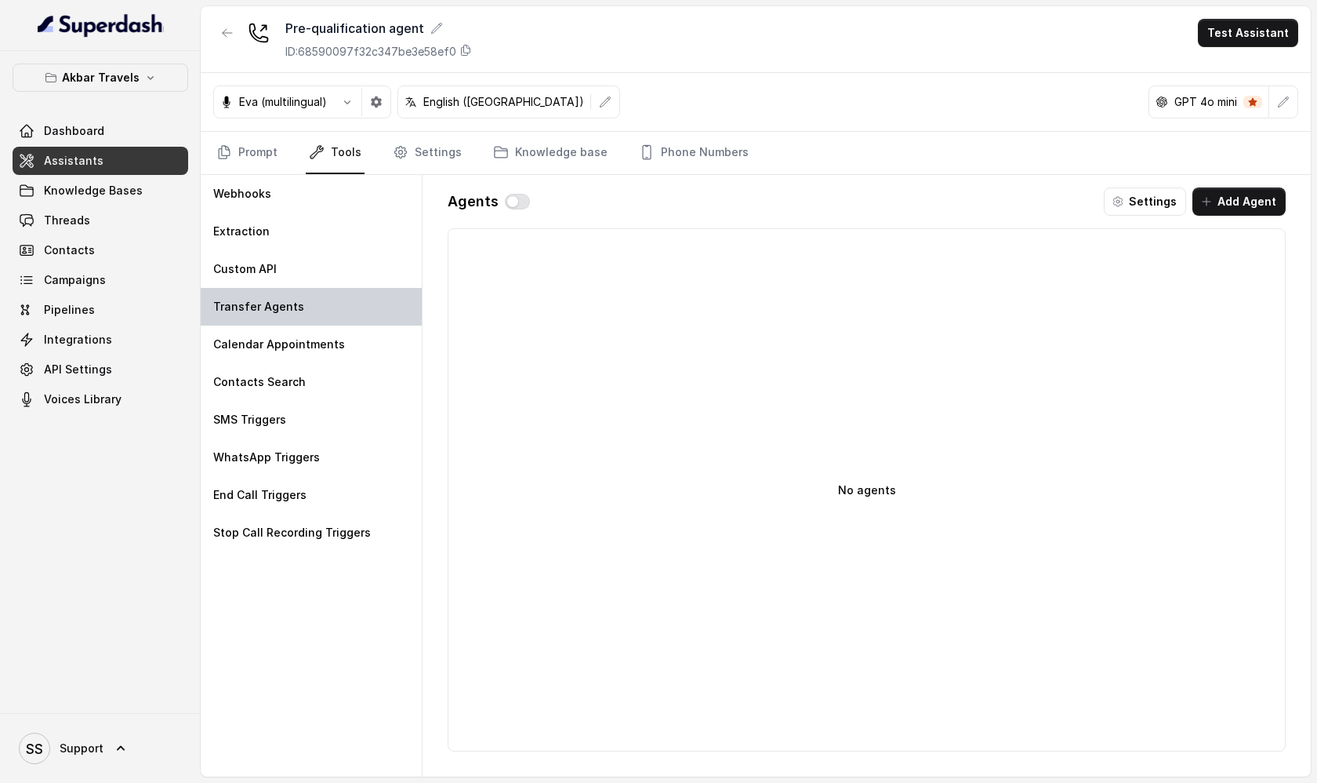
click at [322, 313] on div "Transfer Agents" at bounding box center [311, 307] width 221 height 38
click at [1239, 211] on button "Add Agent" at bounding box center [1239, 201] width 93 height 28
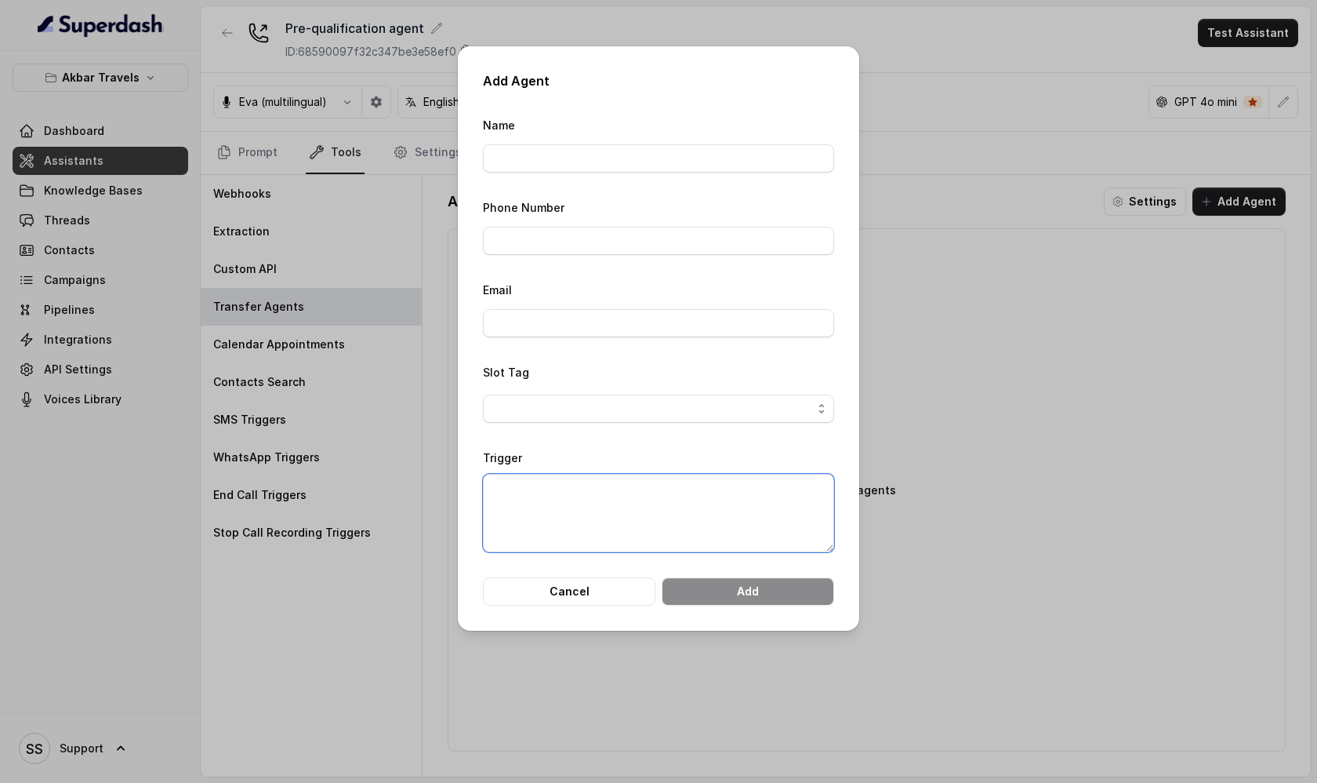
click at [525, 492] on textarea "Trigger" at bounding box center [658, 513] width 351 height 78
drag, startPoint x: 518, startPoint y: 488, endPoint x: 627, endPoint y: 524, distance: 114.1
click at [627, 524] on textarea "Trigger" at bounding box center [658, 513] width 351 height 78
click at [551, 240] on input "Phone Number" at bounding box center [658, 241] width 351 height 28
type input "09380517603"
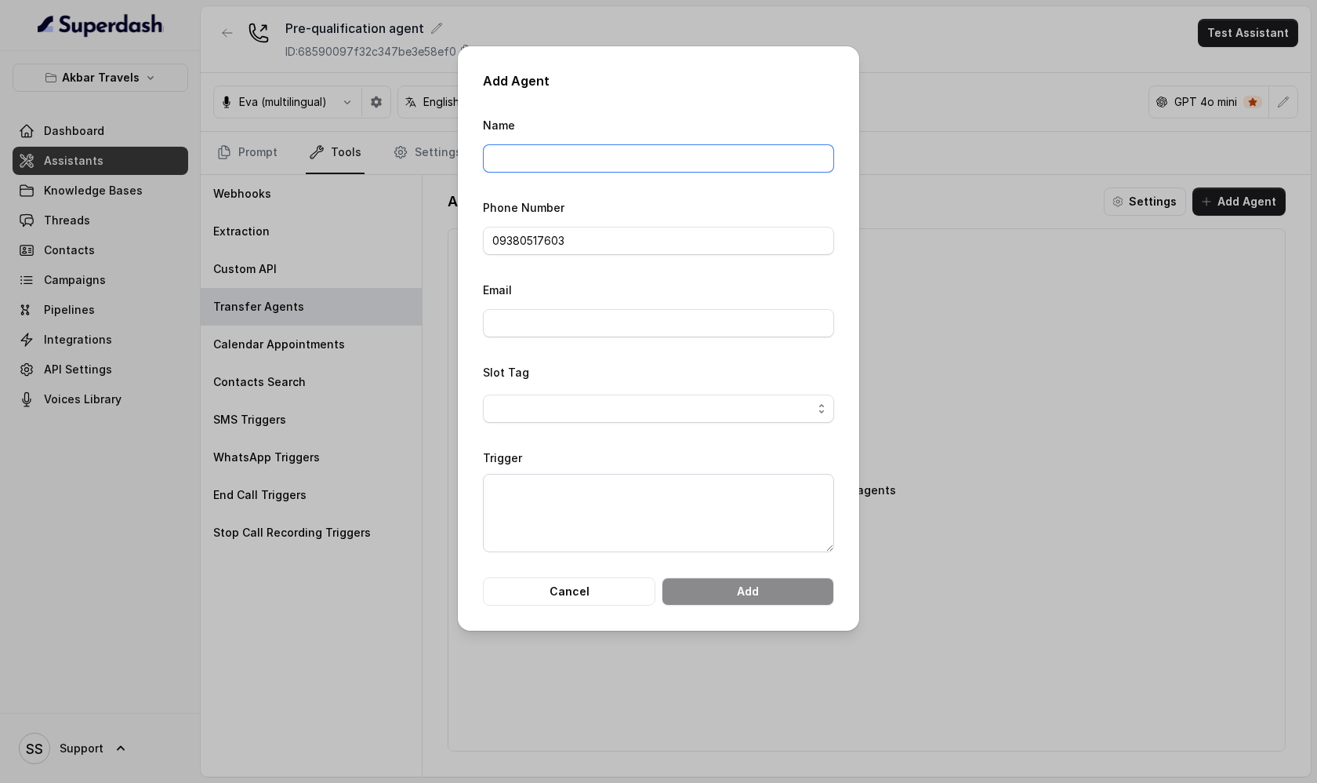
type input "Akhil Thomas"
click at [602, 591] on button "Cancel" at bounding box center [569, 591] width 173 height 28
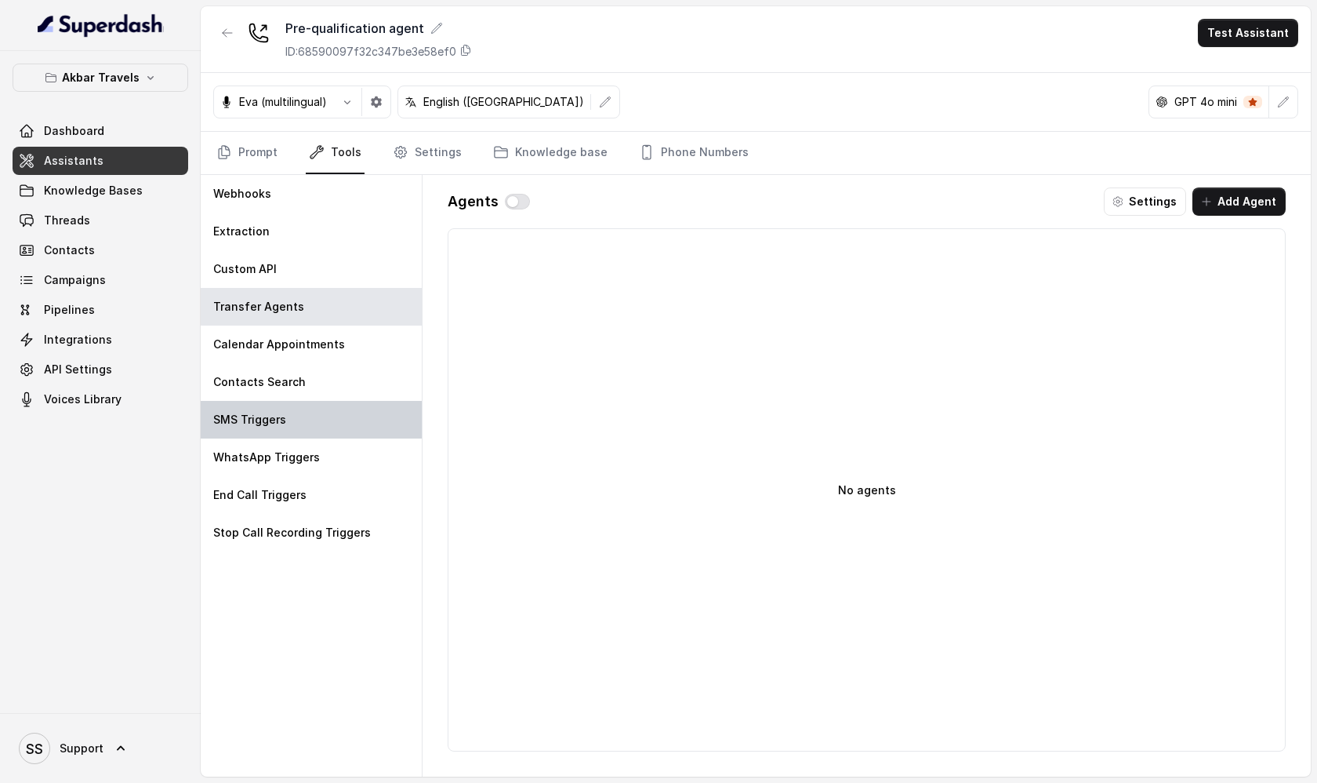
click at [291, 424] on div "SMS Triggers" at bounding box center [311, 420] width 221 height 38
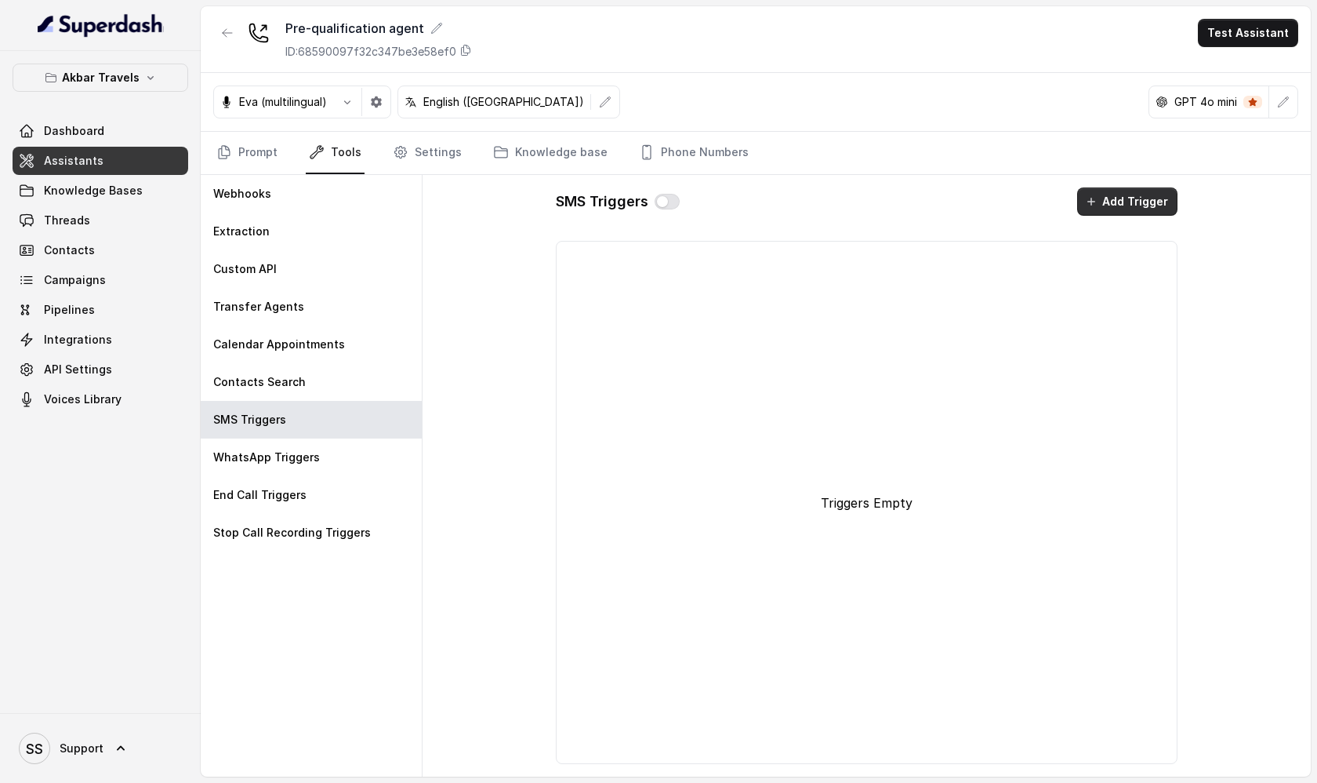
click at [1130, 203] on button "Add Trigger" at bounding box center [1127, 201] width 100 height 28
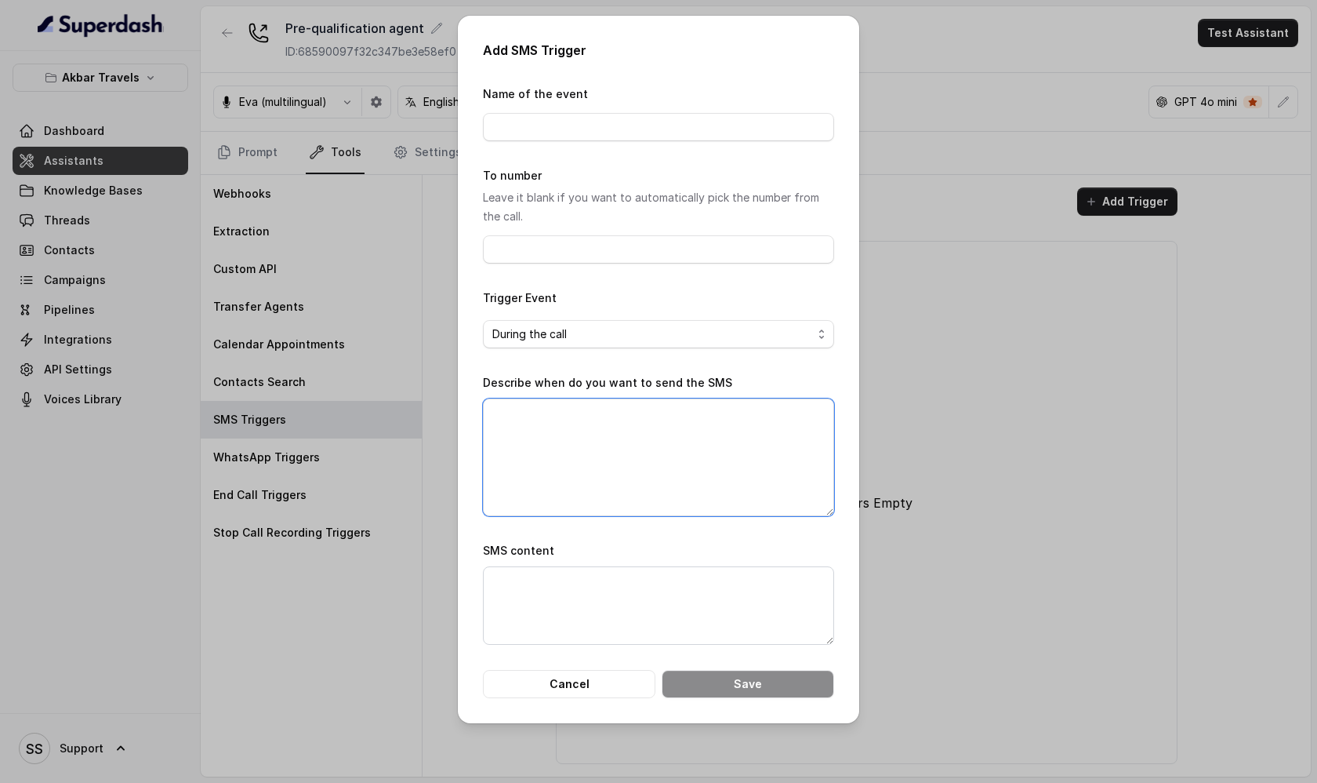
click at [572, 437] on textarea "Describe when do you want to send the SMS" at bounding box center [658, 457] width 351 height 118
drag, startPoint x: 515, startPoint y: 417, endPoint x: 572, endPoint y: 474, distance: 80.9
click at [572, 474] on textarea "Describe when do you want to send the SMS" at bounding box center [658, 457] width 351 height 118
drag, startPoint x: 528, startPoint y: 587, endPoint x: 564, endPoint y: 630, distance: 56.8
click at [564, 630] on textarea "SMS content" at bounding box center [658, 605] width 351 height 78
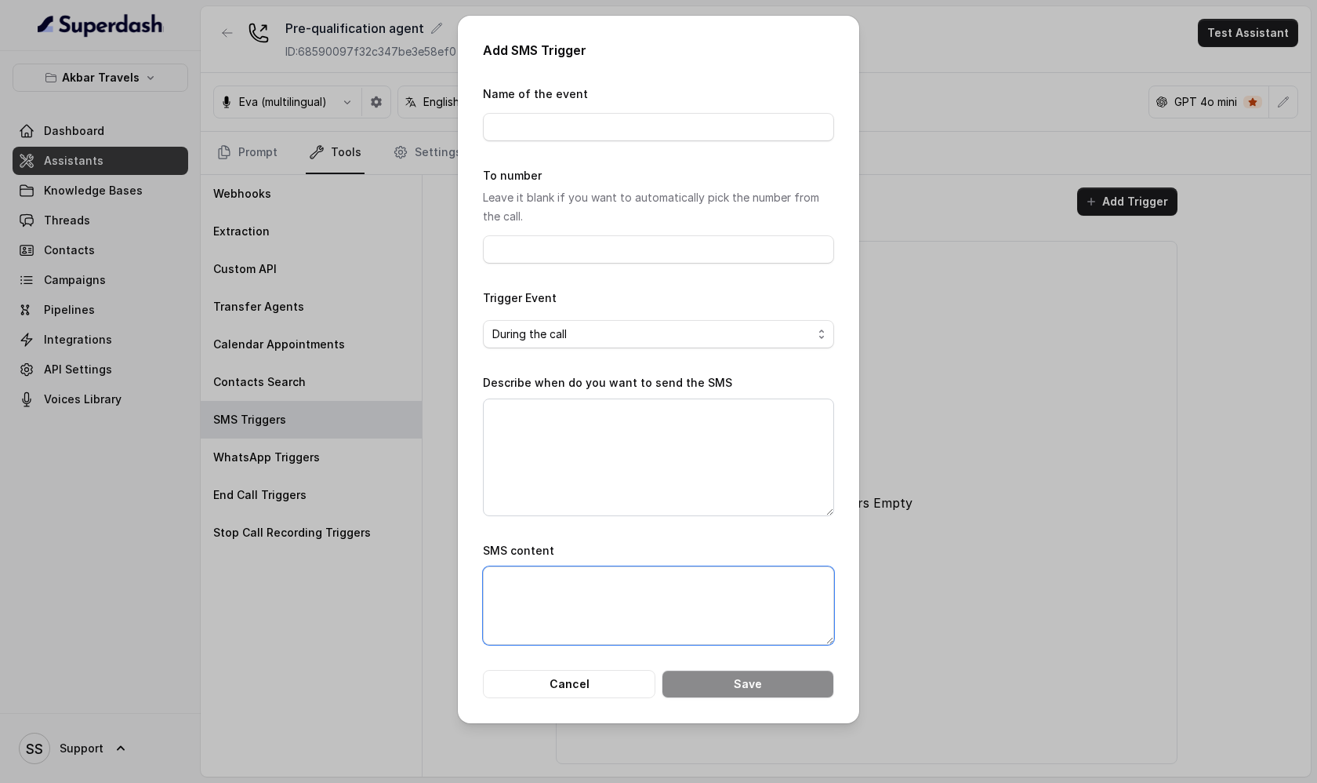
drag, startPoint x: 534, startPoint y: 597, endPoint x: 572, endPoint y: 617, distance: 43.1
click at [574, 618] on textarea "SMS content" at bounding box center [658, 605] width 351 height 78
click at [583, 684] on button "Cancel" at bounding box center [569, 684] width 173 height 28
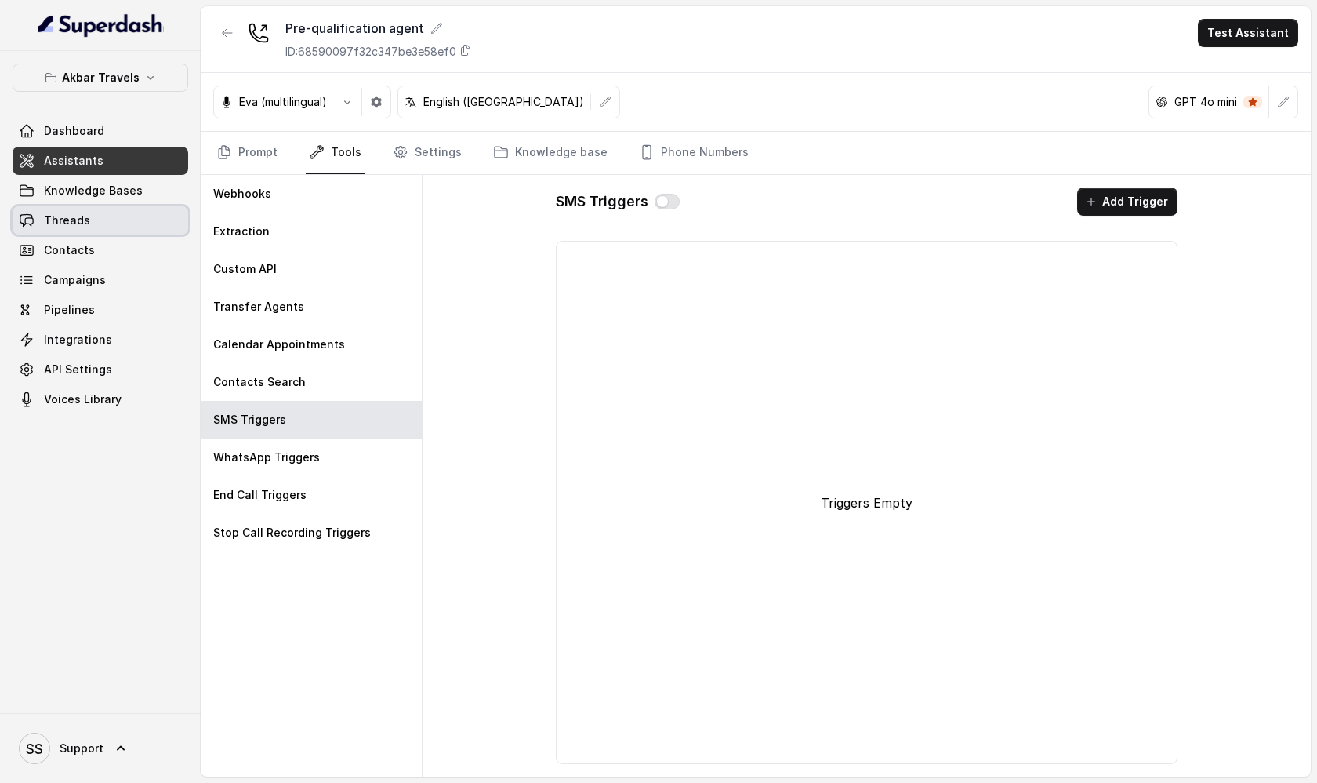
click at [137, 217] on link "Threads" at bounding box center [101, 220] width 176 height 28
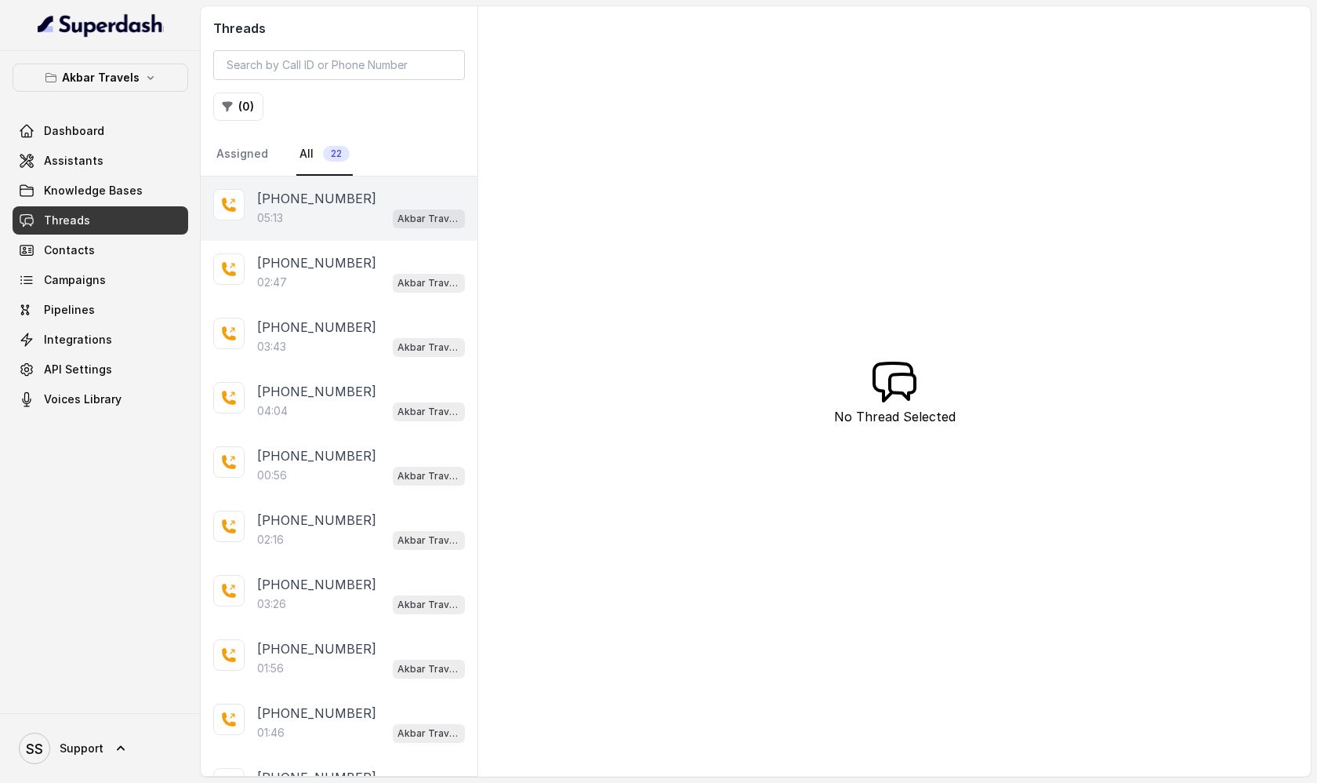
click at [320, 222] on div "05:13 Akbar Travels - Cancellation & Refund Bot" at bounding box center [361, 218] width 208 height 20
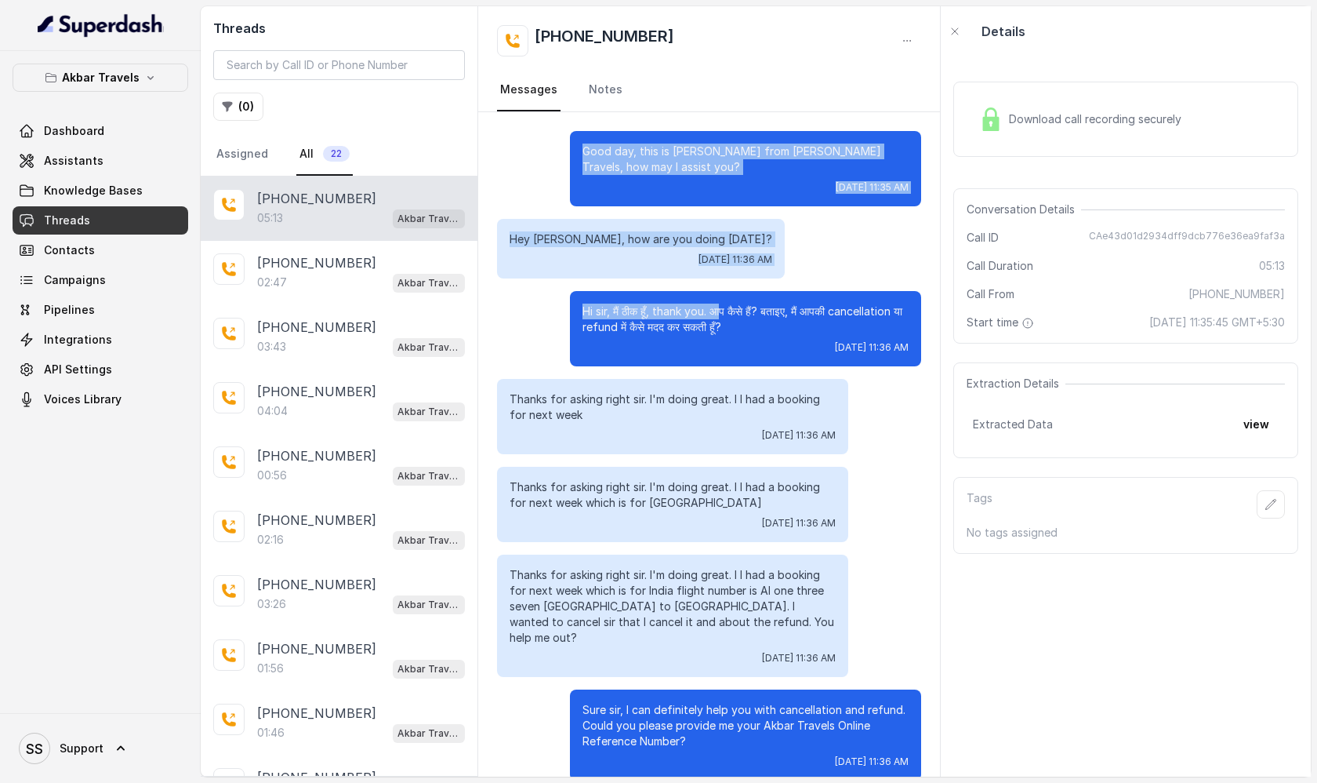
drag, startPoint x: 579, startPoint y: 151, endPoint x: 722, endPoint y: 306, distance: 211.4
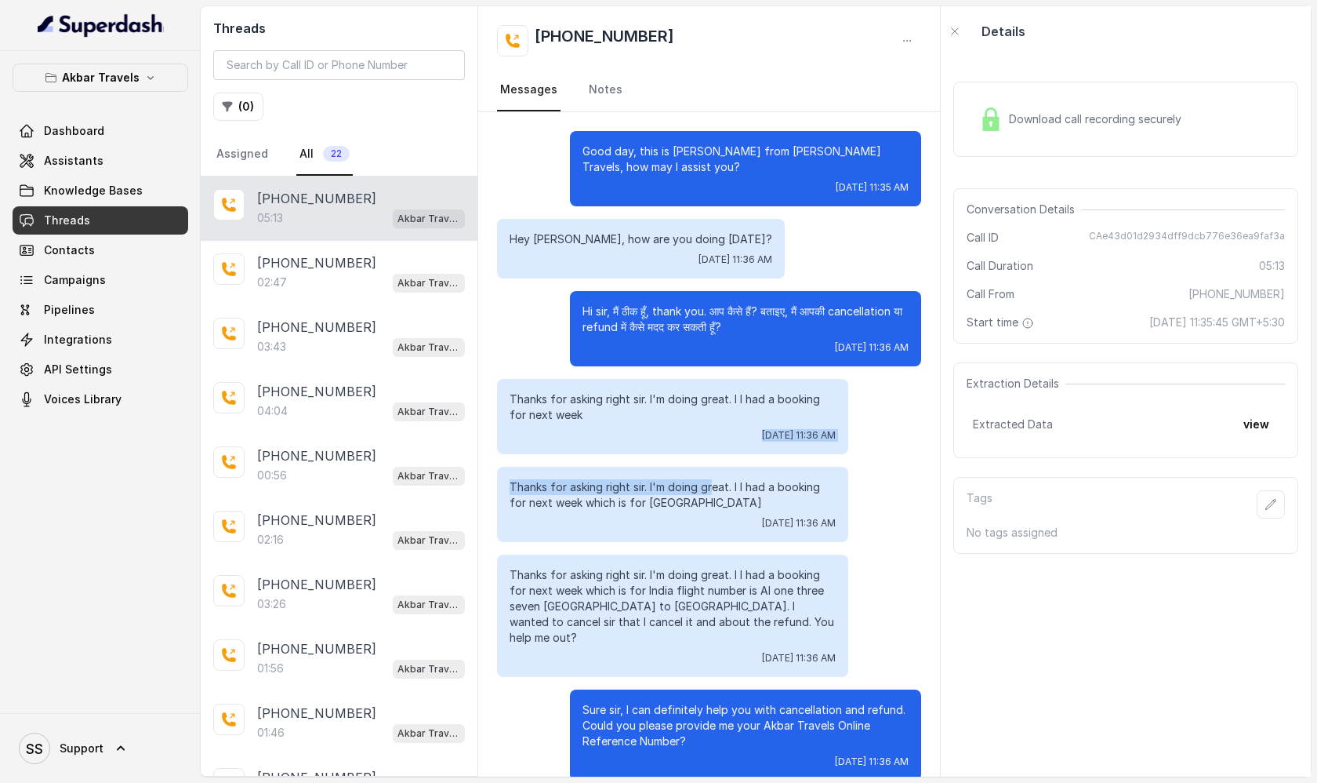
drag, startPoint x: 648, startPoint y: 425, endPoint x: 734, endPoint y: 497, distance: 112.4
click at [1070, 110] on div "Download call recording securely" at bounding box center [1080, 119] width 215 height 36
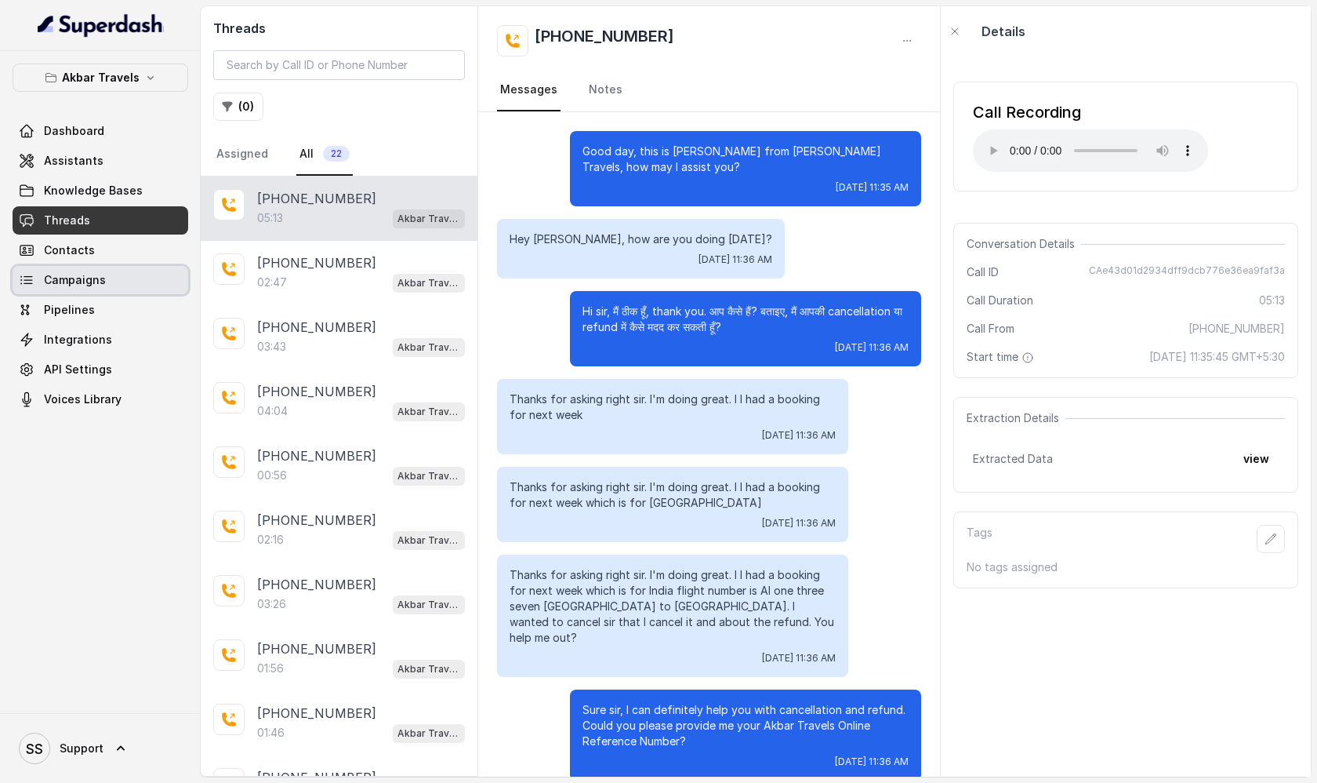
click at [135, 281] on link "Campaigns" at bounding box center [101, 280] width 176 height 28
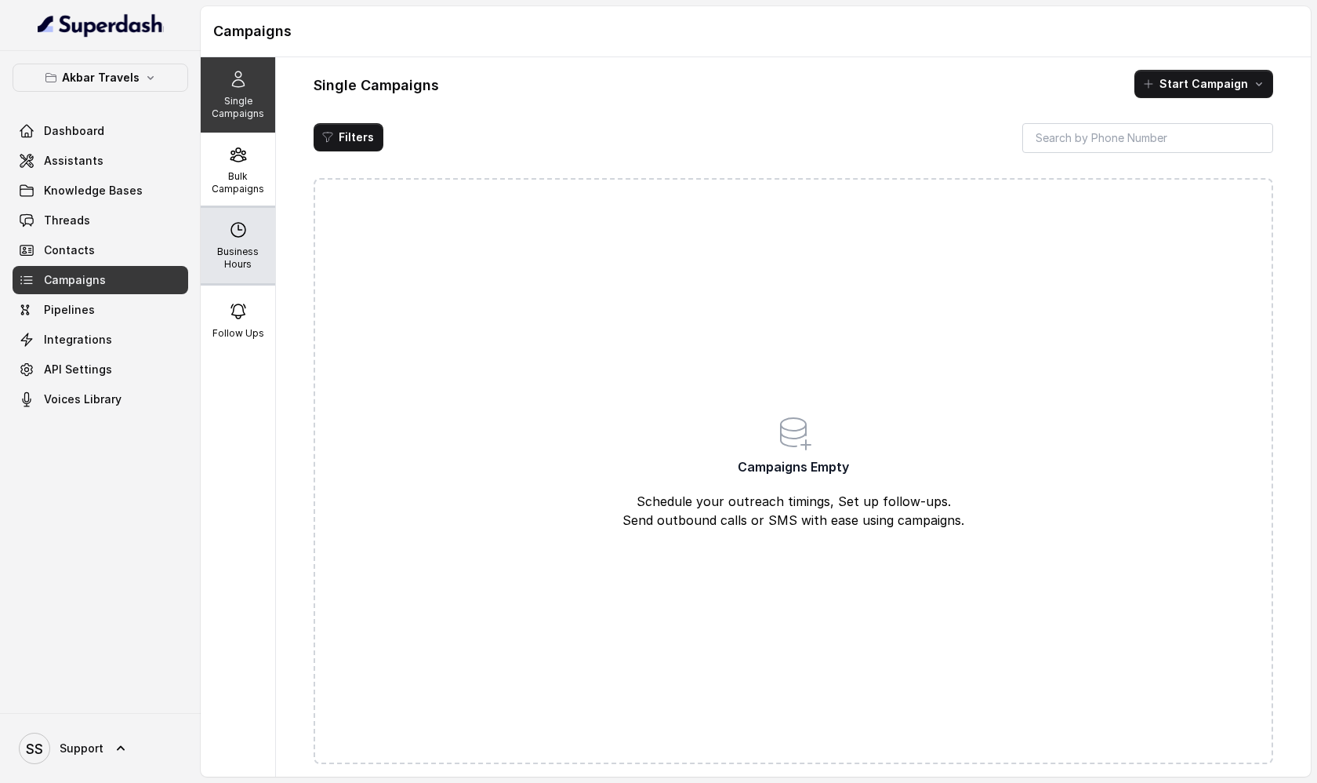
click at [240, 255] on p "Business Hours" at bounding box center [238, 257] width 62 height 25
select select "UTC"
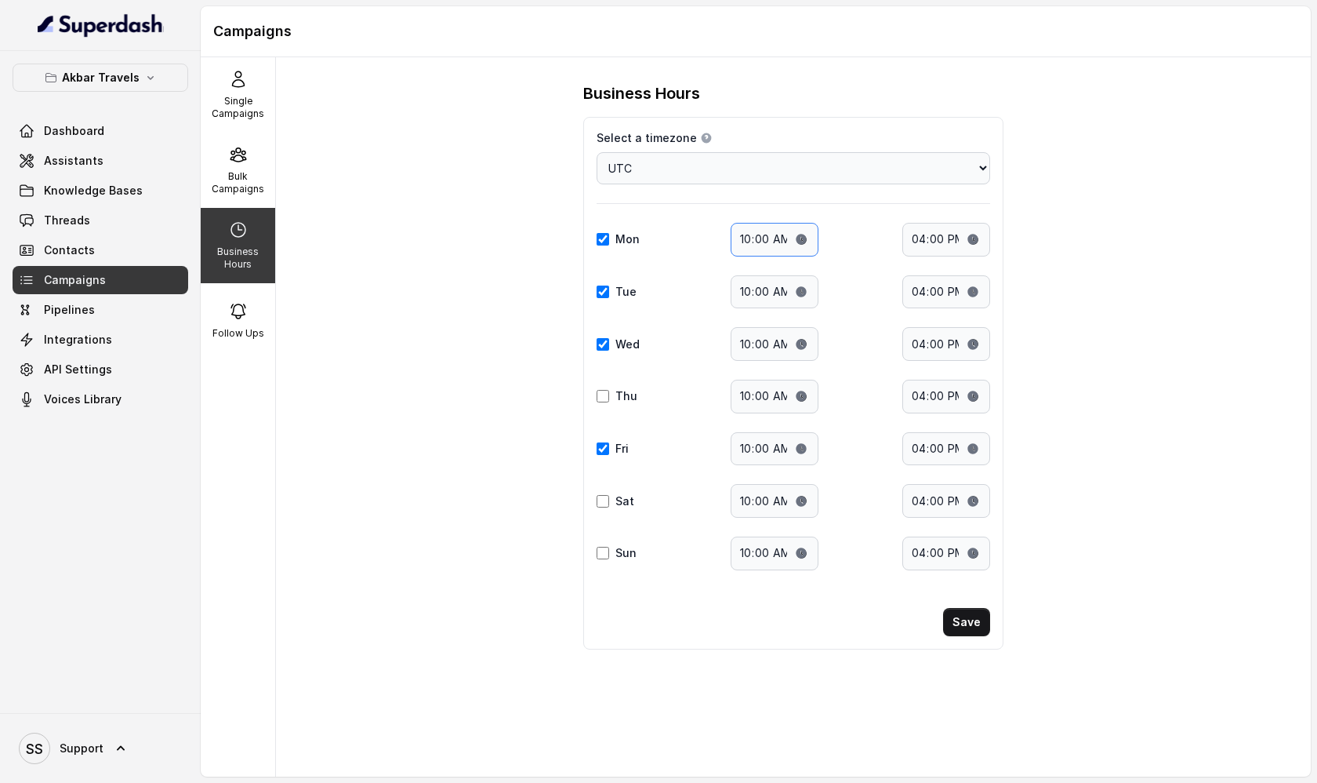
click at [755, 244] on input "10:00" at bounding box center [775, 240] width 88 height 34
click at [918, 242] on input "16:00" at bounding box center [947, 240] width 88 height 34
click at [761, 252] on input "10:00" at bounding box center [775, 240] width 88 height 34
click at [761, 249] on input "10:00" at bounding box center [775, 240] width 88 height 34
click at [795, 249] on input "10:00" at bounding box center [775, 240] width 88 height 34
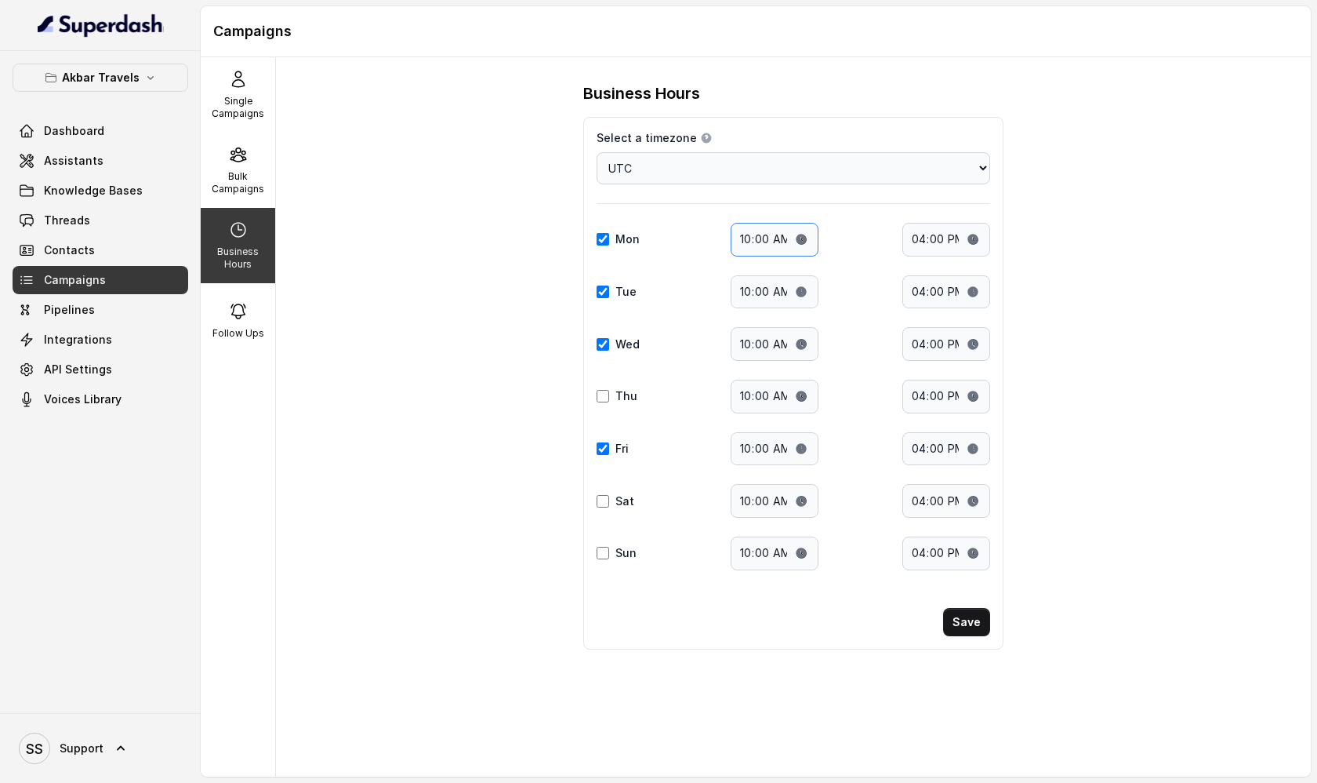
click at [798, 246] on input "10:00" at bounding box center [775, 240] width 88 height 34
type input "09:00"
click at [924, 238] on input "16:00" at bounding box center [947, 240] width 88 height 34
click at [943, 239] on input "16:00" at bounding box center [947, 240] width 88 height 34
click at [975, 236] on input "16:00" at bounding box center [947, 240] width 88 height 34
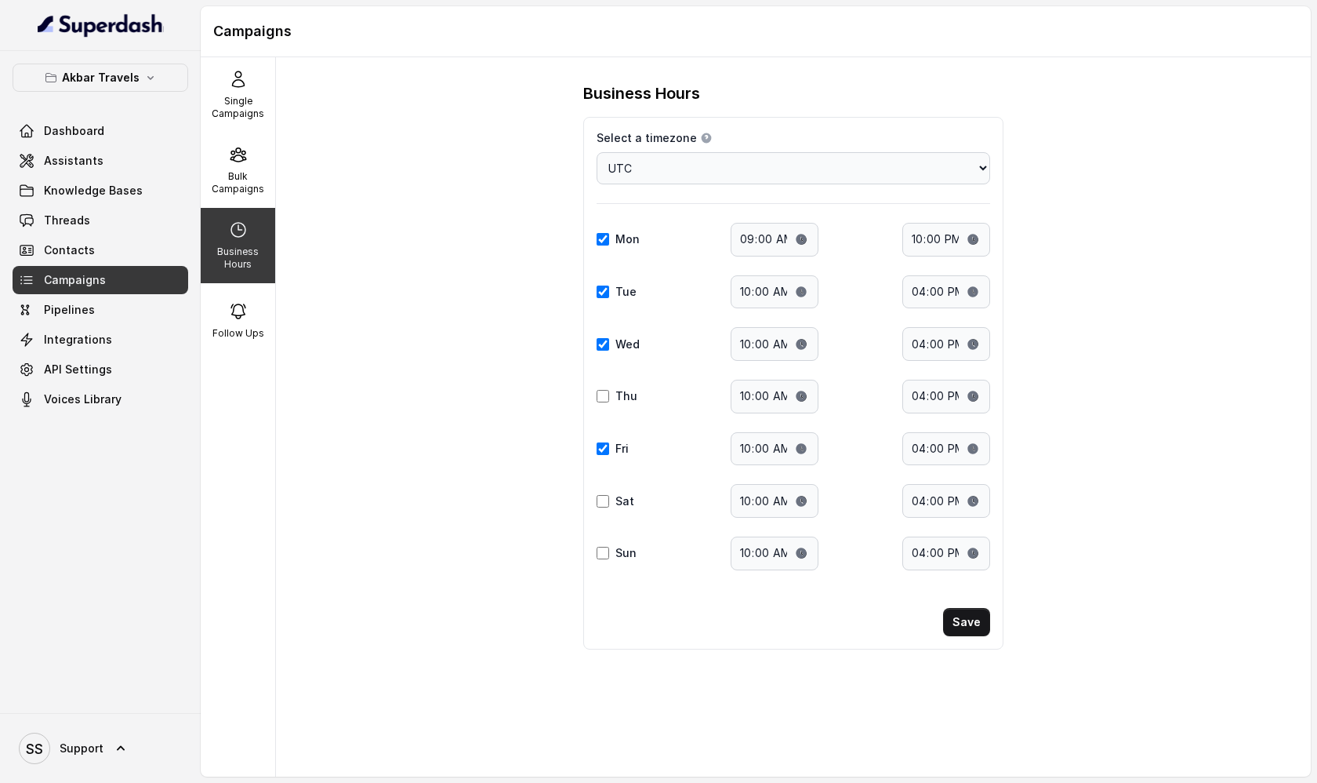
type input "22:00"
click at [1143, 438] on div "Business Hours Select a timezone Details Select a timezone that fits your locat…" at bounding box center [793, 416] width 1035 height 719
click at [251, 179] on p "Bulk Campaigns" at bounding box center [238, 182] width 62 height 25
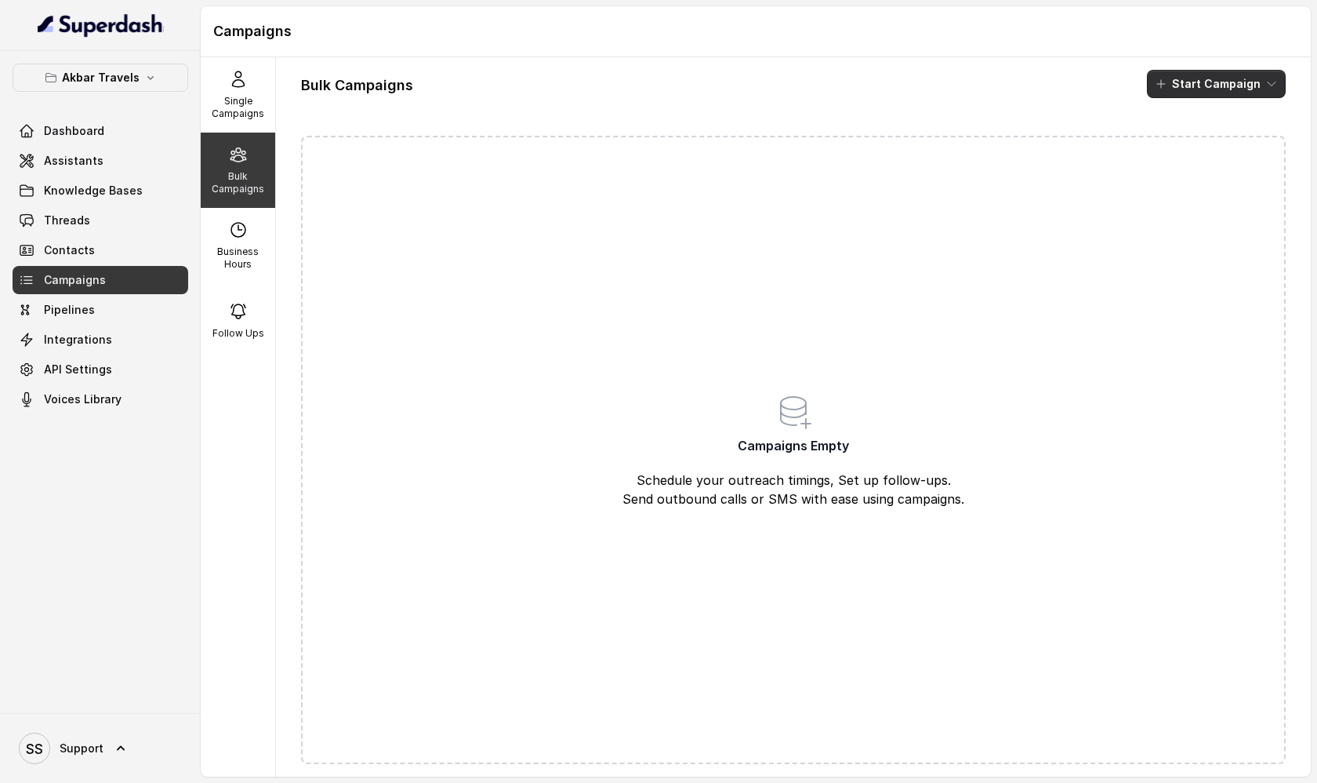
click at [1277, 84] on icon "button" at bounding box center [1272, 84] width 13 height 13
click at [1244, 141] on button "Call" at bounding box center [1220, 145] width 144 height 25
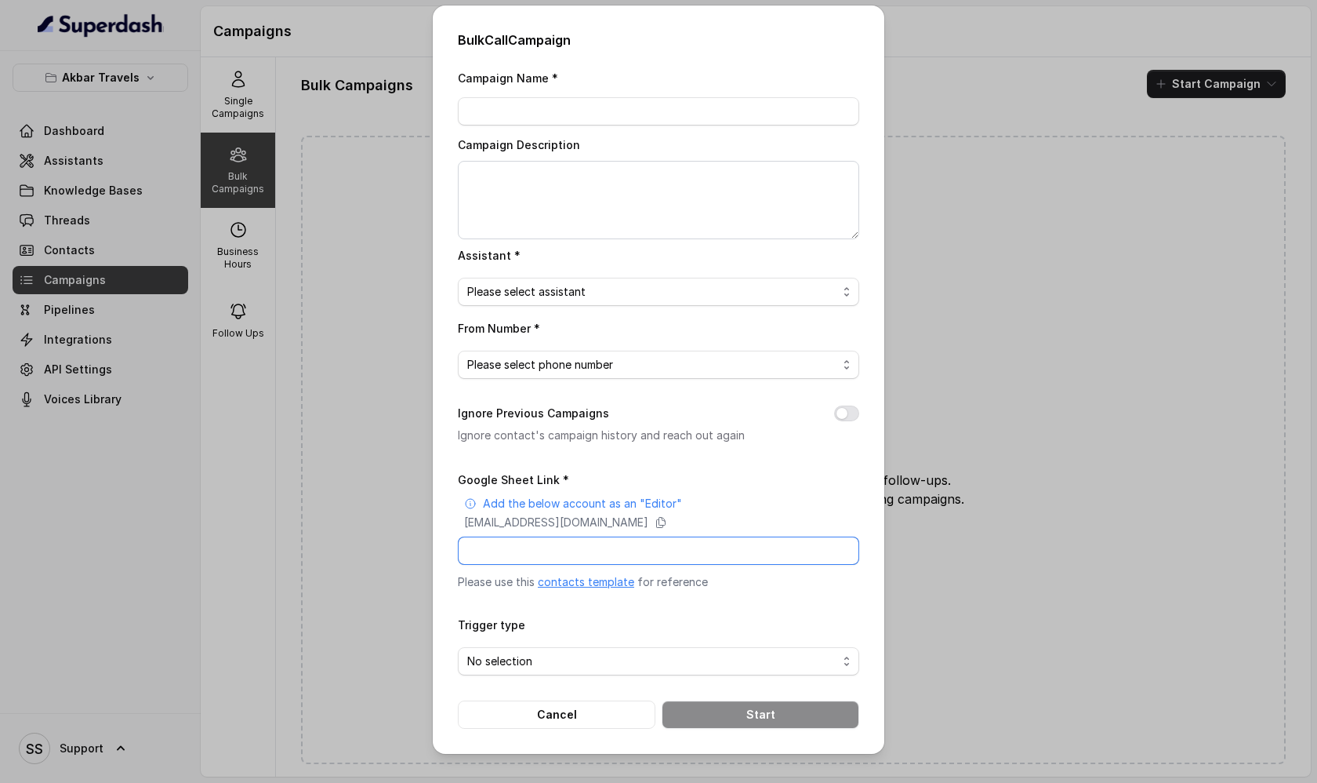
click at [534, 550] on input "Google Sheet Link *" at bounding box center [658, 550] width 401 height 28
click at [568, 717] on button "Cancel" at bounding box center [557, 714] width 198 height 28
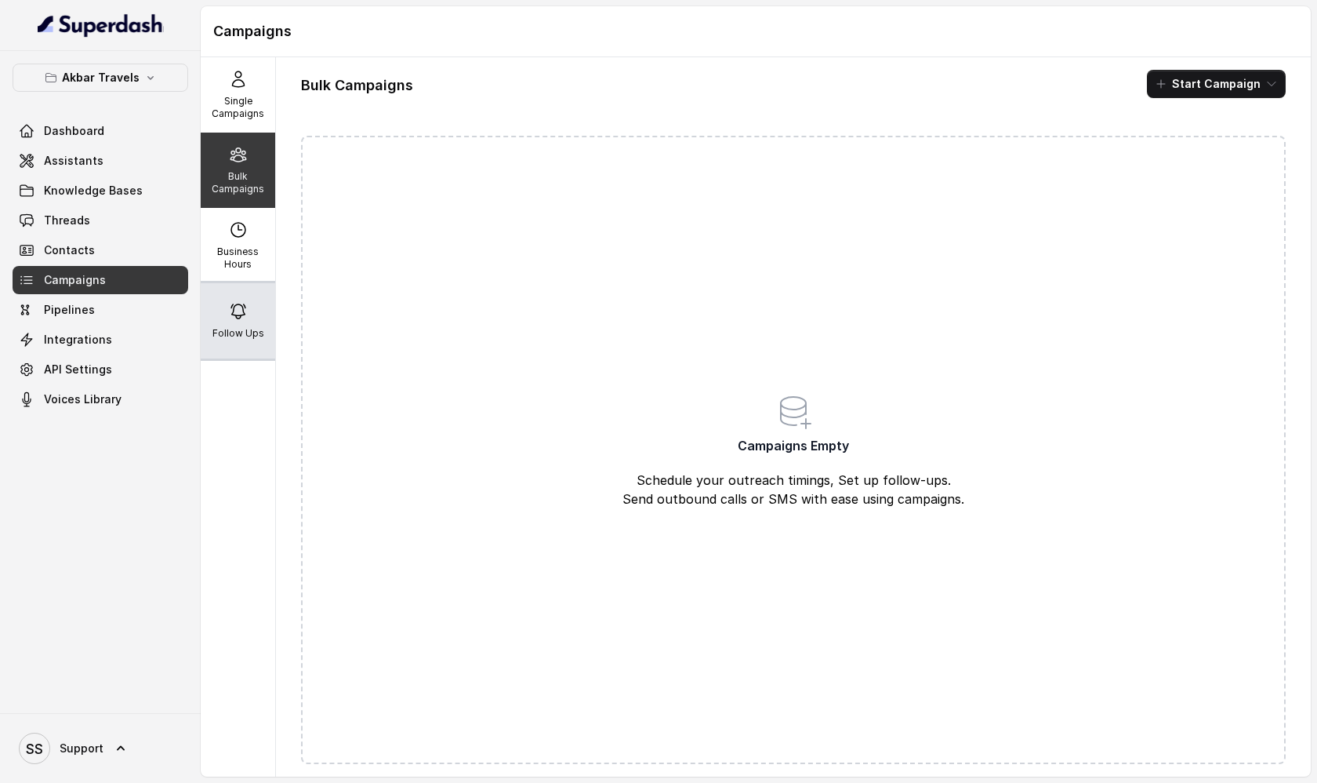
click at [238, 321] on div "Follow Ups" at bounding box center [238, 320] width 74 height 75
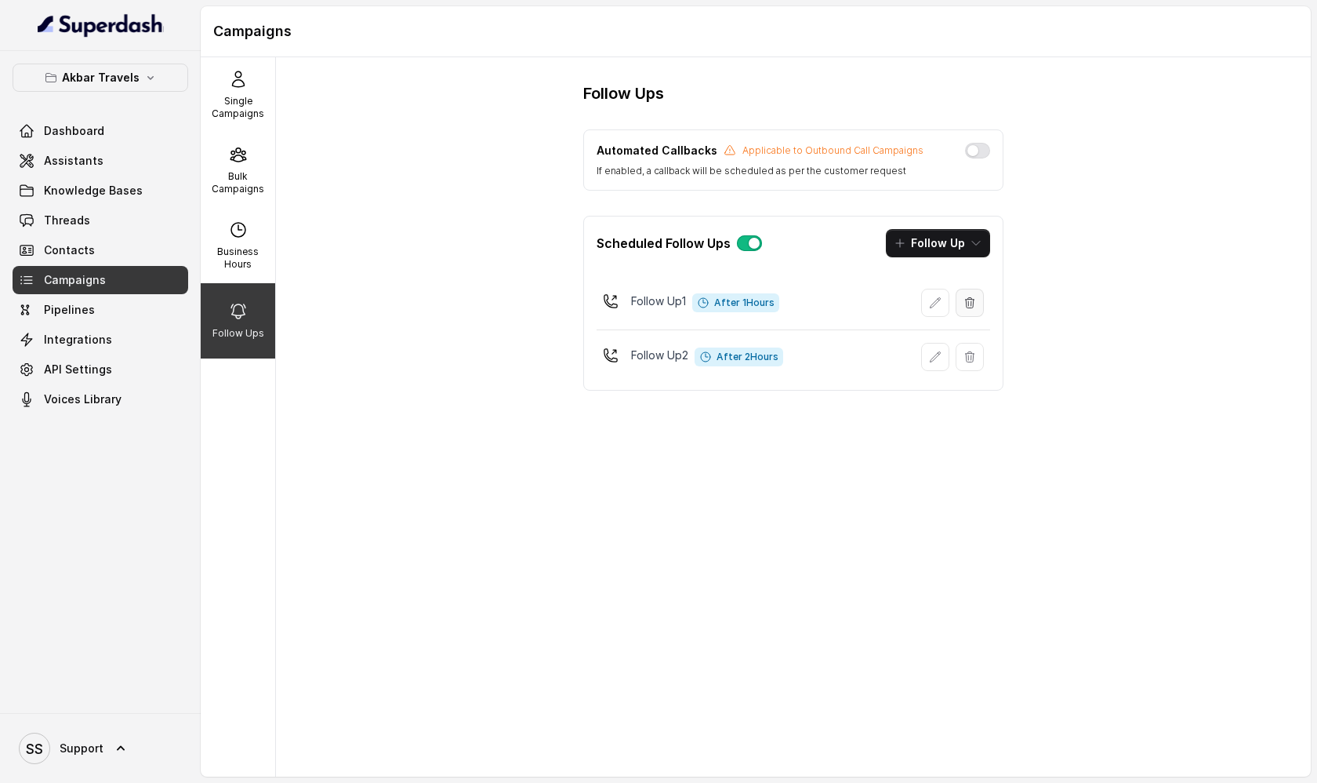
click at [974, 303] on icon "button" at bounding box center [970, 302] width 13 height 13
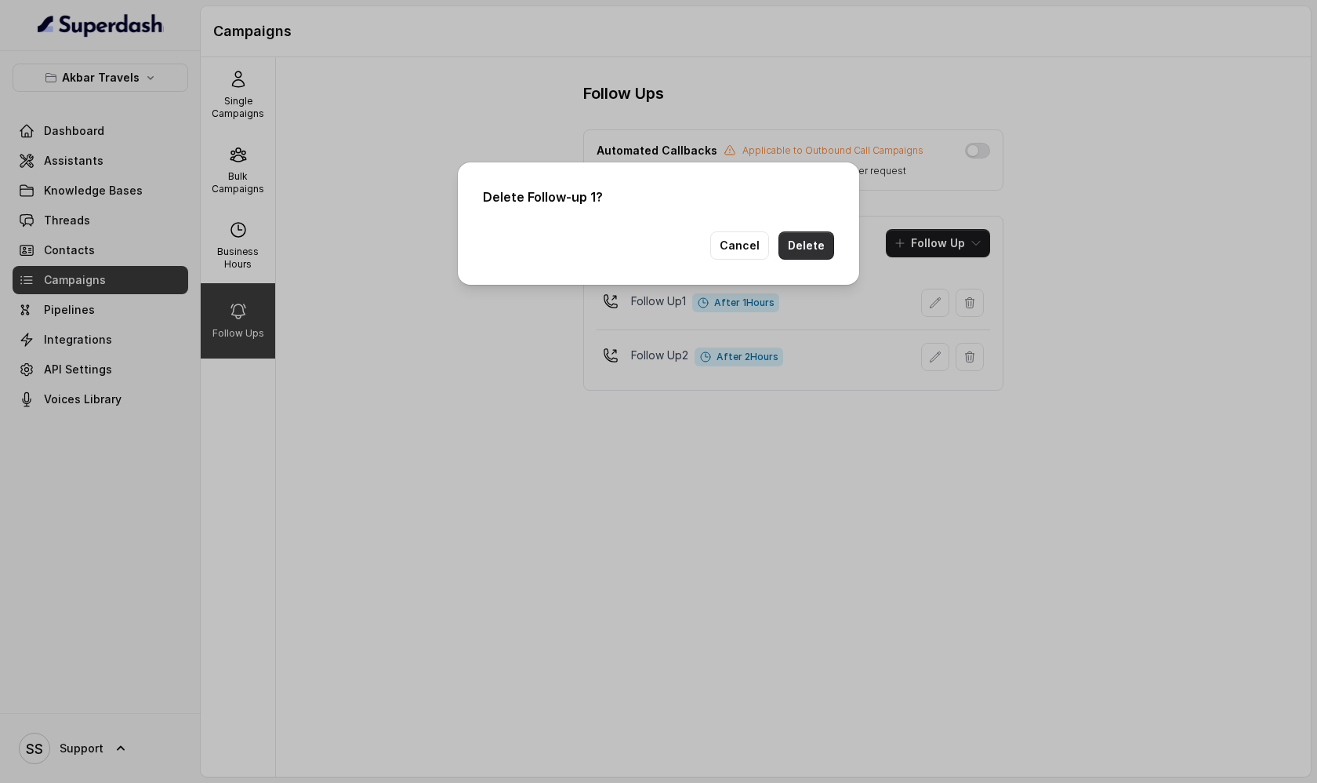
click at [810, 249] on button "Delete" at bounding box center [807, 245] width 56 height 28
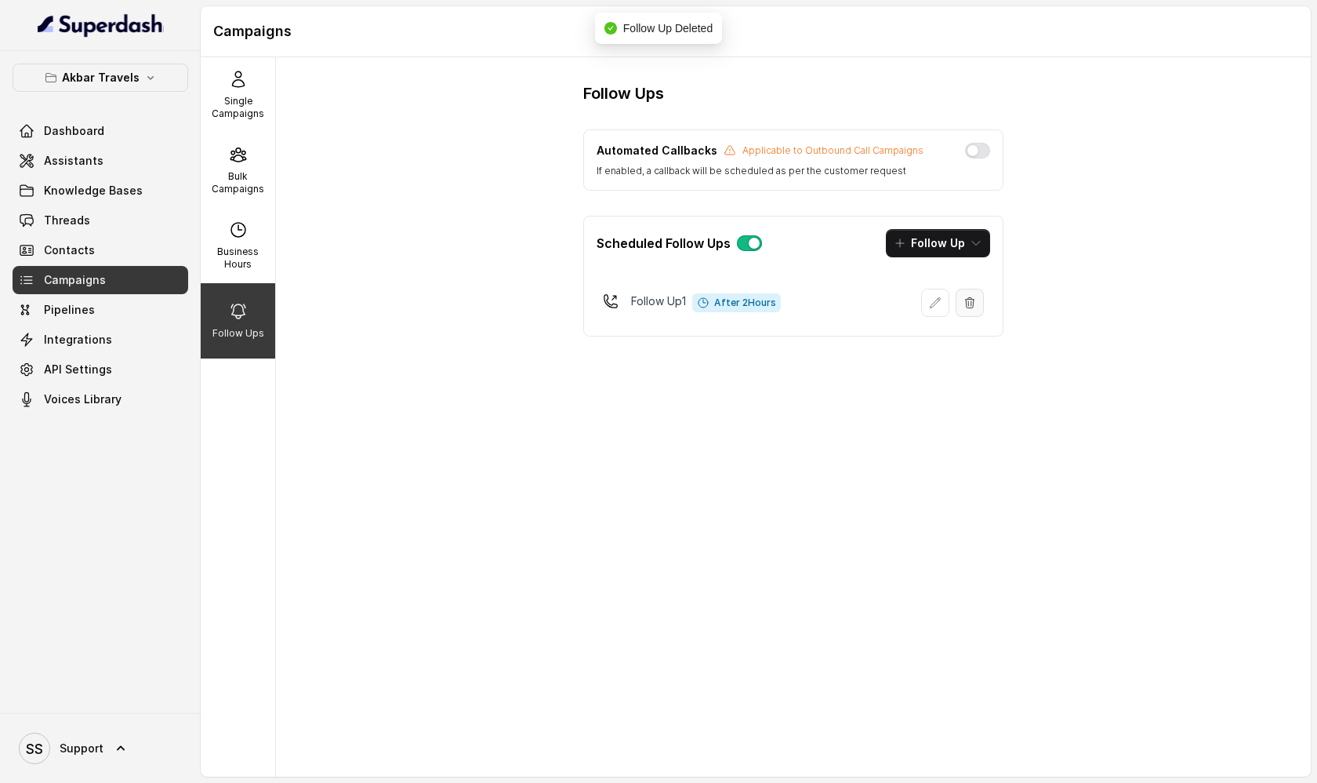
click at [972, 311] on button "button" at bounding box center [970, 303] width 28 height 28
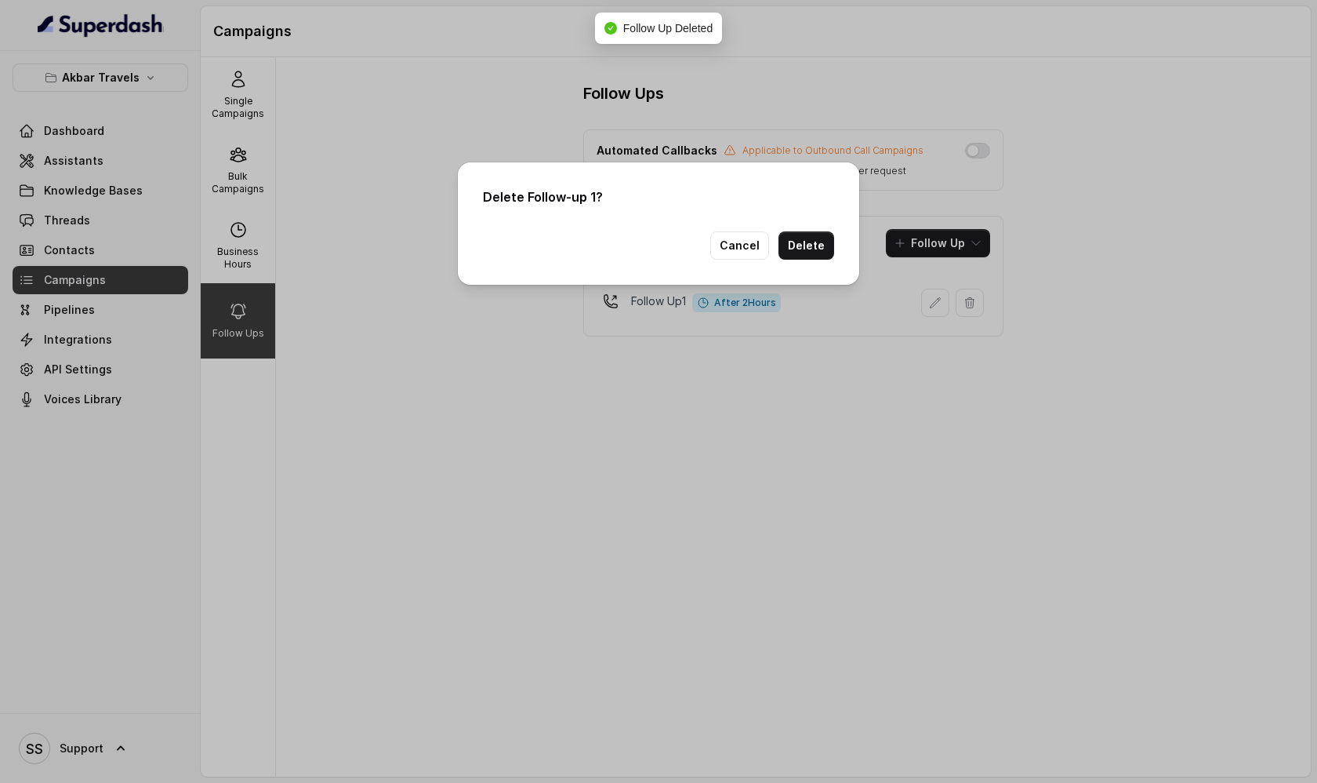
click at [819, 251] on button "Delete" at bounding box center [807, 245] width 56 height 28
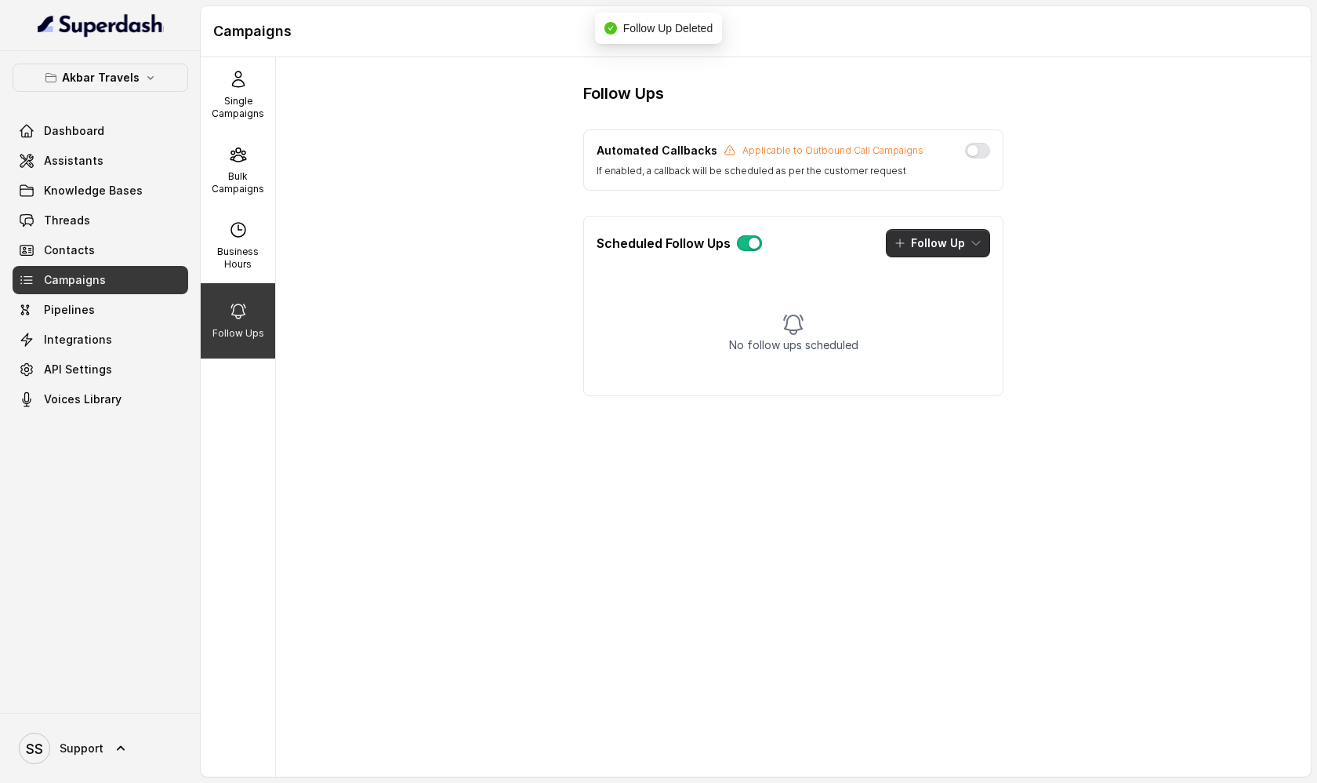
click at [978, 247] on icon "button" at bounding box center [976, 243] width 13 height 13
click at [950, 314] on div "Call" at bounding box center [927, 311] width 76 height 16
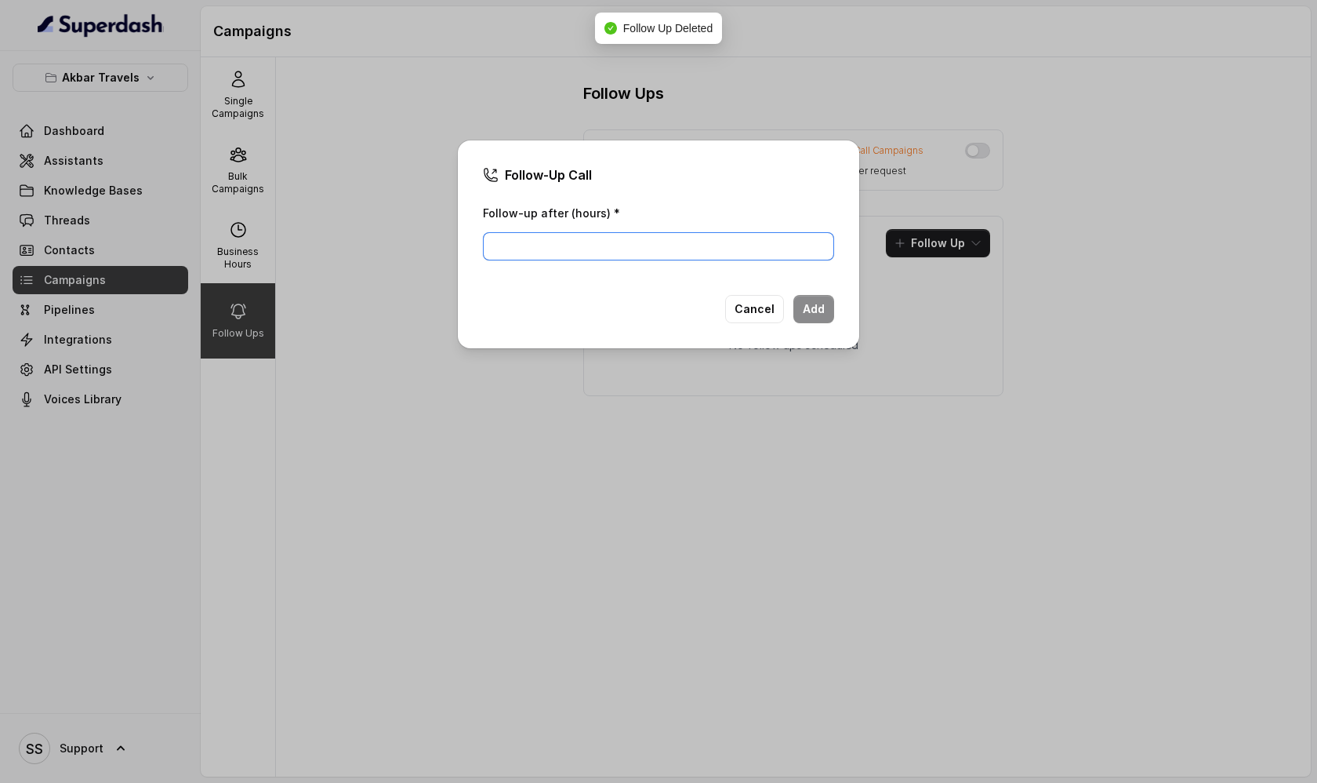
click at [659, 233] on input "Follow-up after (hours) *" at bounding box center [658, 246] width 351 height 28
type input "1"
click at [830, 314] on button "Add" at bounding box center [814, 309] width 41 height 28
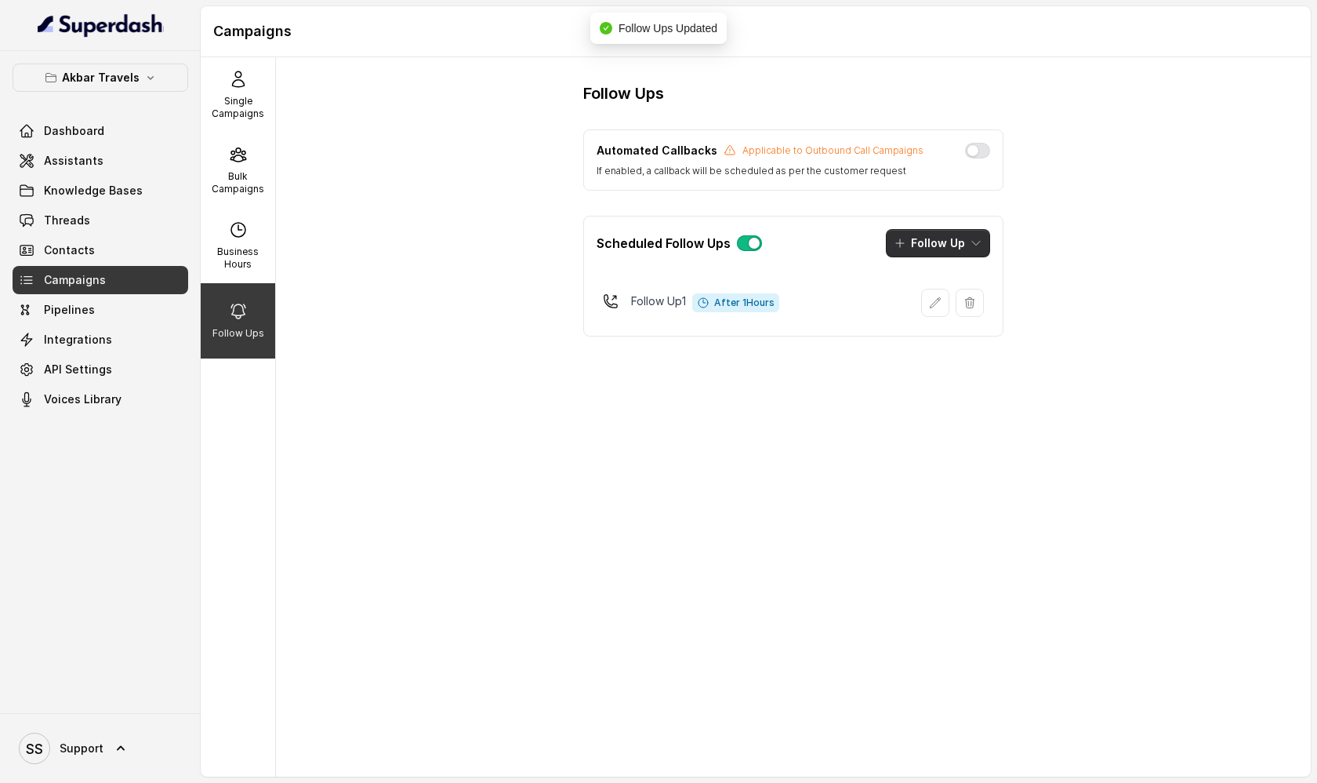
click at [955, 247] on button "Follow Up" at bounding box center [938, 243] width 104 height 28
click at [943, 309] on div "Call" at bounding box center [927, 311] width 76 height 16
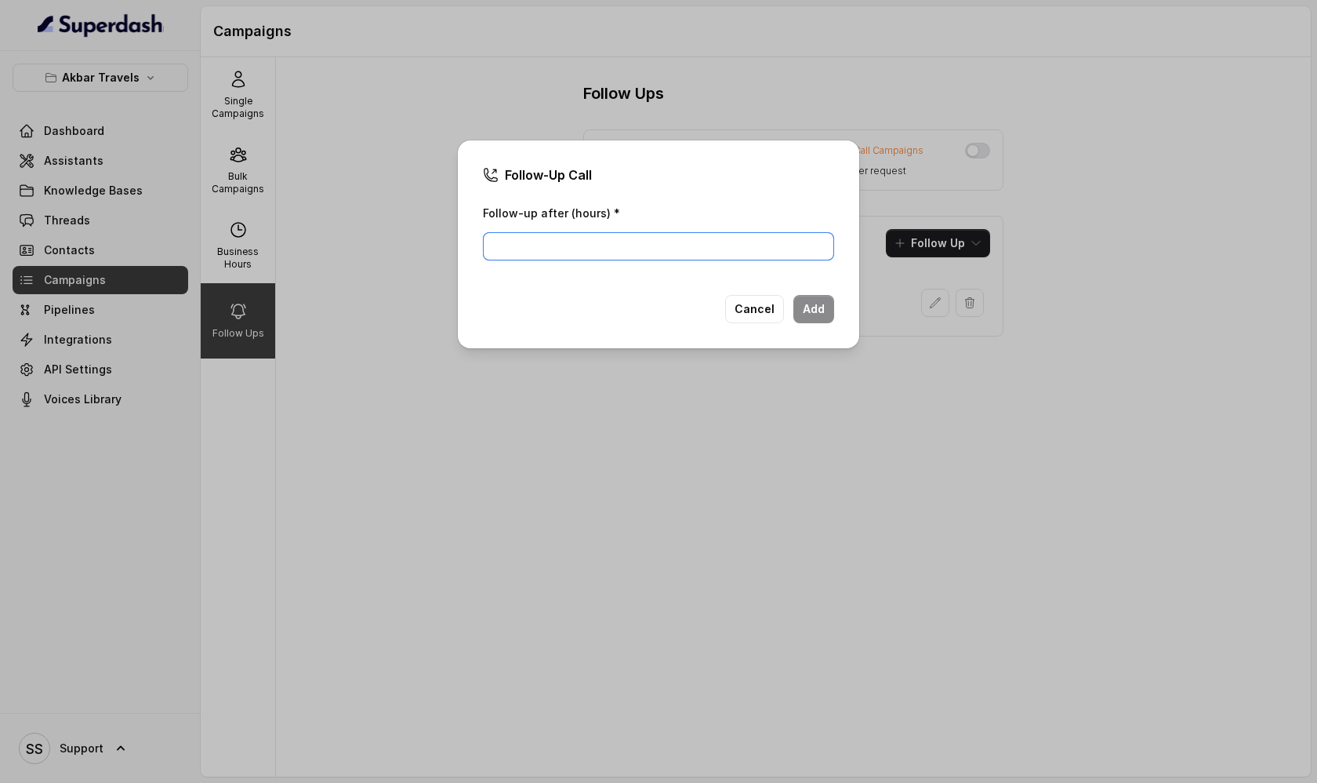
click at [637, 253] on input "Follow-up after (hours) *" at bounding box center [658, 246] width 351 height 28
type input "2"
click at [821, 311] on button "Add" at bounding box center [814, 309] width 41 height 28
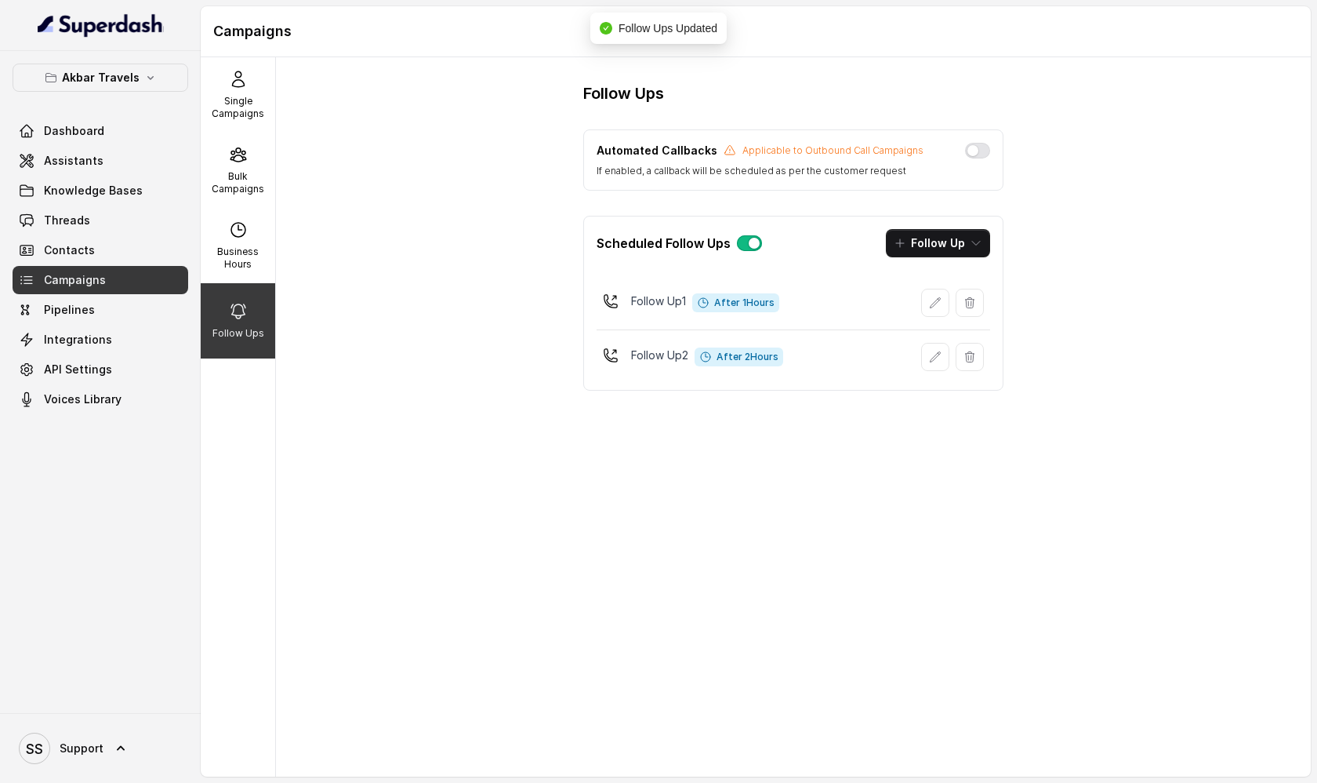
click at [964, 252] on button "Follow Up" at bounding box center [938, 243] width 104 height 28
click at [943, 343] on p "Whatsapp" at bounding box center [938, 342] width 54 height 16
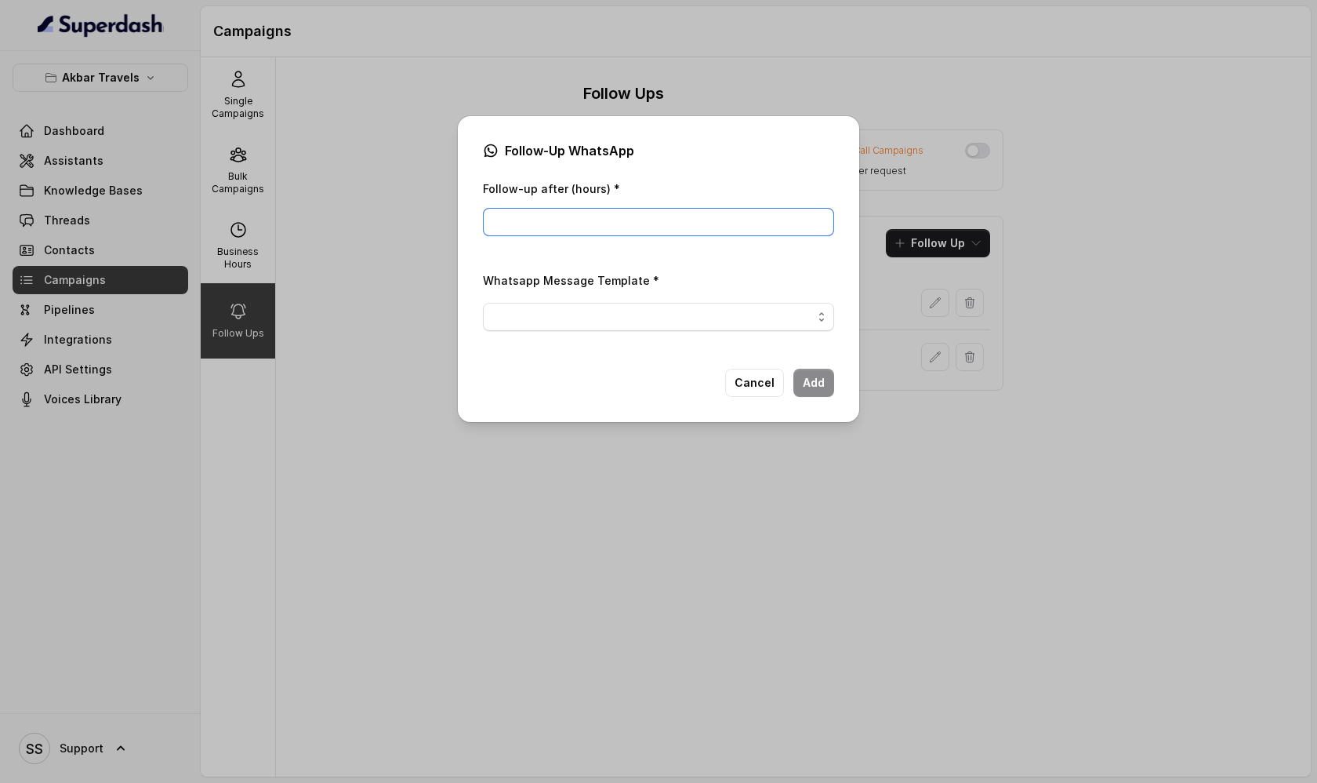
click at [582, 224] on input "Follow-up after (hours) *" at bounding box center [658, 222] width 351 height 28
type input "1"
click at [706, 320] on span "button" at bounding box center [658, 317] width 351 height 28
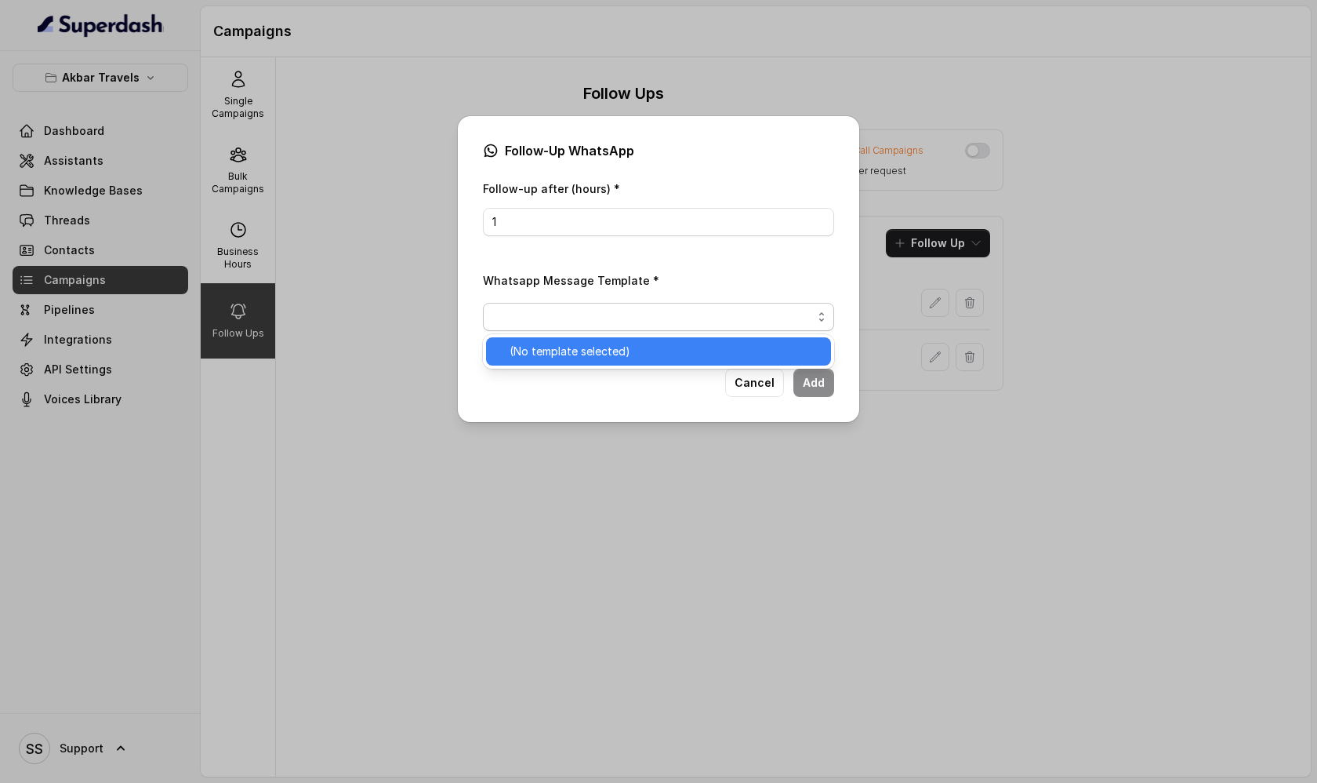
click at [709, 347] on span "(No template selected)" at bounding box center [666, 351] width 312 height 19
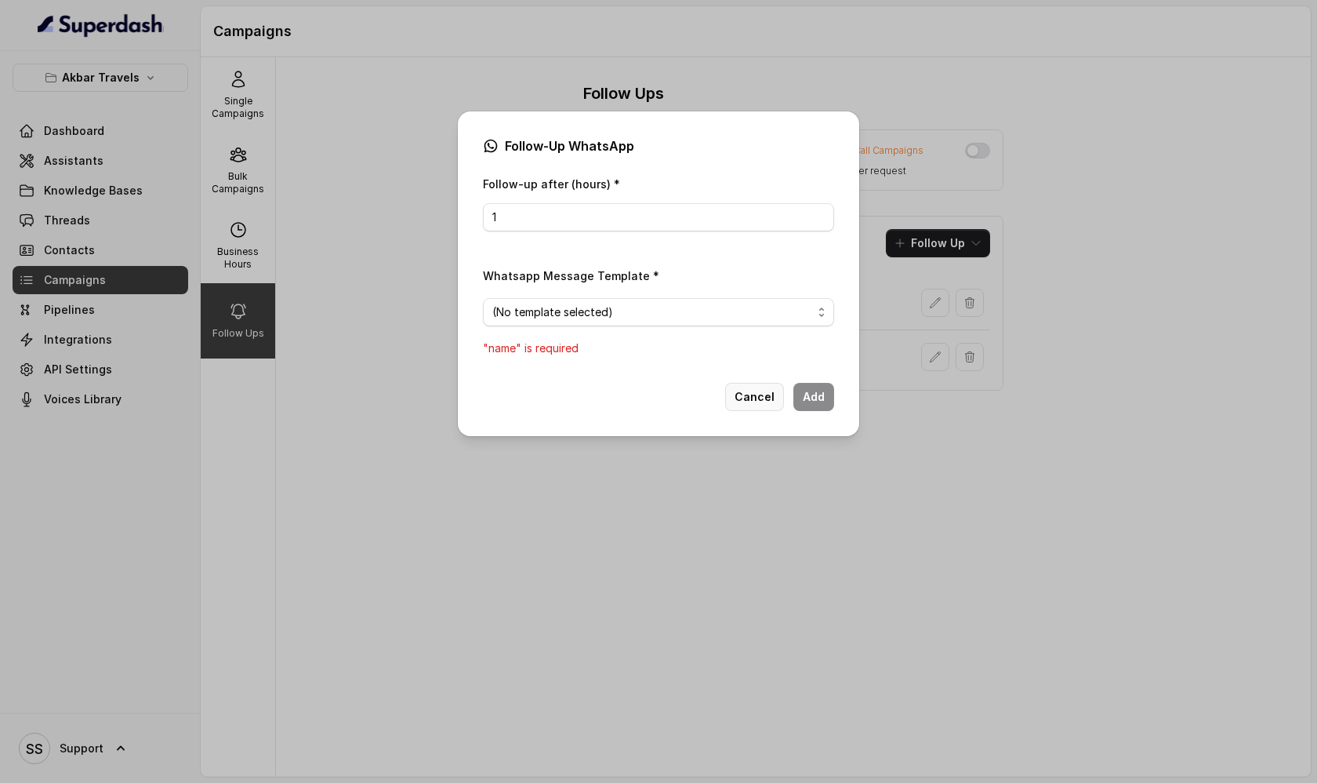
click at [762, 398] on button "Cancel" at bounding box center [754, 397] width 59 height 28
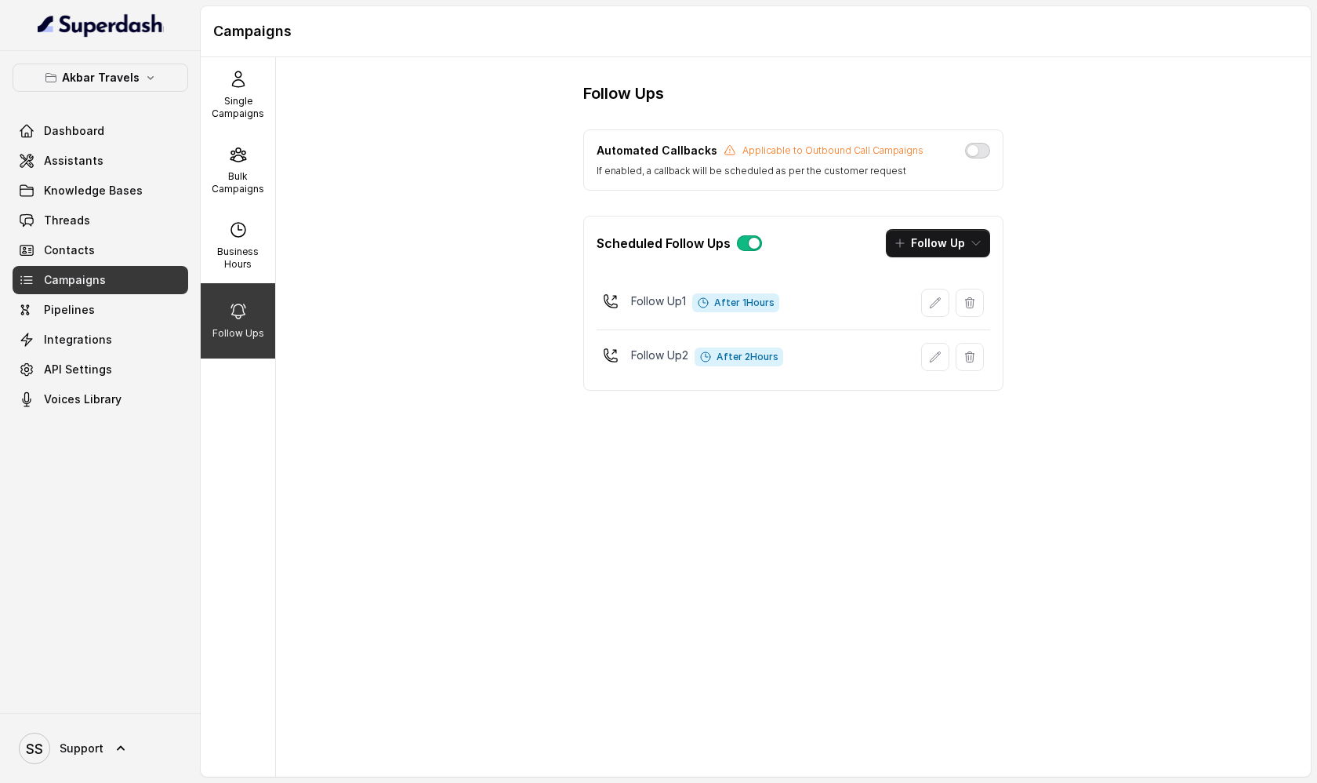
click at [974, 155] on button "button" at bounding box center [977, 151] width 25 height 16
click at [131, 194] on span "Knowledge Bases" at bounding box center [93, 191] width 99 height 16
